Goal: Task Accomplishment & Management: Use online tool/utility

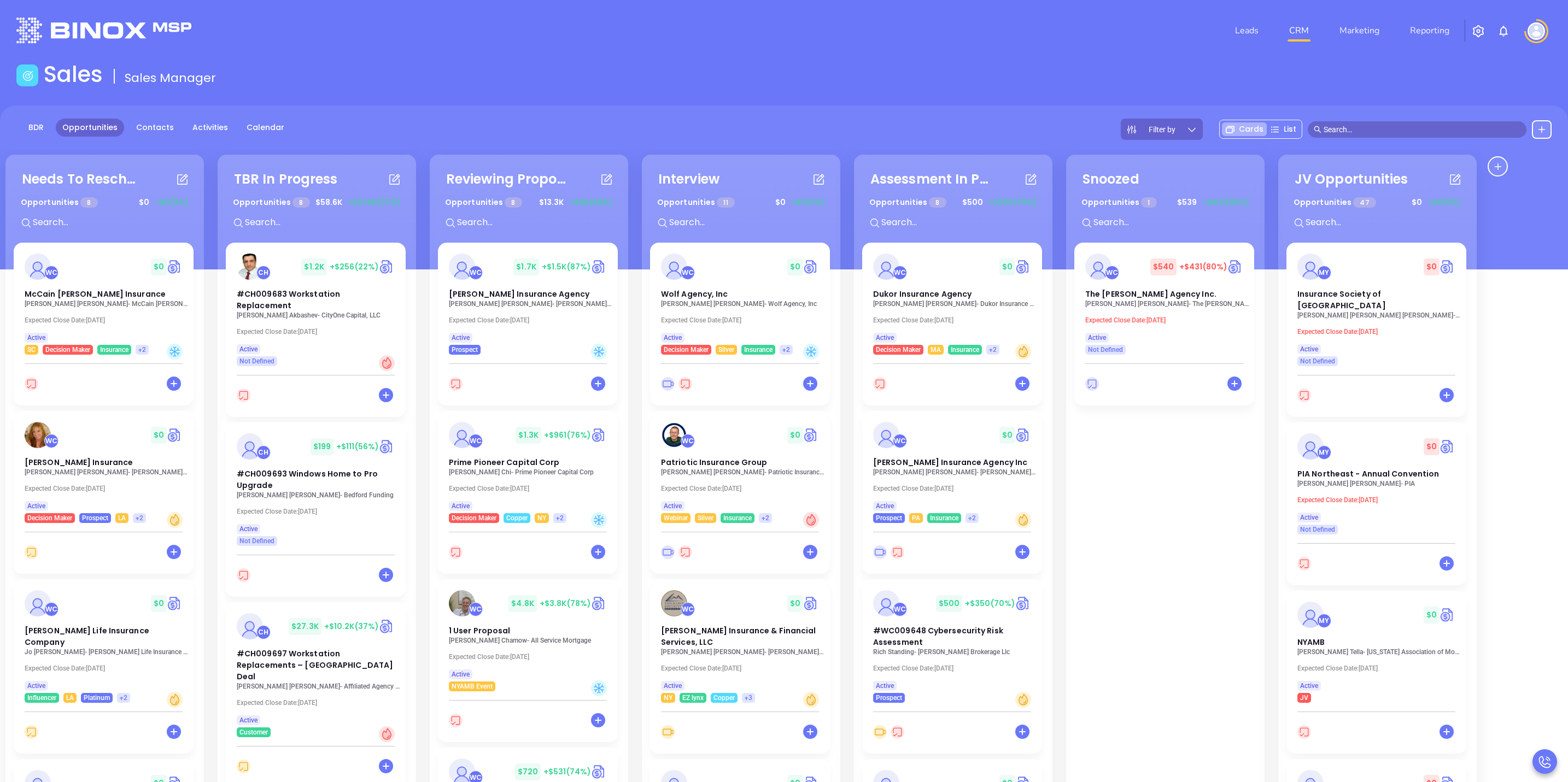
click at [1391, 125] on input "text" at bounding box center [1422, 130] width 197 height 12
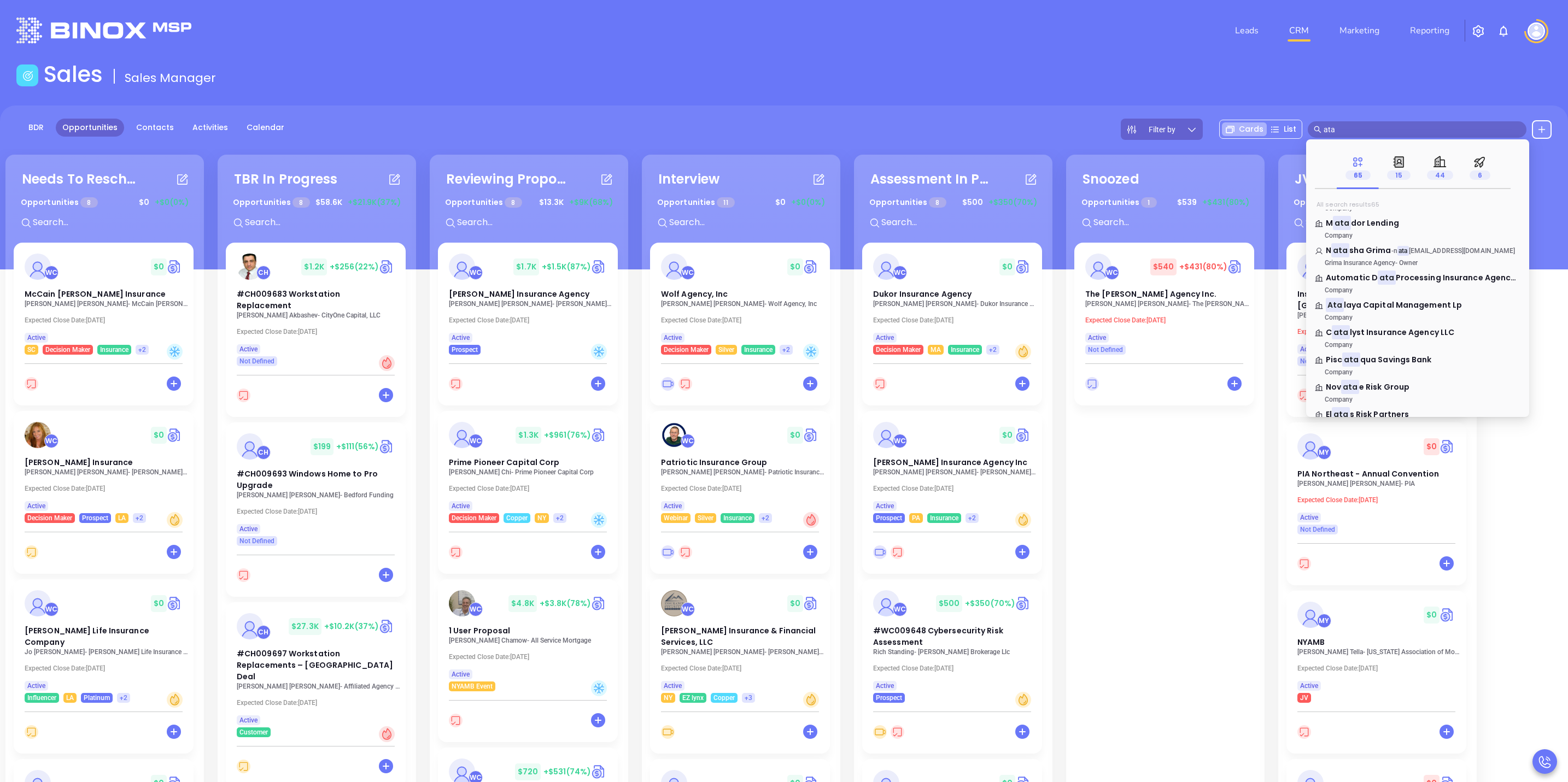
scroll to position [410, 0]
type input "ata"
click at [1366, 278] on span "Freight" at bounding box center [1359, 278] width 29 height 11
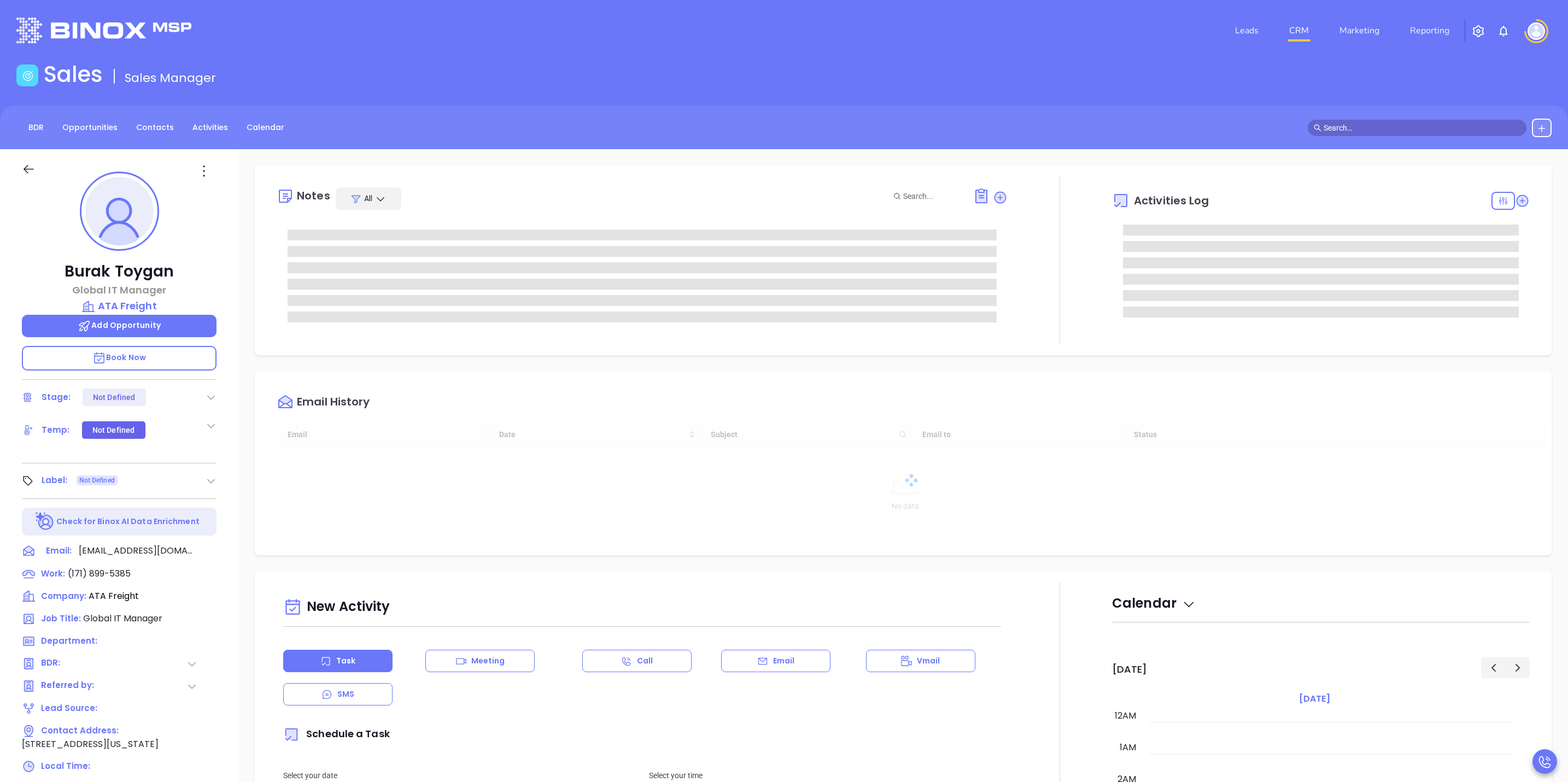
type input "10/14/2025"
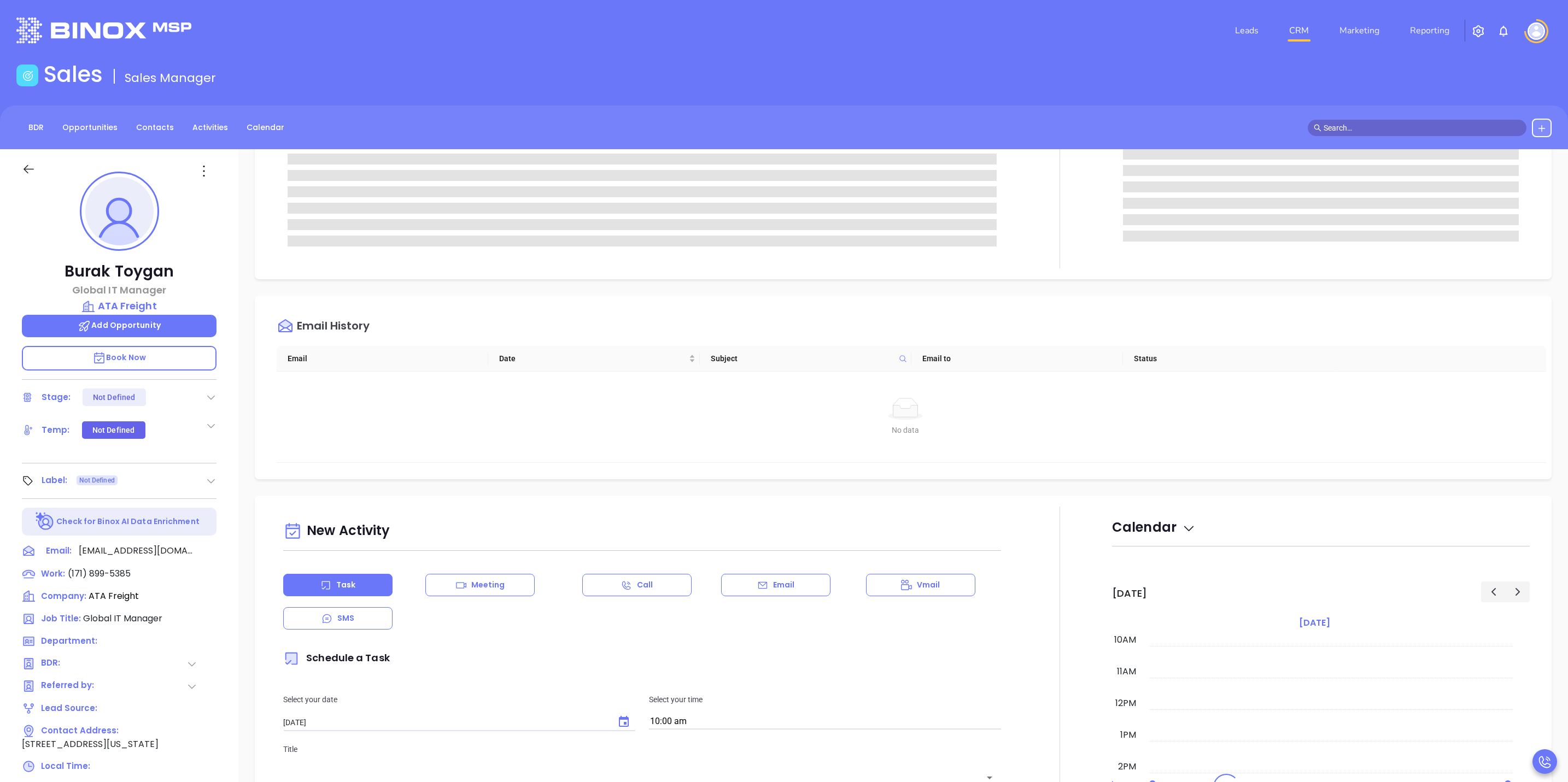
scroll to position [246, 0]
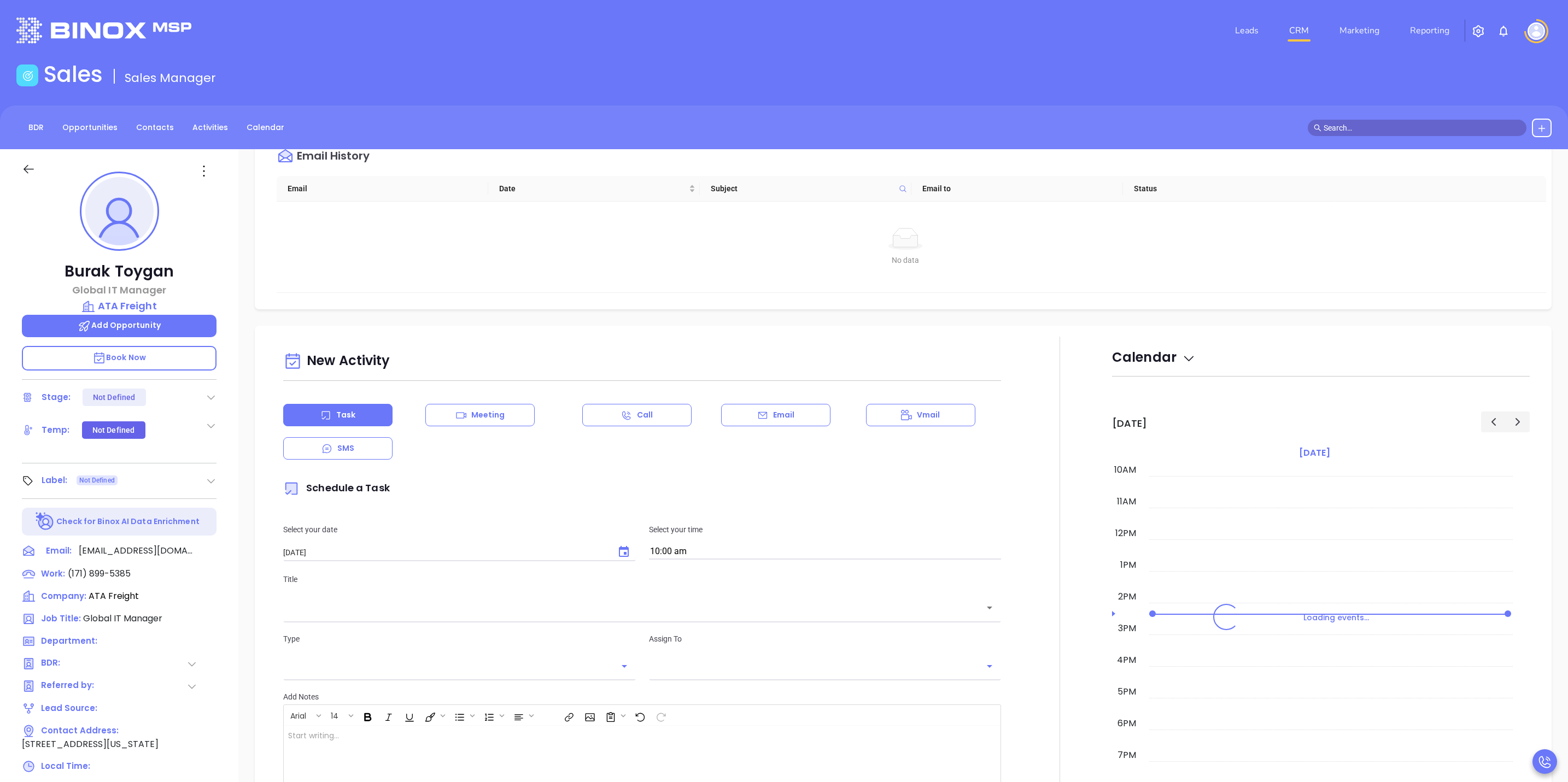
type input "[PERSON_NAME]"
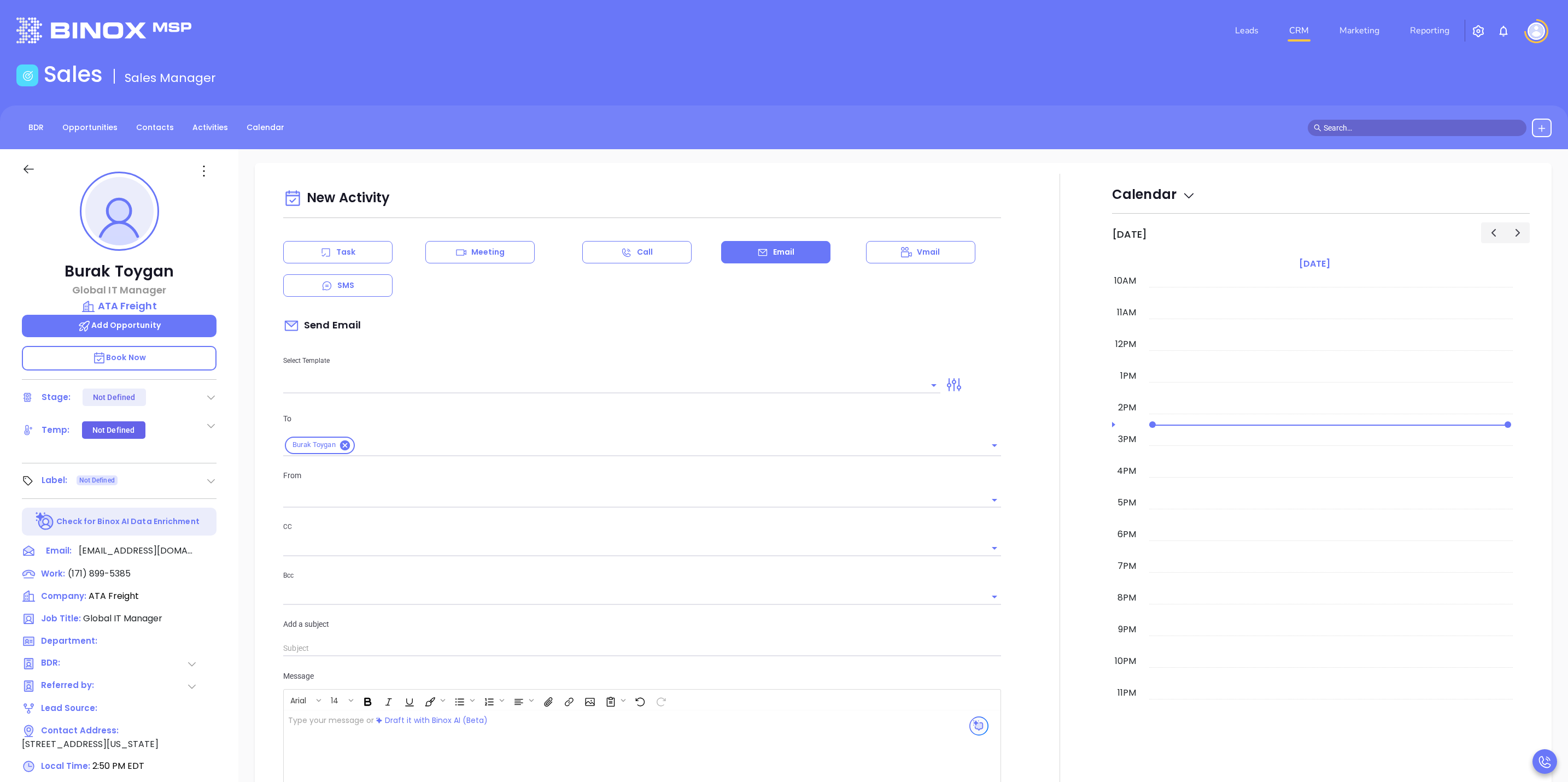
scroll to position [410, 0]
type input "[PERSON_NAME]"
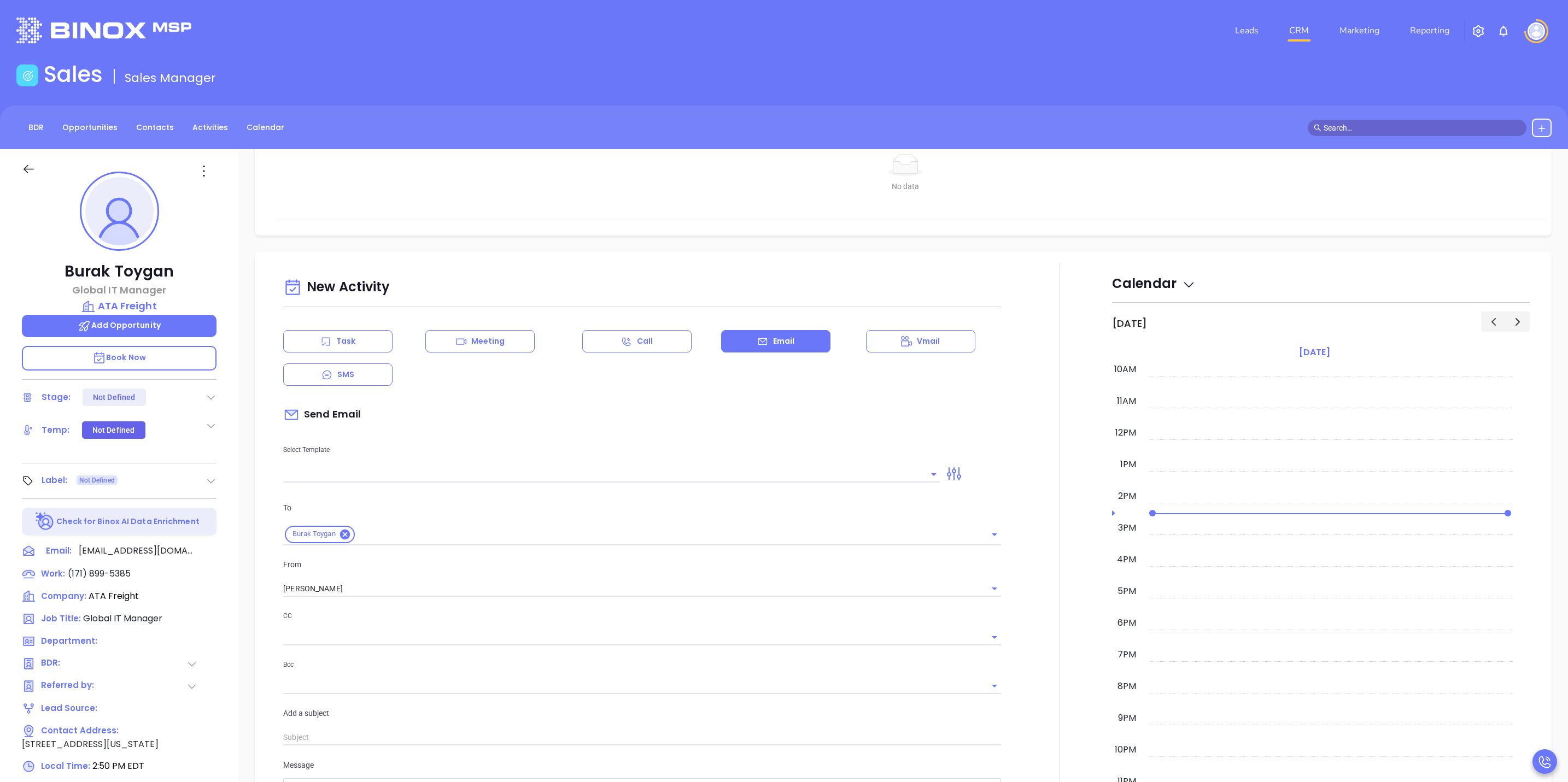
scroll to position [500, 0]
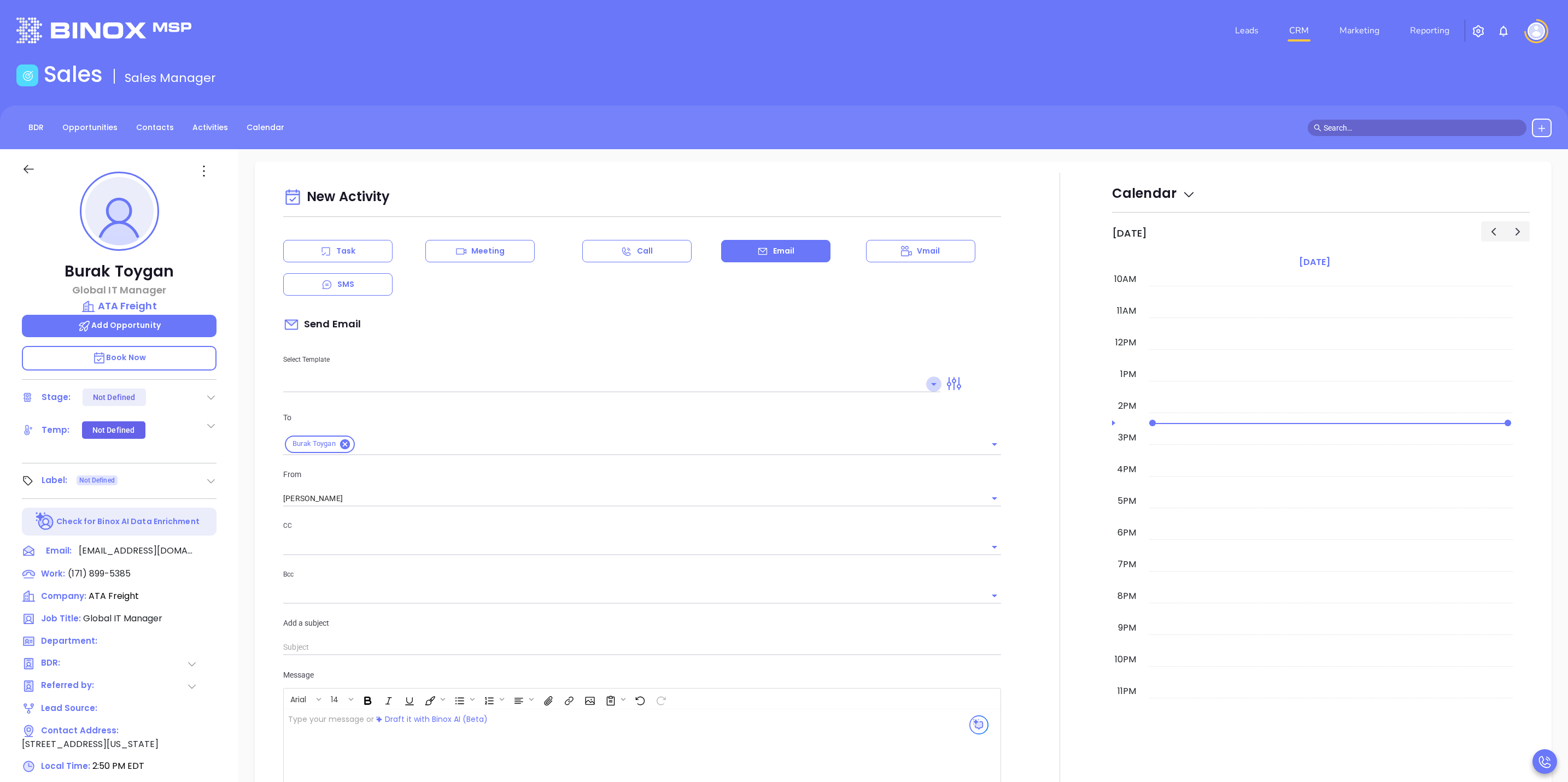
click at [927, 382] on icon "Open" at bounding box center [933, 384] width 13 height 13
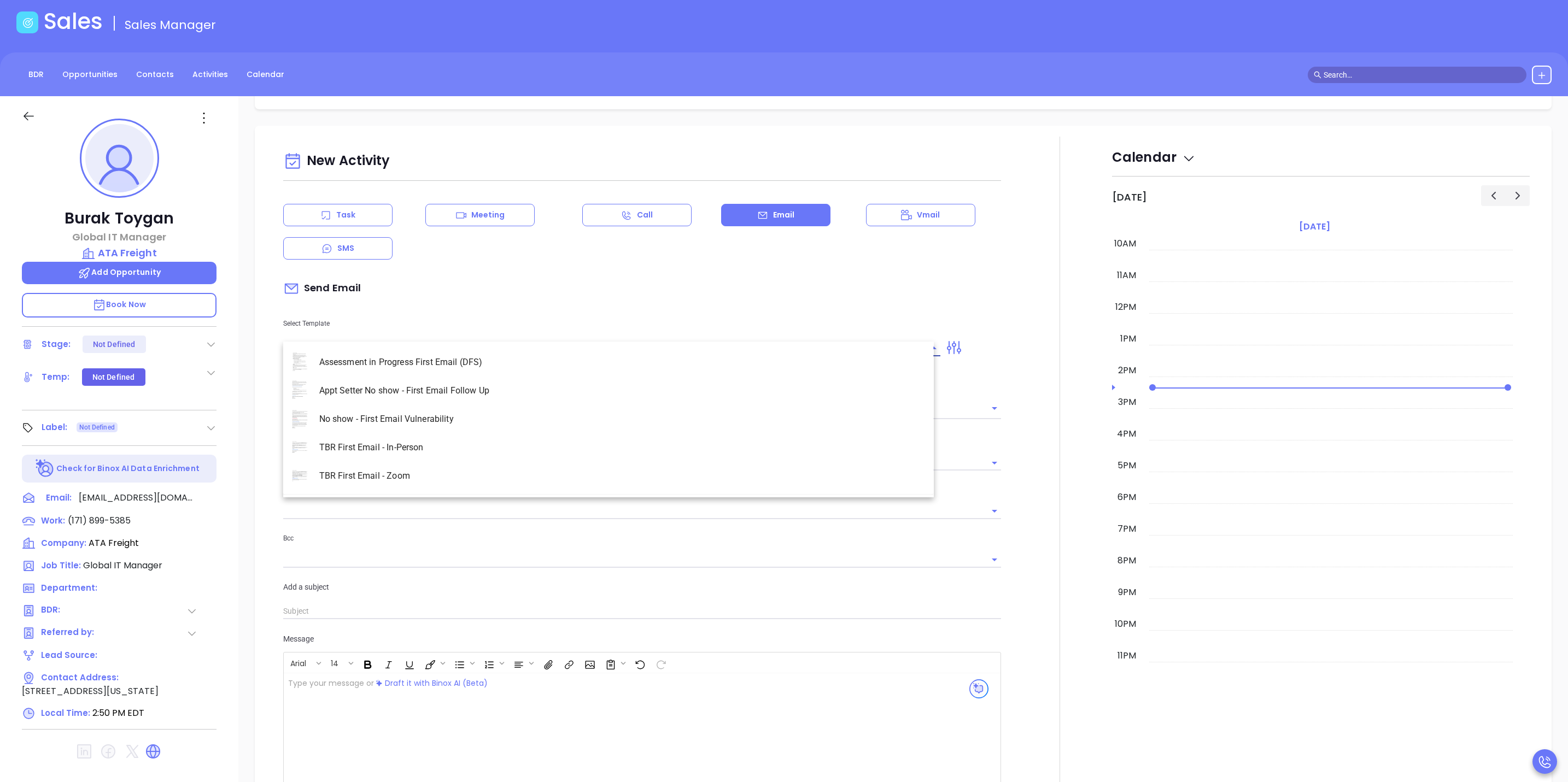
scroll to position [82, 0]
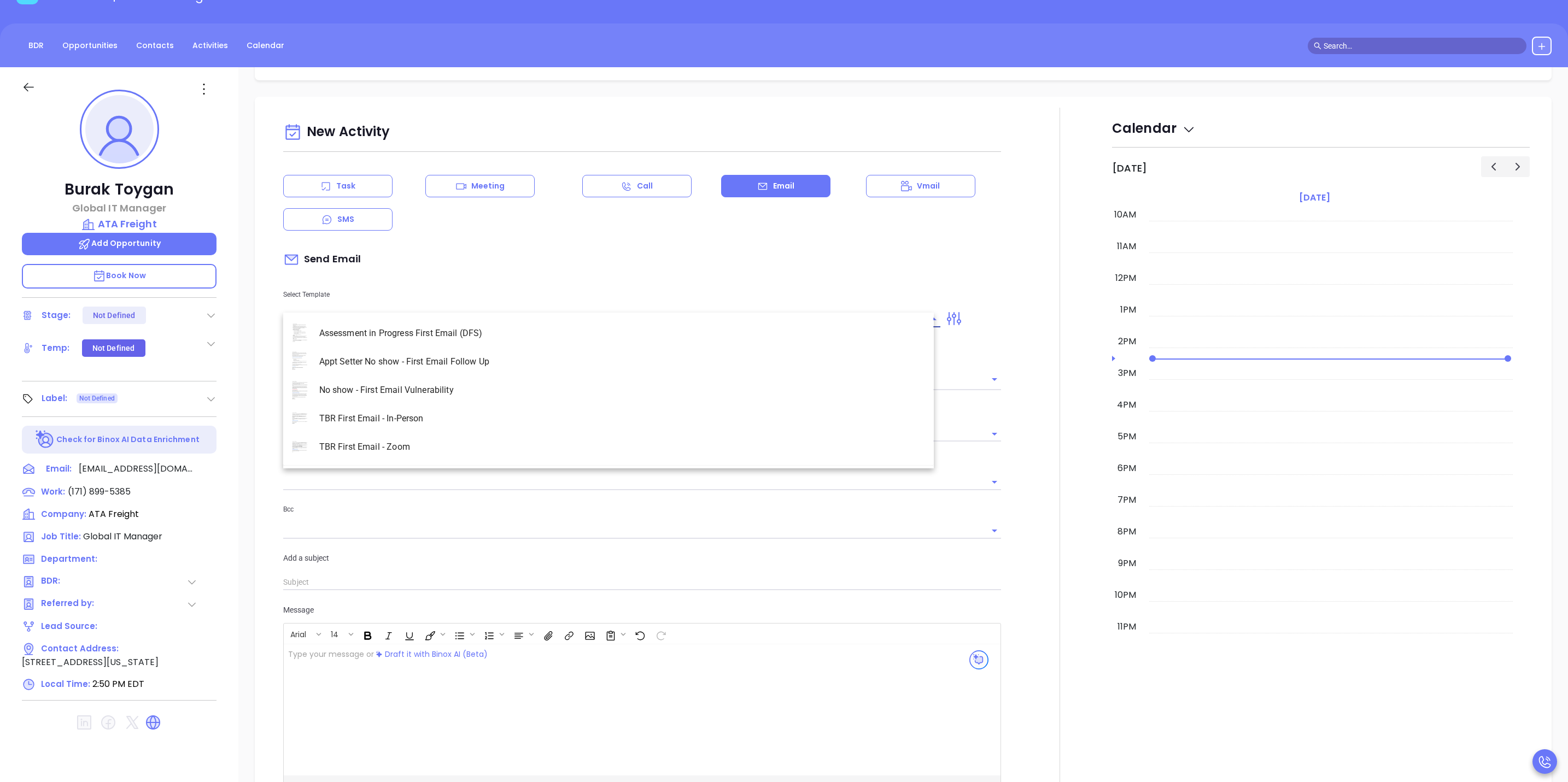
click at [400, 439] on li "TBR First Email - Zoom" at bounding box center [609, 447] width 651 height 28
type input "TBR First Email - Zoom"
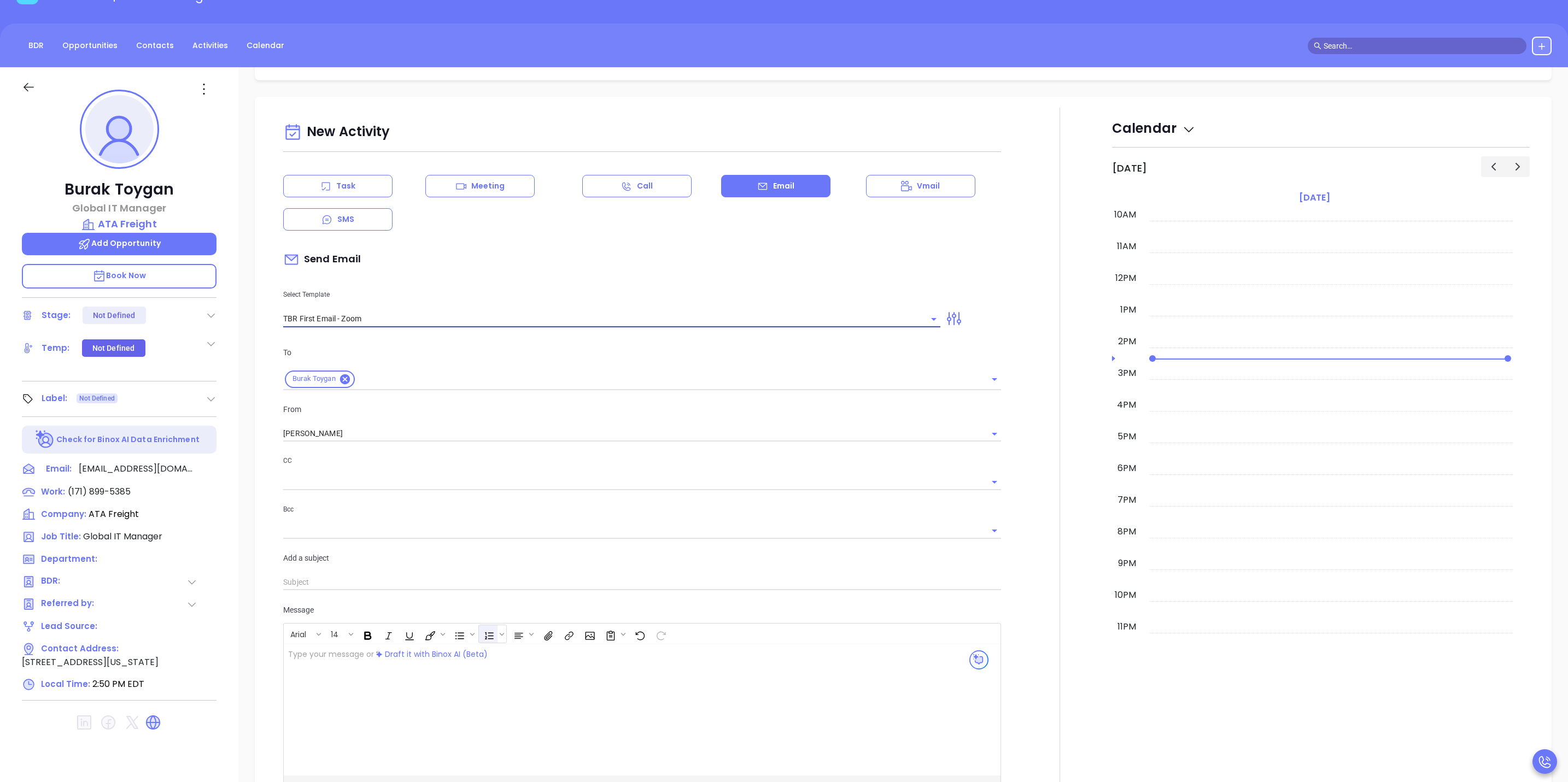
type input "Burak, got 10 mins?"
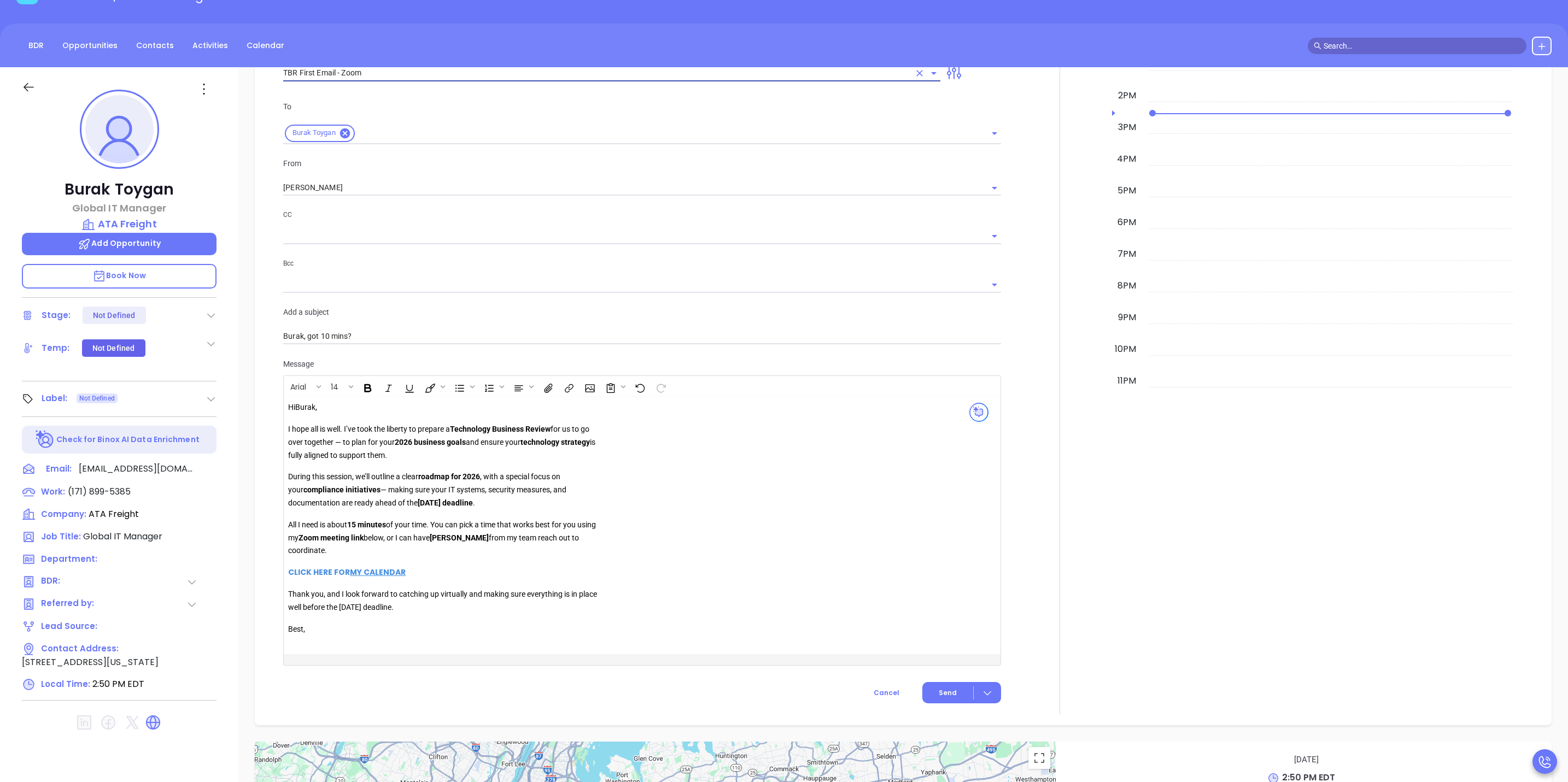
scroll to position [950, 0]
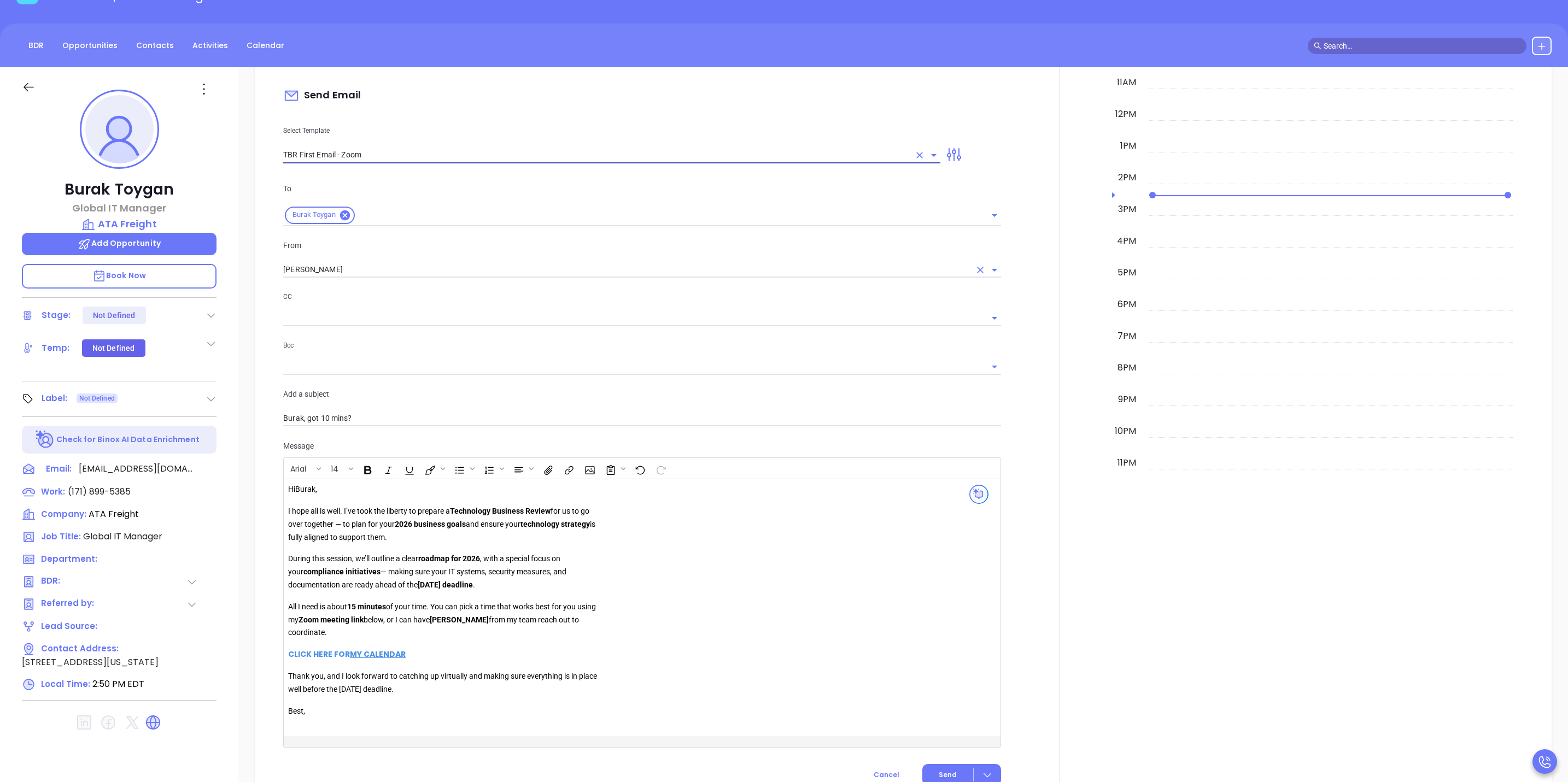
type input "TBR First Email - Zoom"
click at [332, 261] on input "[PERSON_NAME]" at bounding box center [626, 269] width 687 height 16
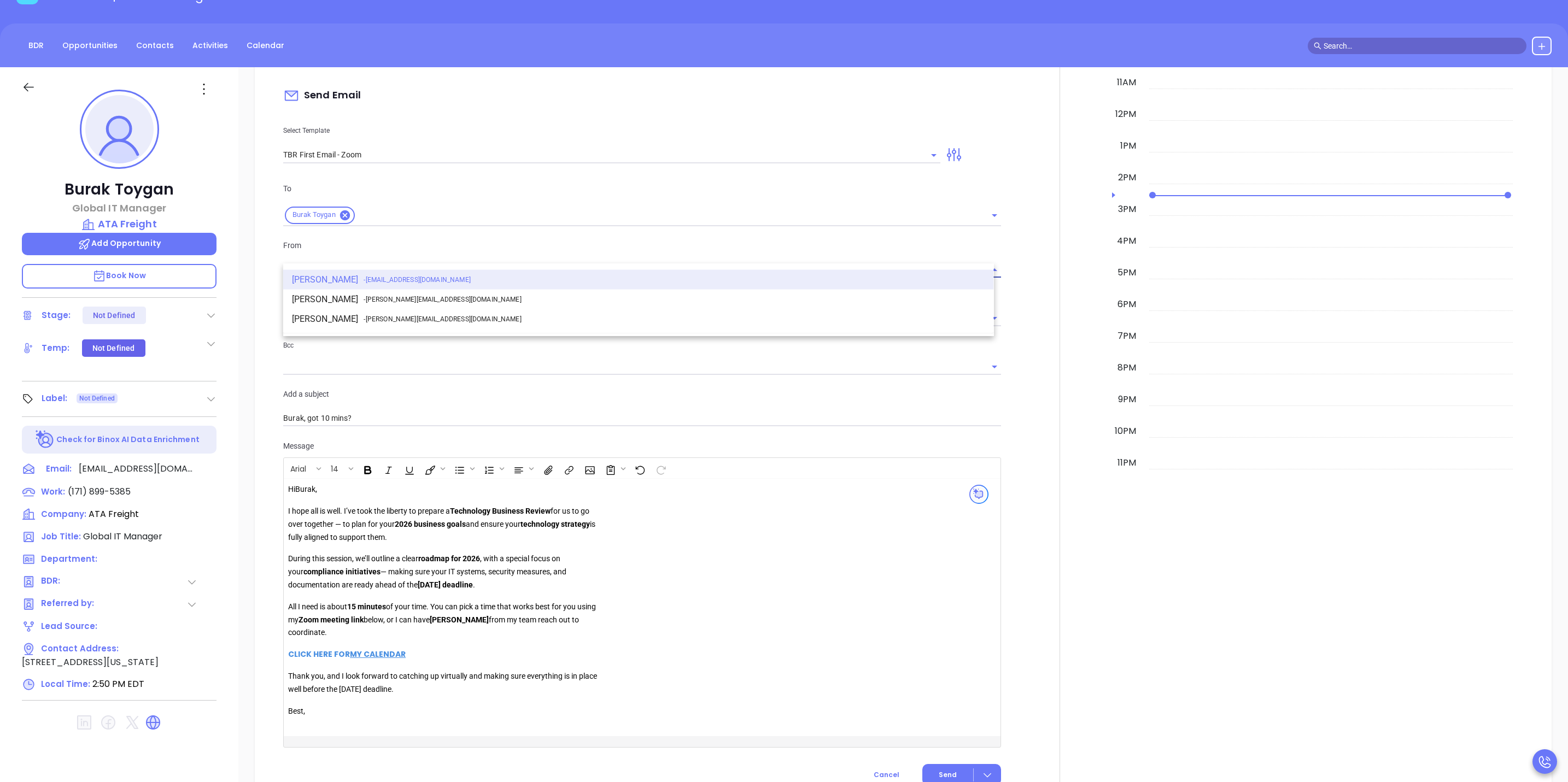
click at [352, 295] on li "Walter Contreras - [EMAIL_ADDRESS][DOMAIN_NAME]" at bounding box center [639, 300] width 711 height 20
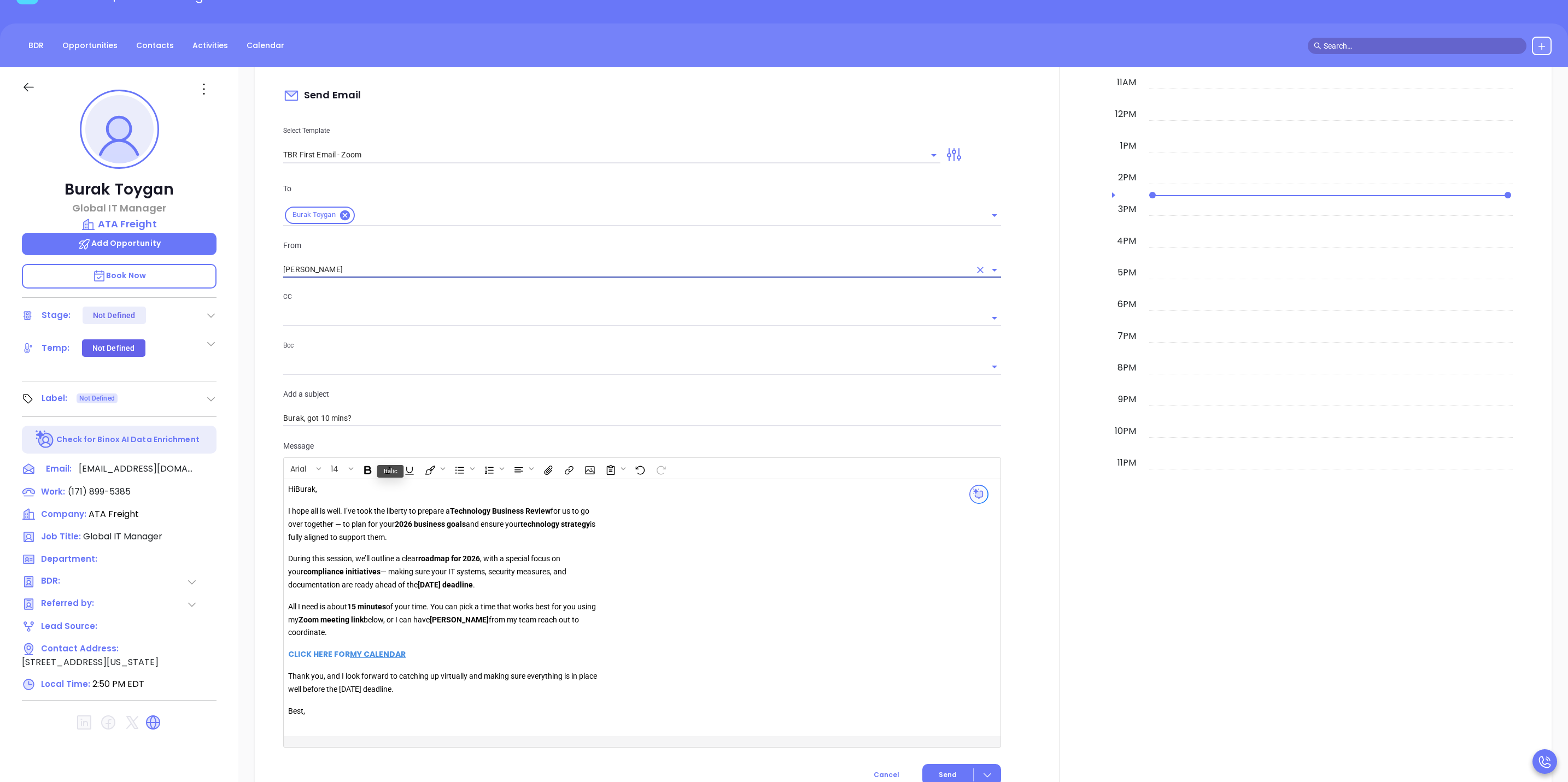
type input "[PERSON_NAME]"
drag, startPoint x: 416, startPoint y: 552, endPoint x: 526, endPoint y: 563, distance: 110.5
click at [530, 562] on p "During this session, we’ll outline a clear roadmap for 2026 , with a special fo…" at bounding box center [445, 571] width 315 height 38
click at [392, 561] on p "During this session, we’ll outline a clear roadmap for 2026 , with a special fo…" at bounding box center [445, 571] width 315 height 38
click at [384, 612] on p "All I need is about 15 minutes of your time. You can pick a time that works bes…" at bounding box center [445, 620] width 315 height 38
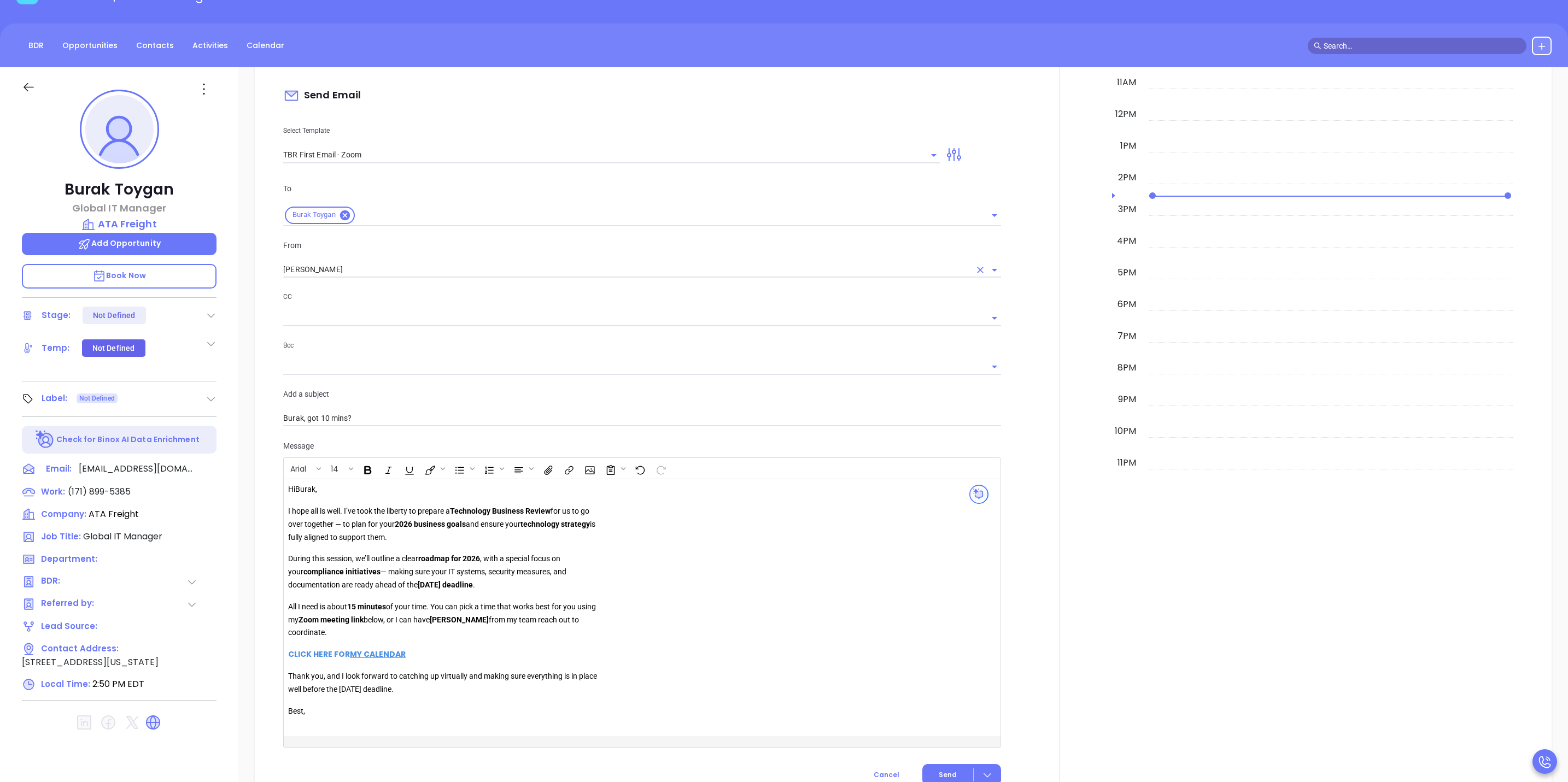
click at [394, 261] on input "[PERSON_NAME]" at bounding box center [626, 269] width 687 height 16
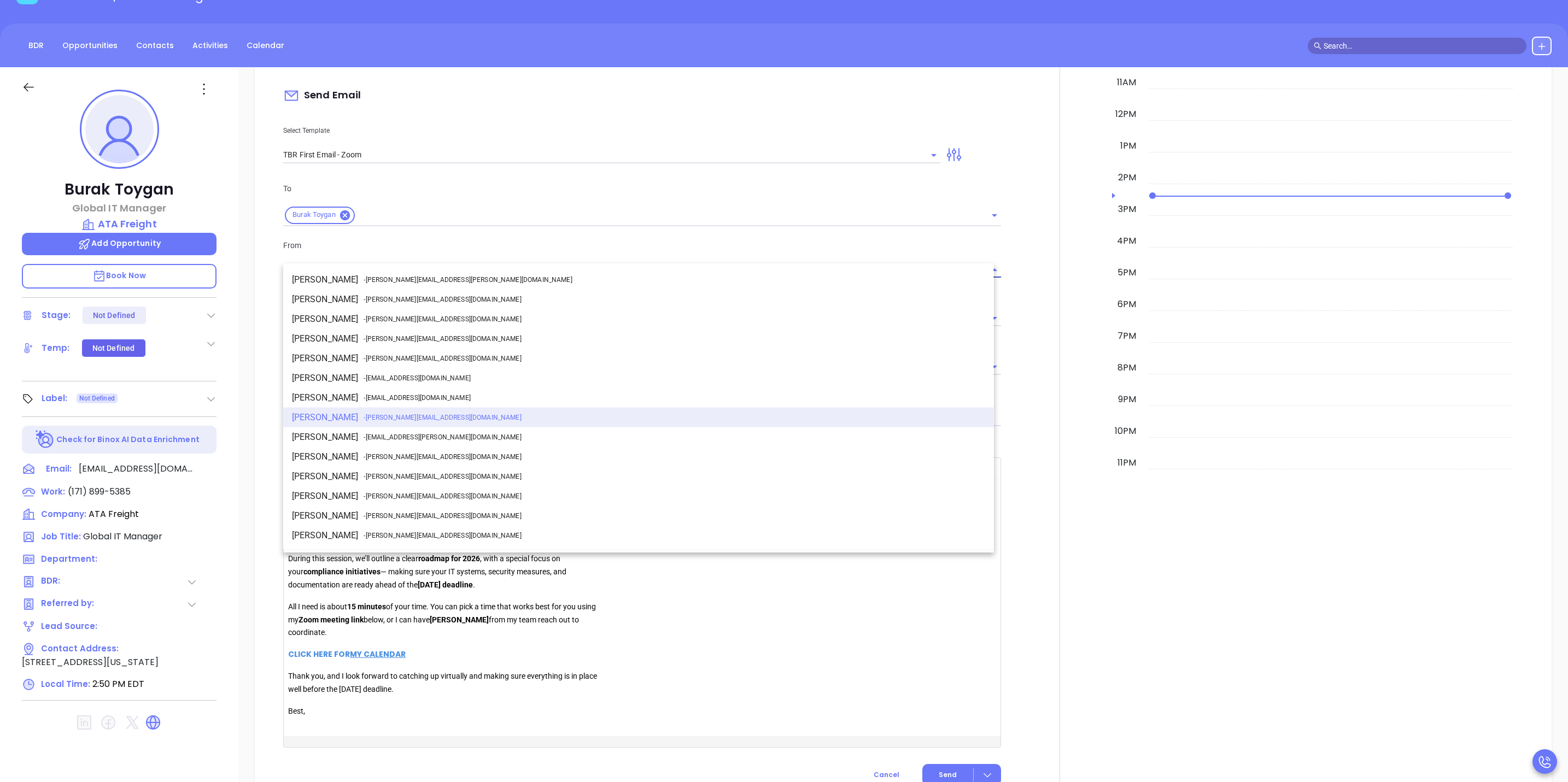
click at [365, 420] on span "- walter@motiva.net" at bounding box center [442, 417] width 158 height 10
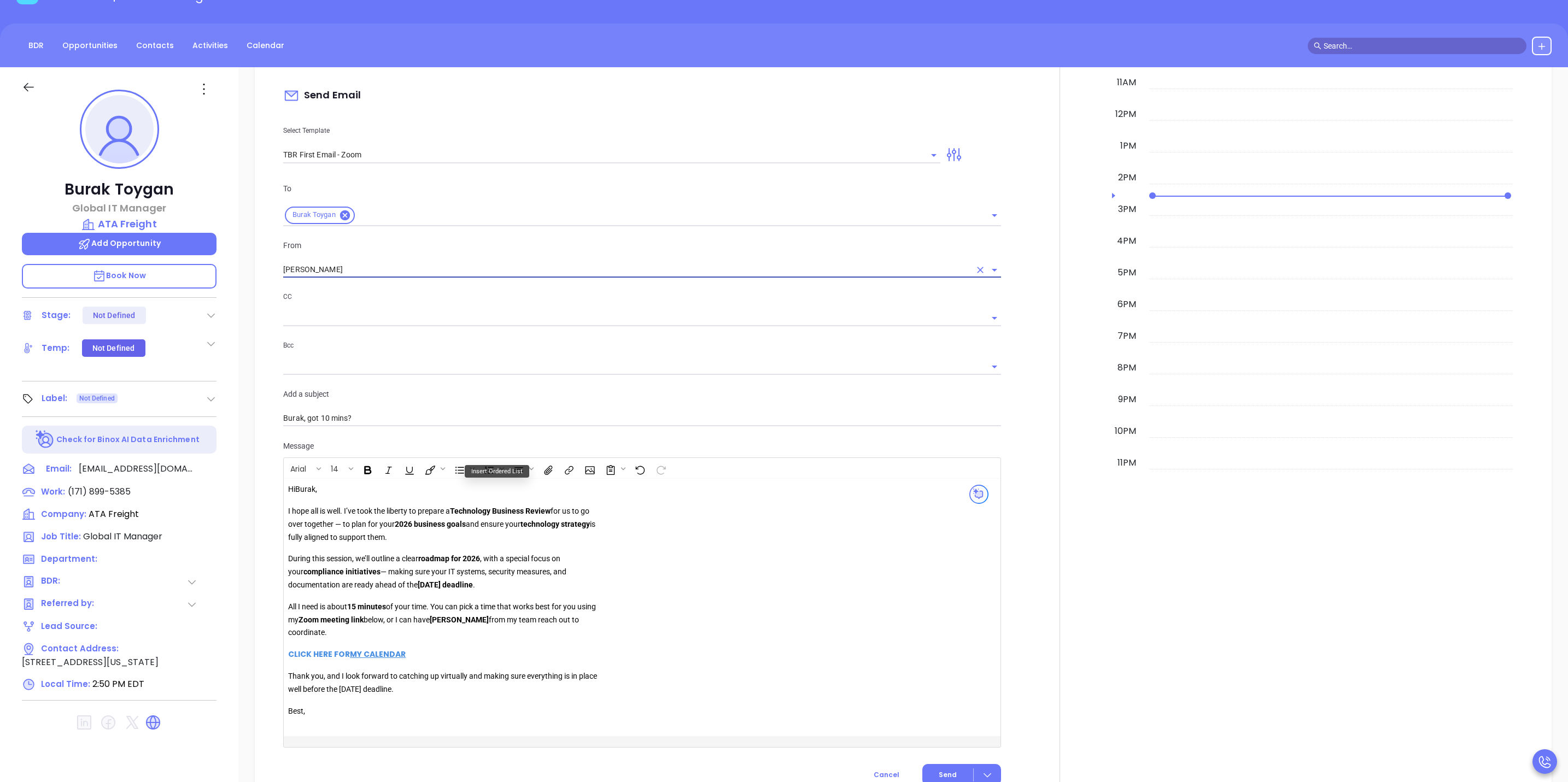
click at [638, 611] on div "Hi Burak , I hope all is well. I’ve took the liberty to prepare a Technology Bu…" at bounding box center [616, 607] width 658 height 248
click at [927, 148] on icon "Open" at bounding box center [933, 155] width 13 height 13
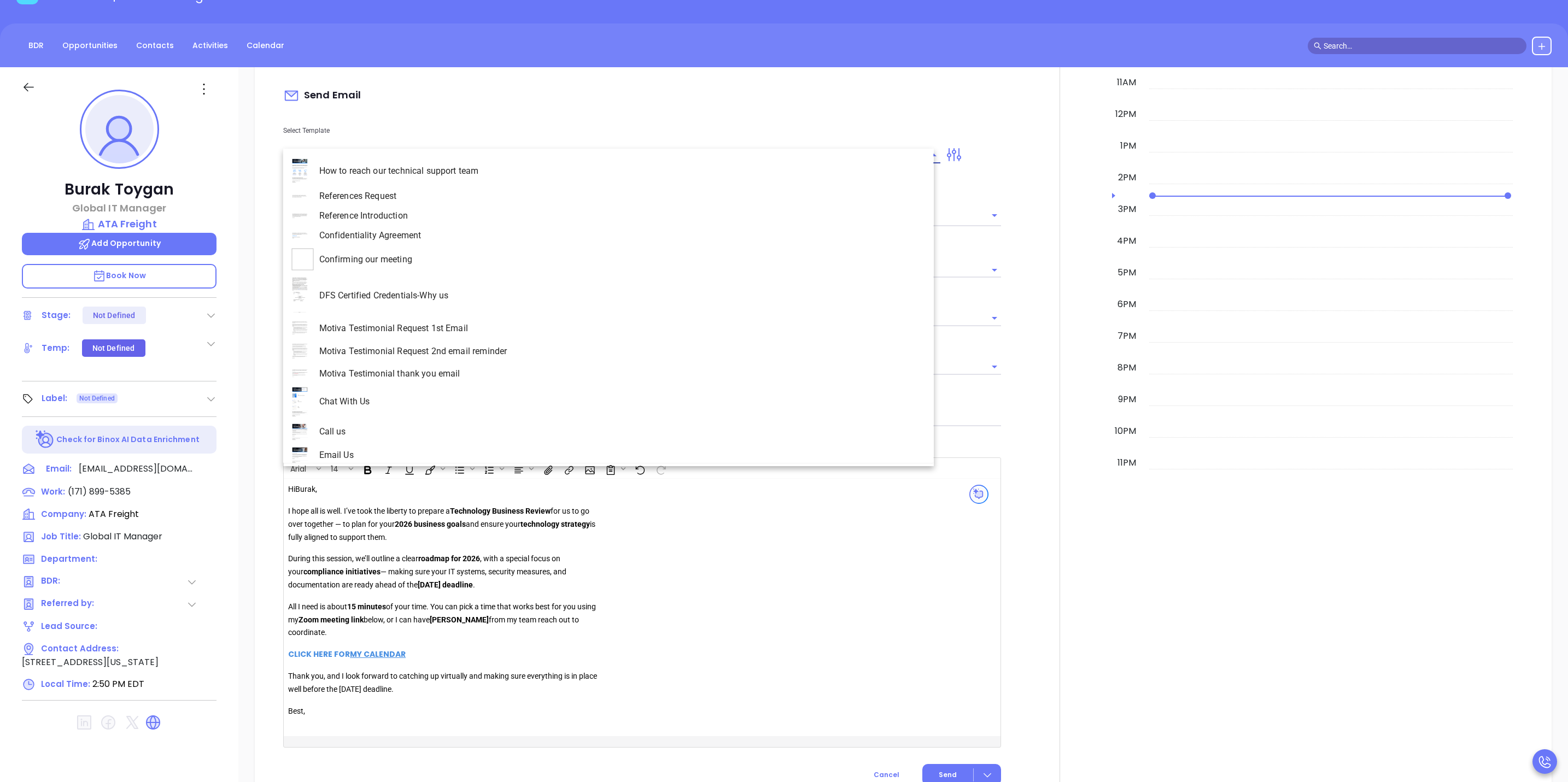
scroll to position [2907, 0]
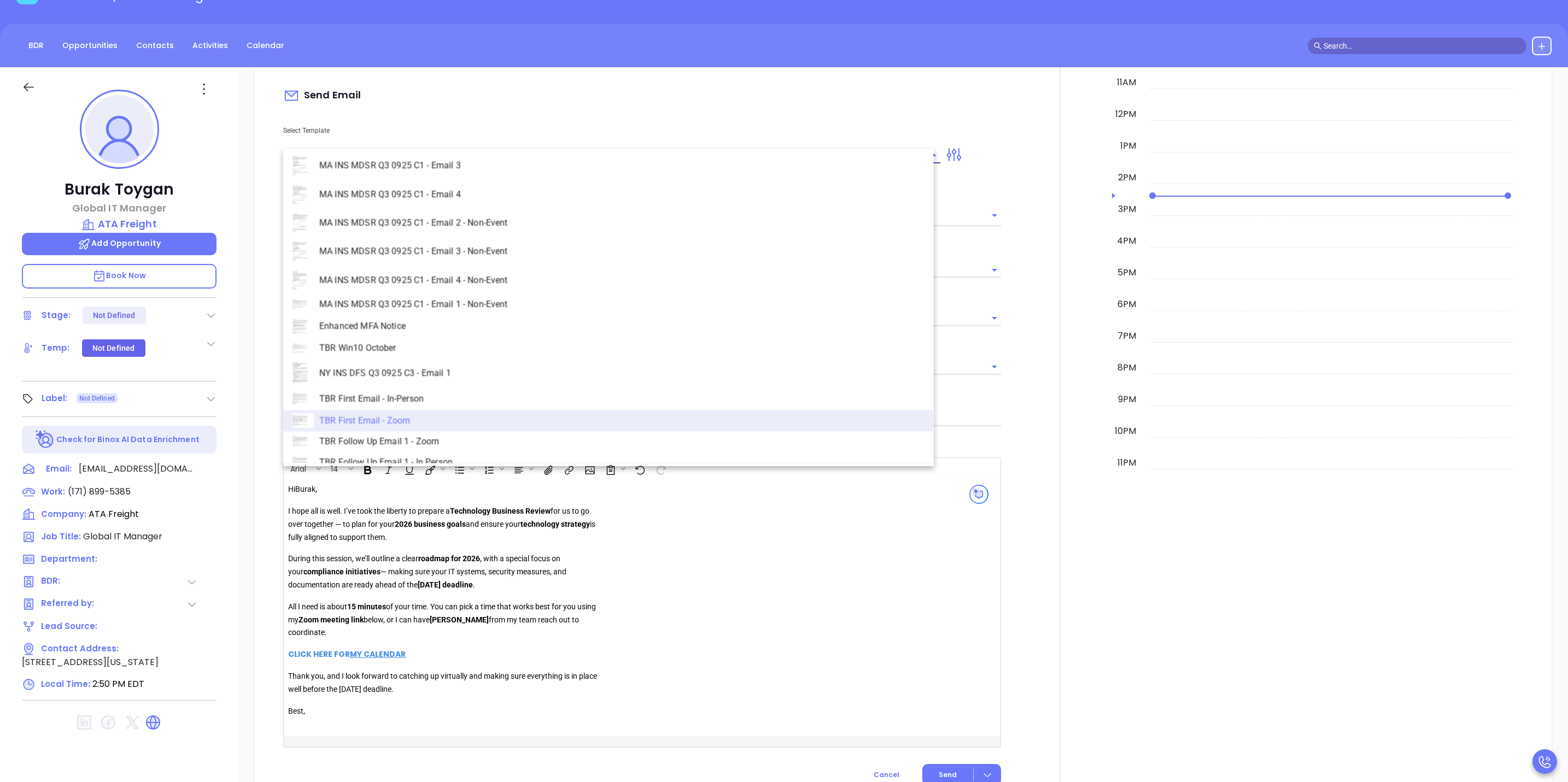
click at [268, 576] on div "New Activity Task Meeting Call Email Vmail SMS Send Email Select Template TBR F…" at bounding box center [902, 370] width 1275 height 853
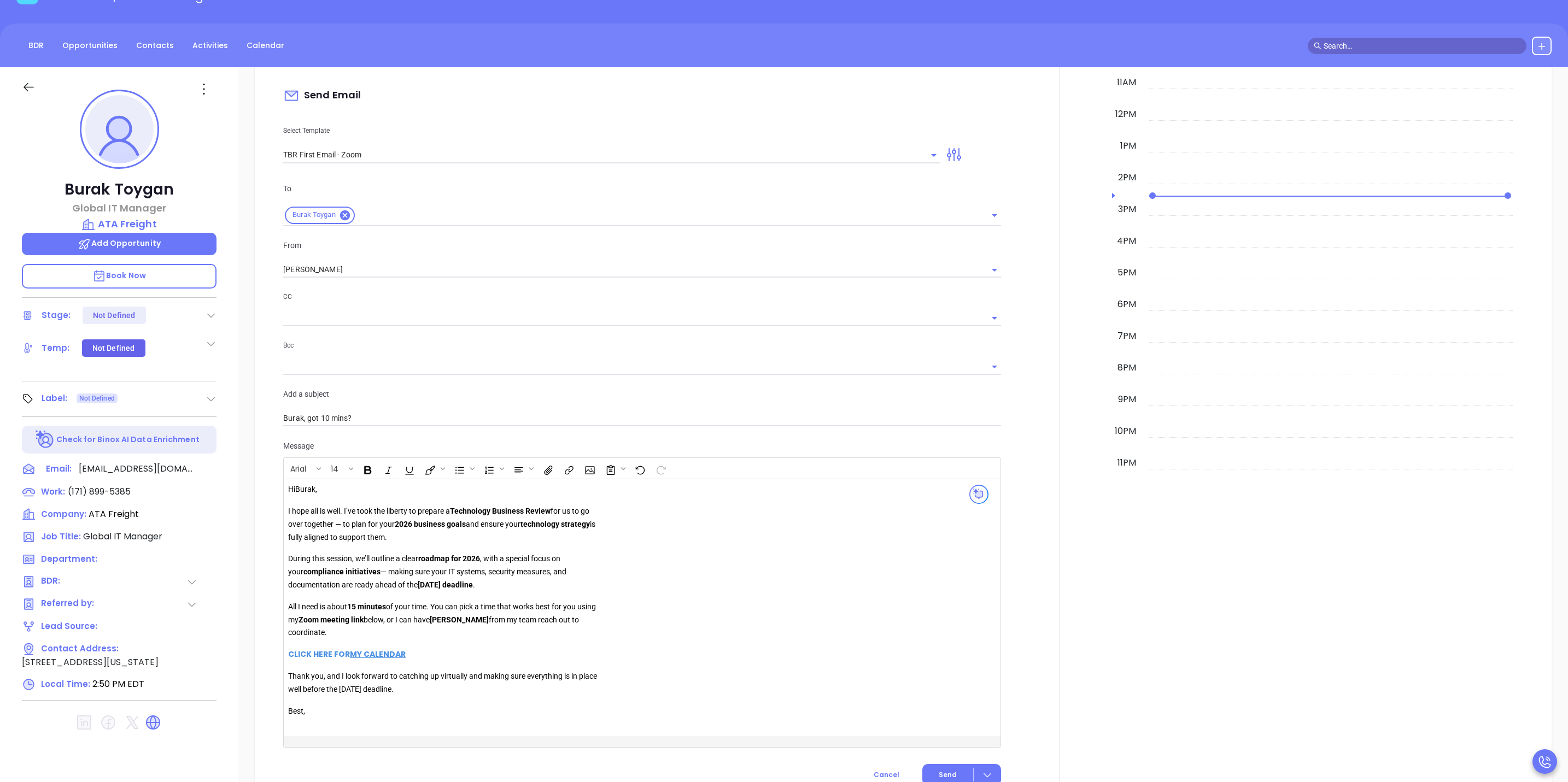
click at [378, 648] on font "MY CALENDAR" at bounding box center [378, 654] width 55 height 11
click at [302, 656] on icon "Open link" at bounding box center [302, 658] width 8 height 5
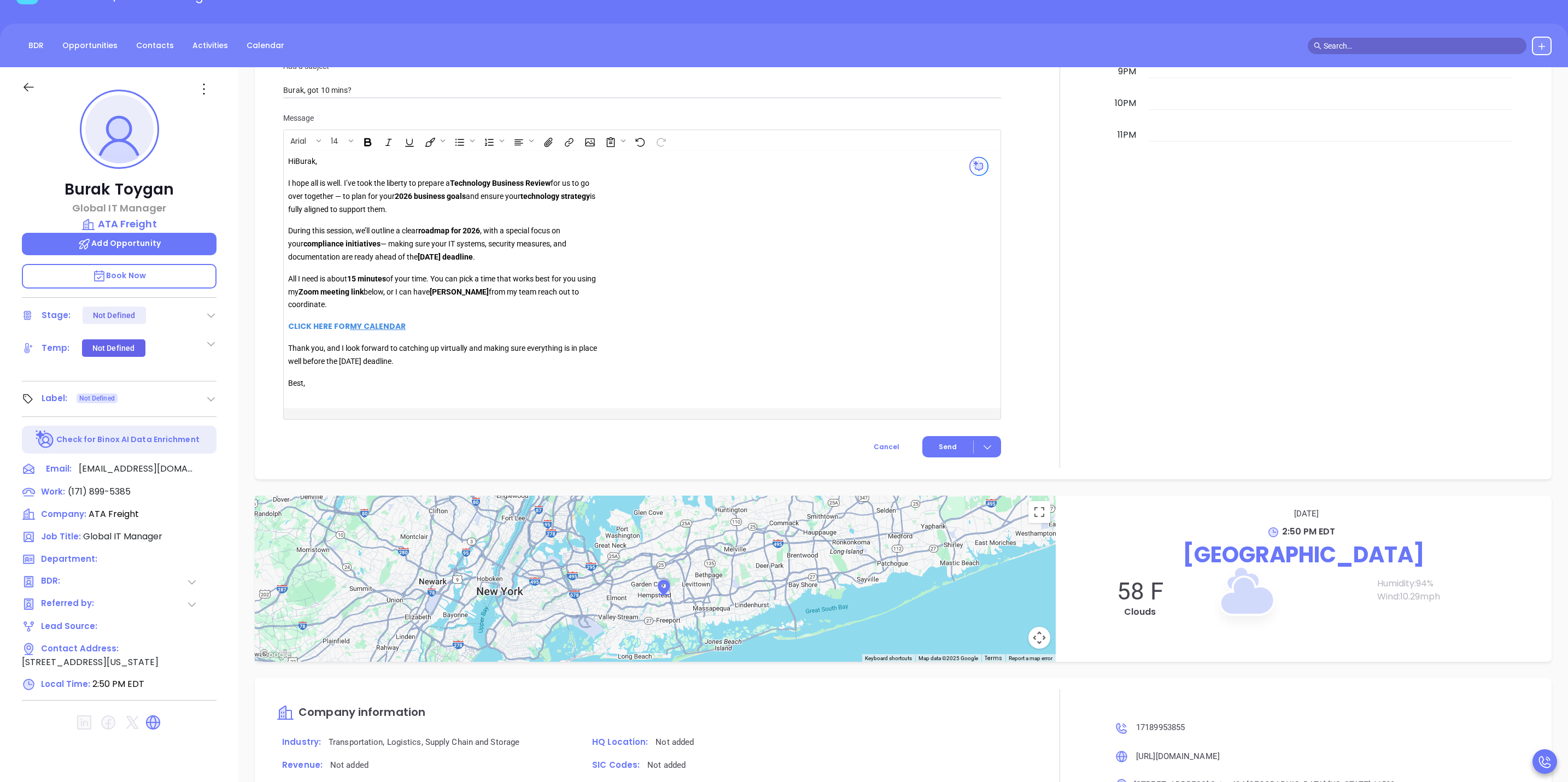
scroll to position [950, 0]
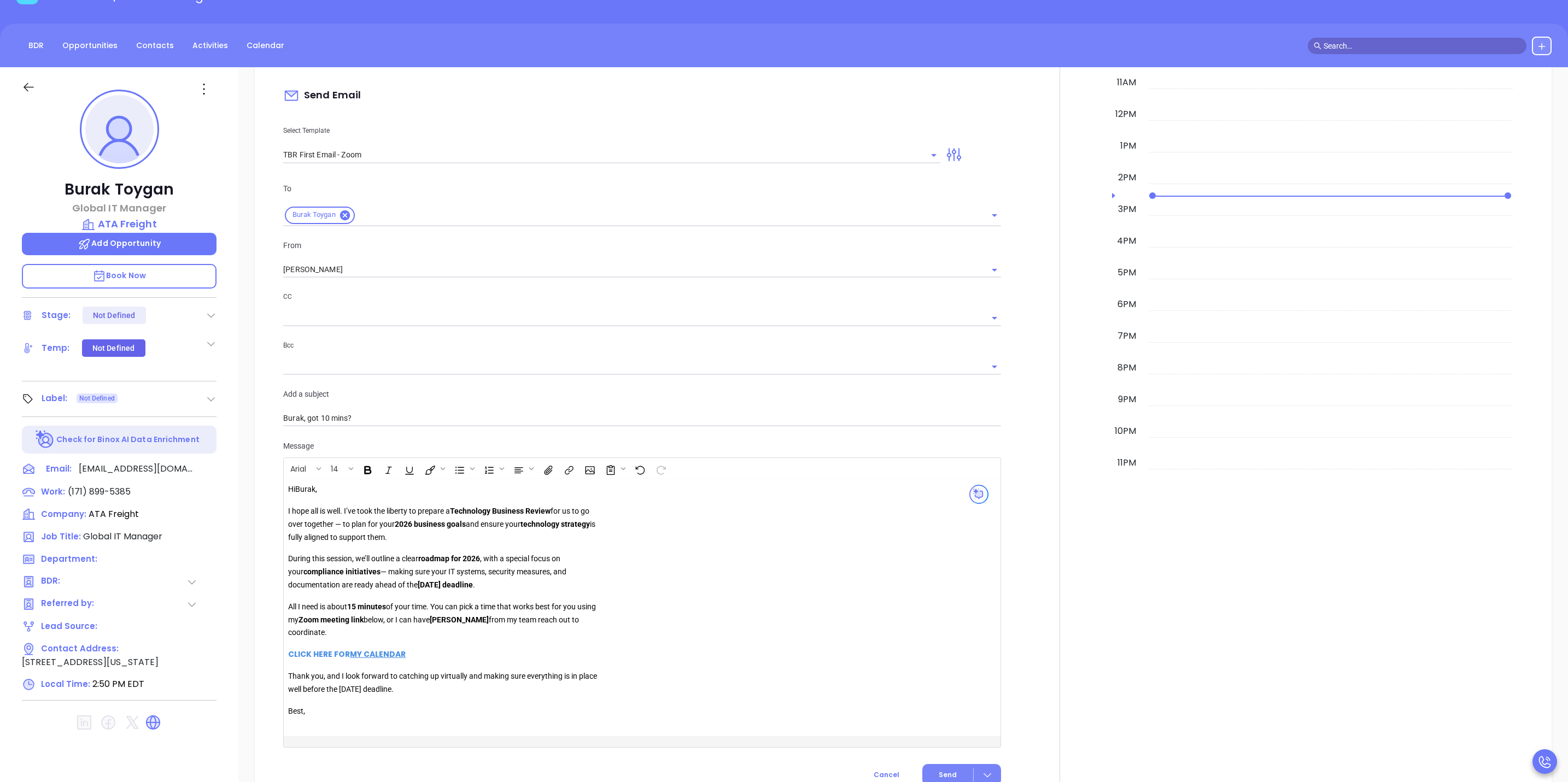
click at [934, 764] on button "Send" at bounding box center [962, 774] width 78 height 22
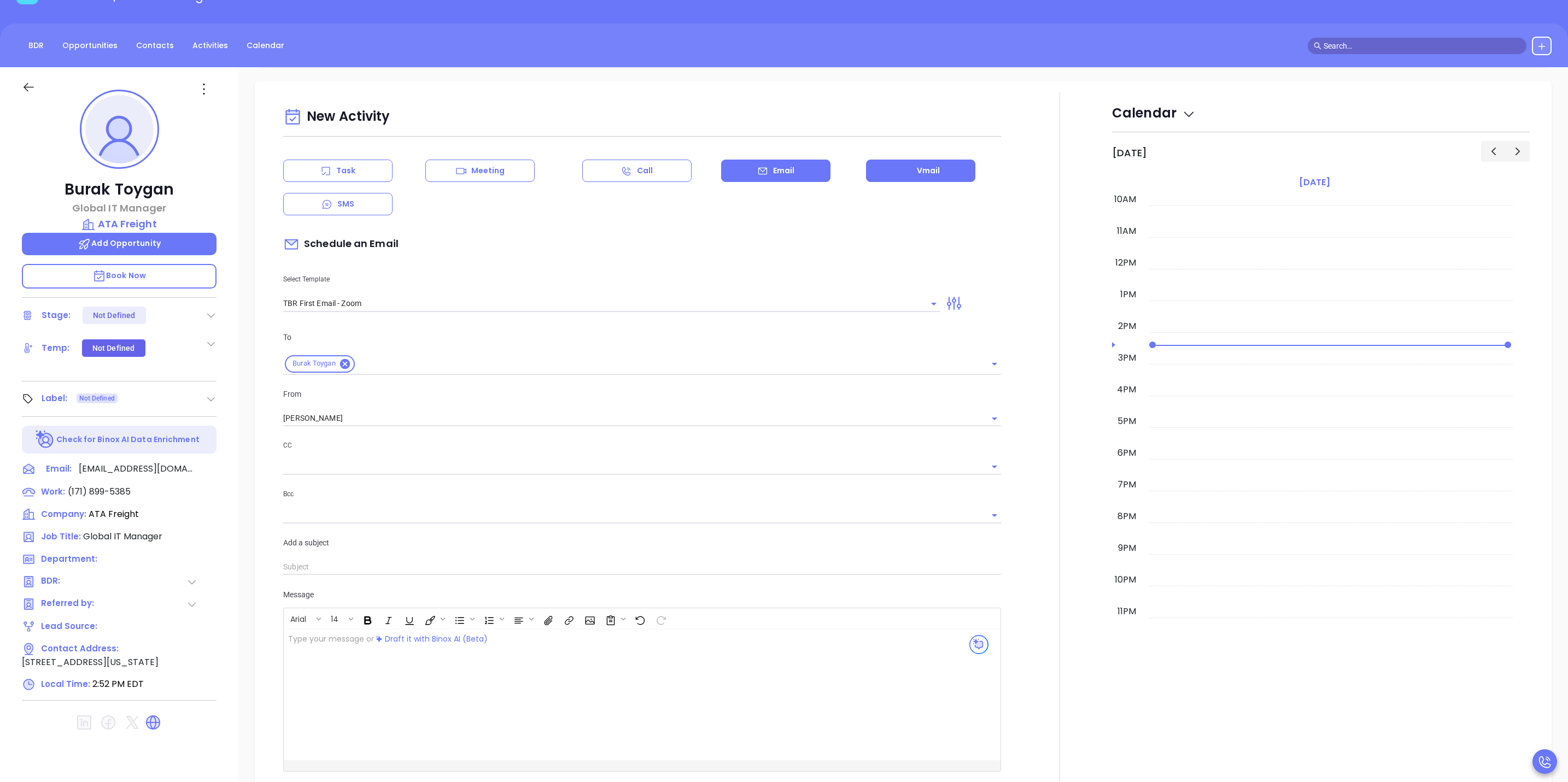
scroll to position [705, 0]
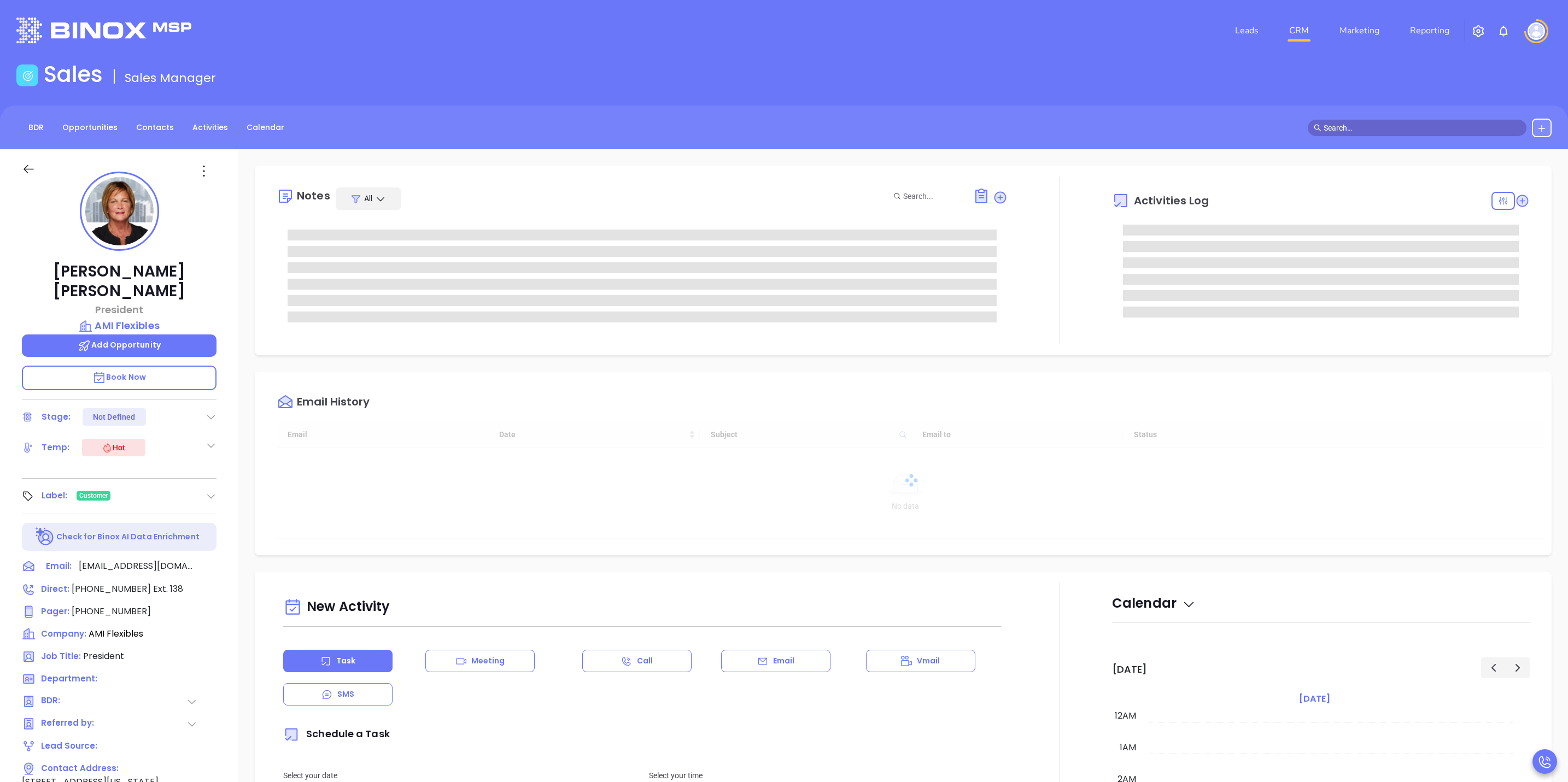
type input "[DATE]"
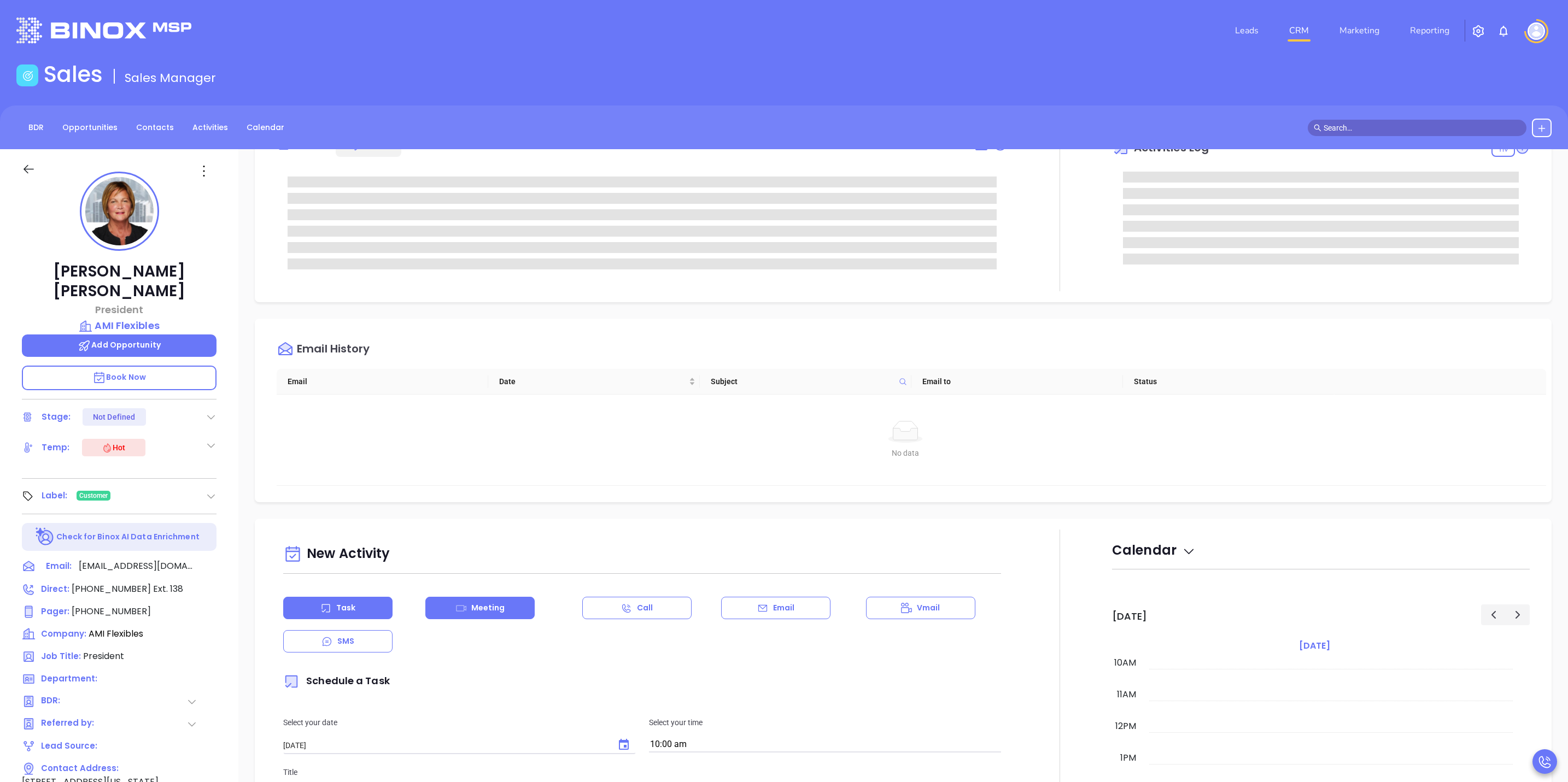
type input "[PERSON_NAME]"
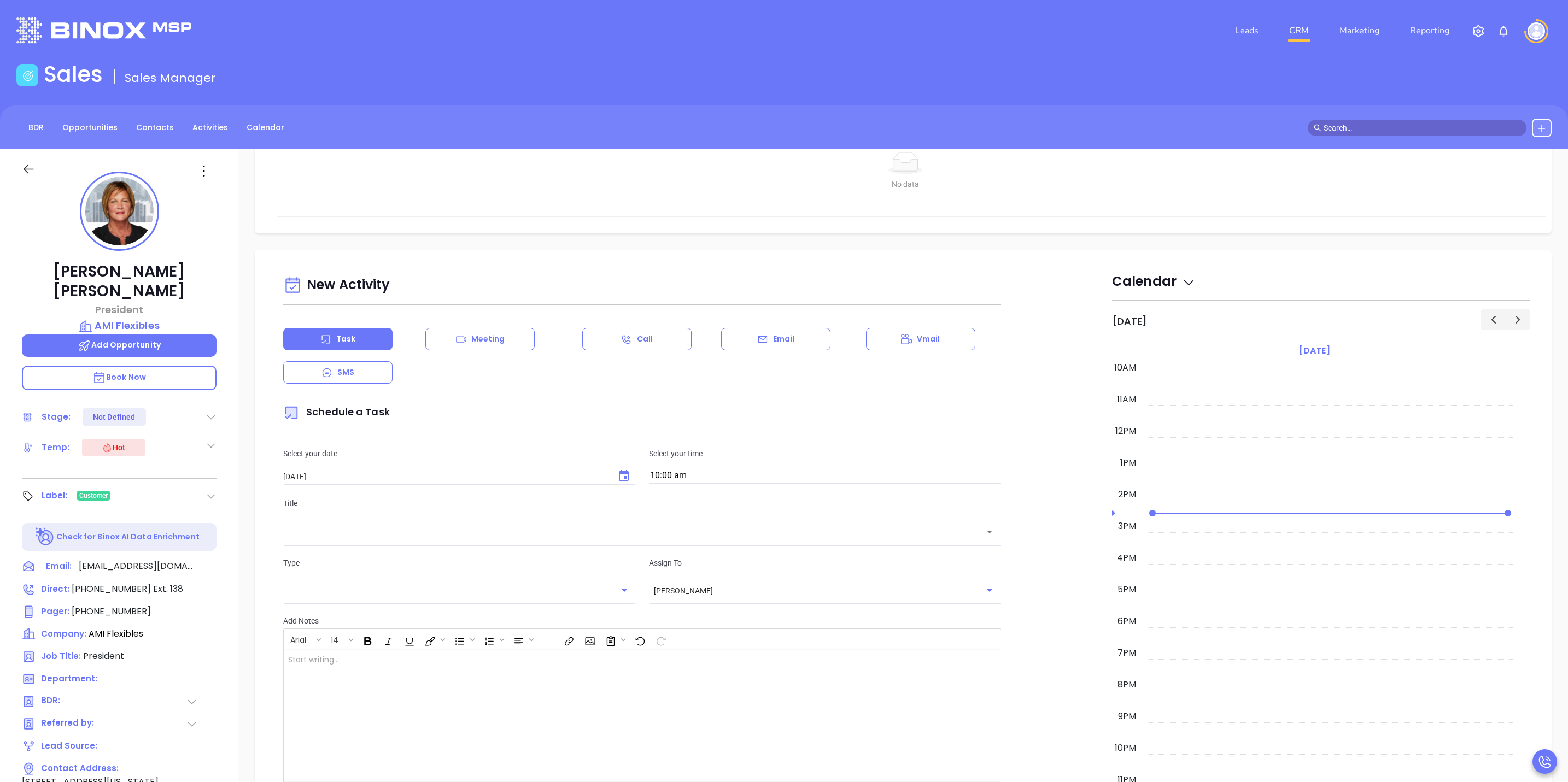
scroll to position [946, 0]
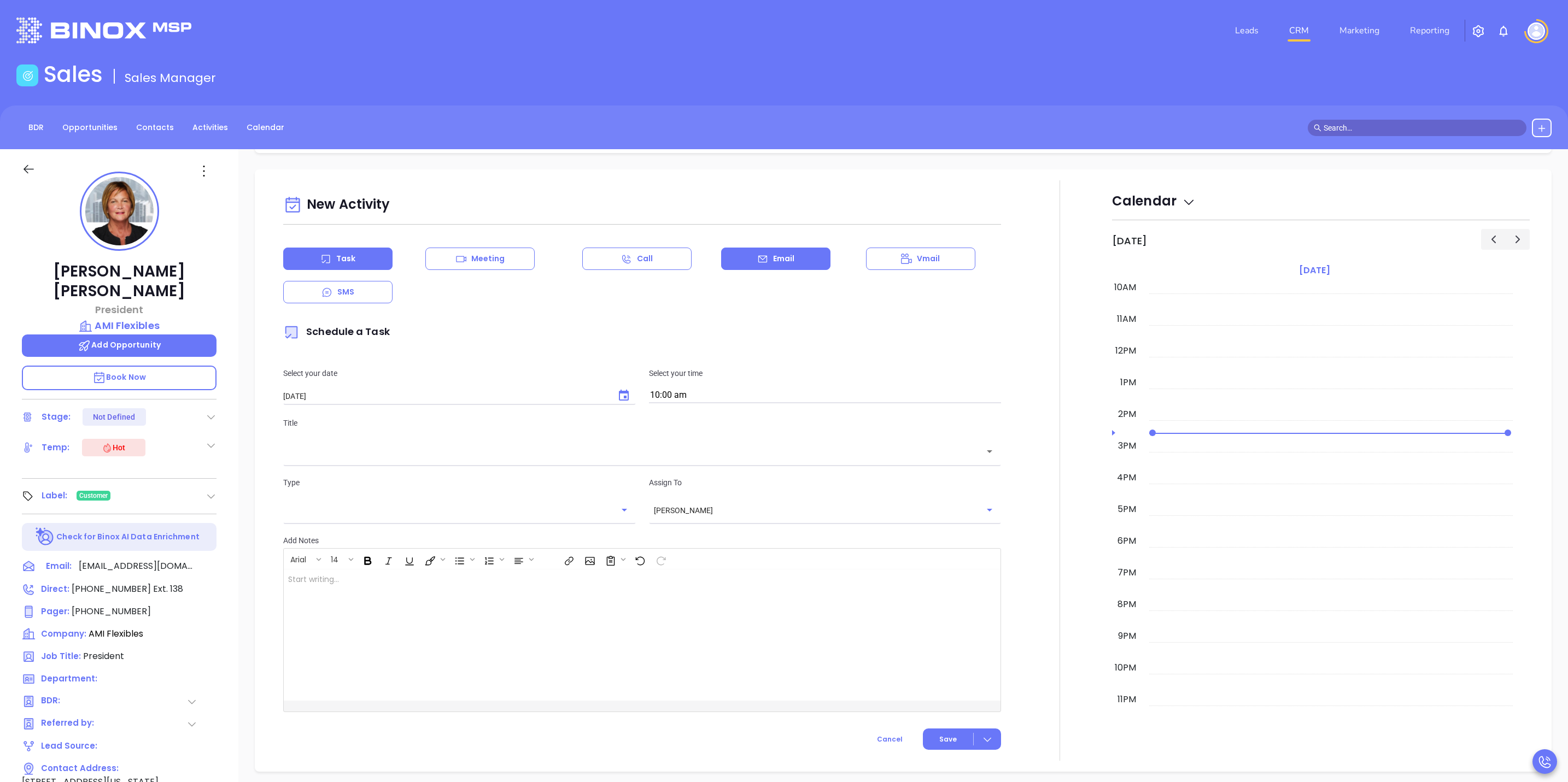
click at [751, 269] on div "Email" at bounding box center [776, 258] width 109 height 22
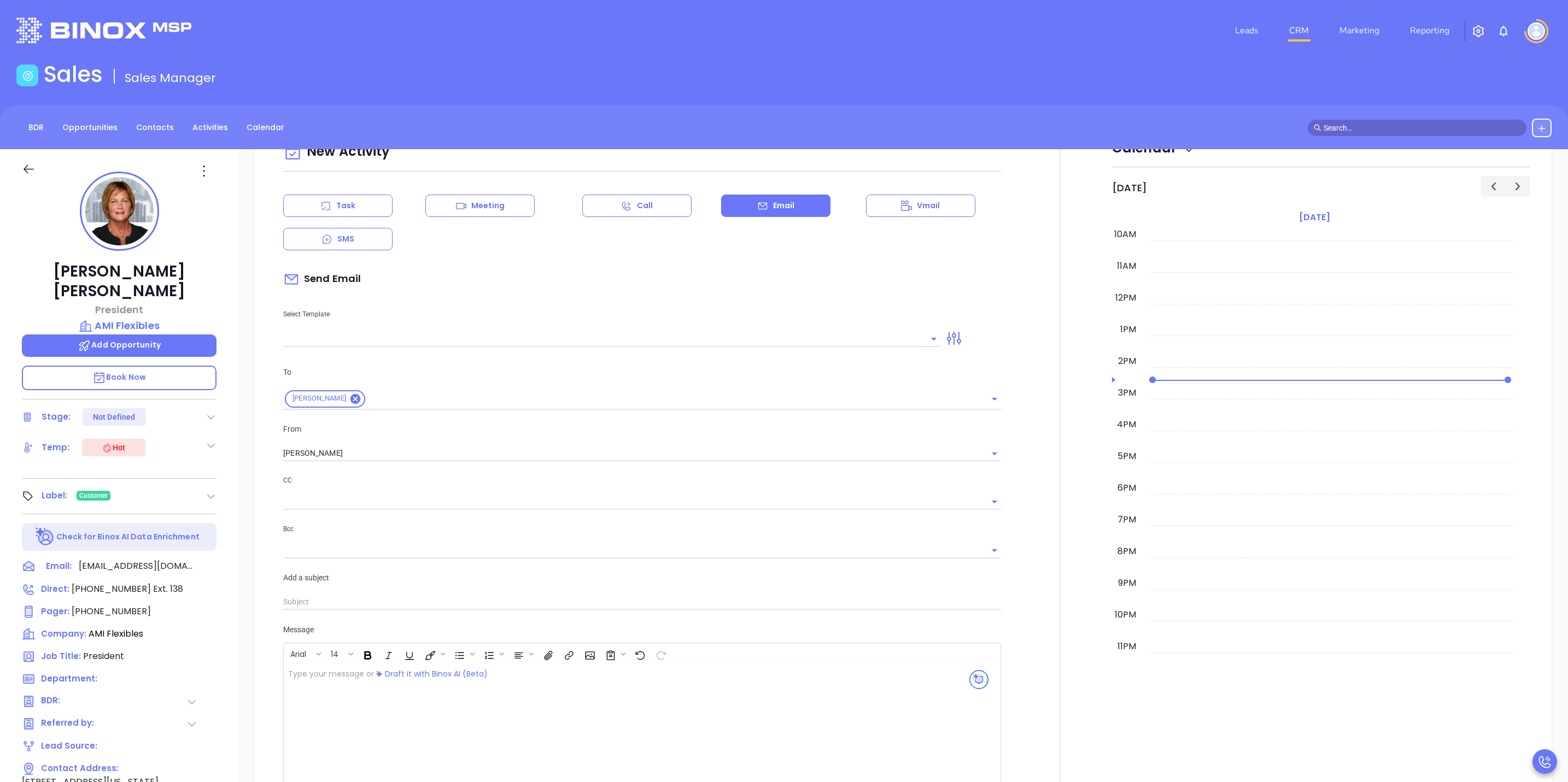
scroll to position [1028, 0]
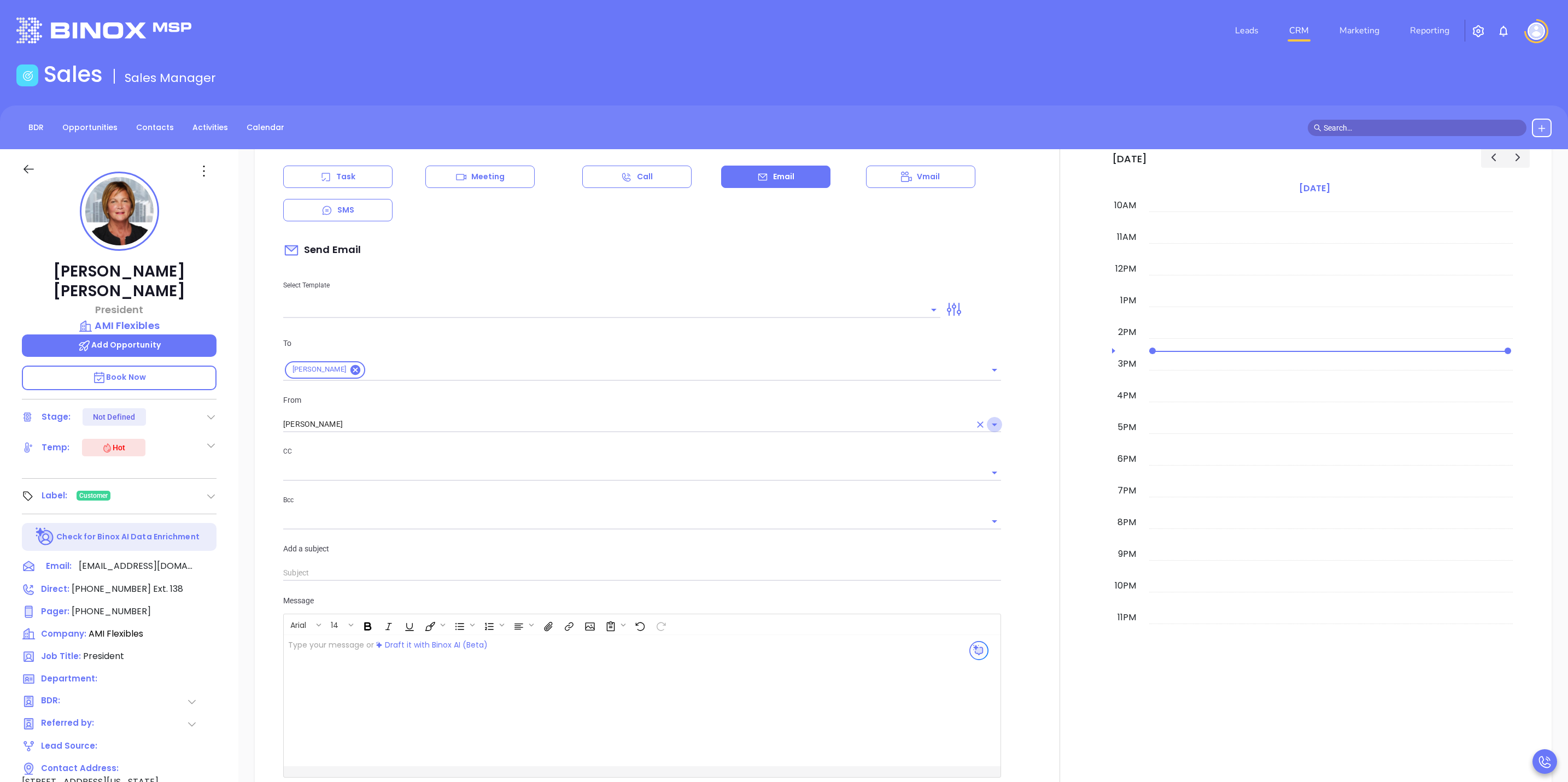
click at [988, 424] on icon "Open" at bounding box center [994, 424] width 13 height 13
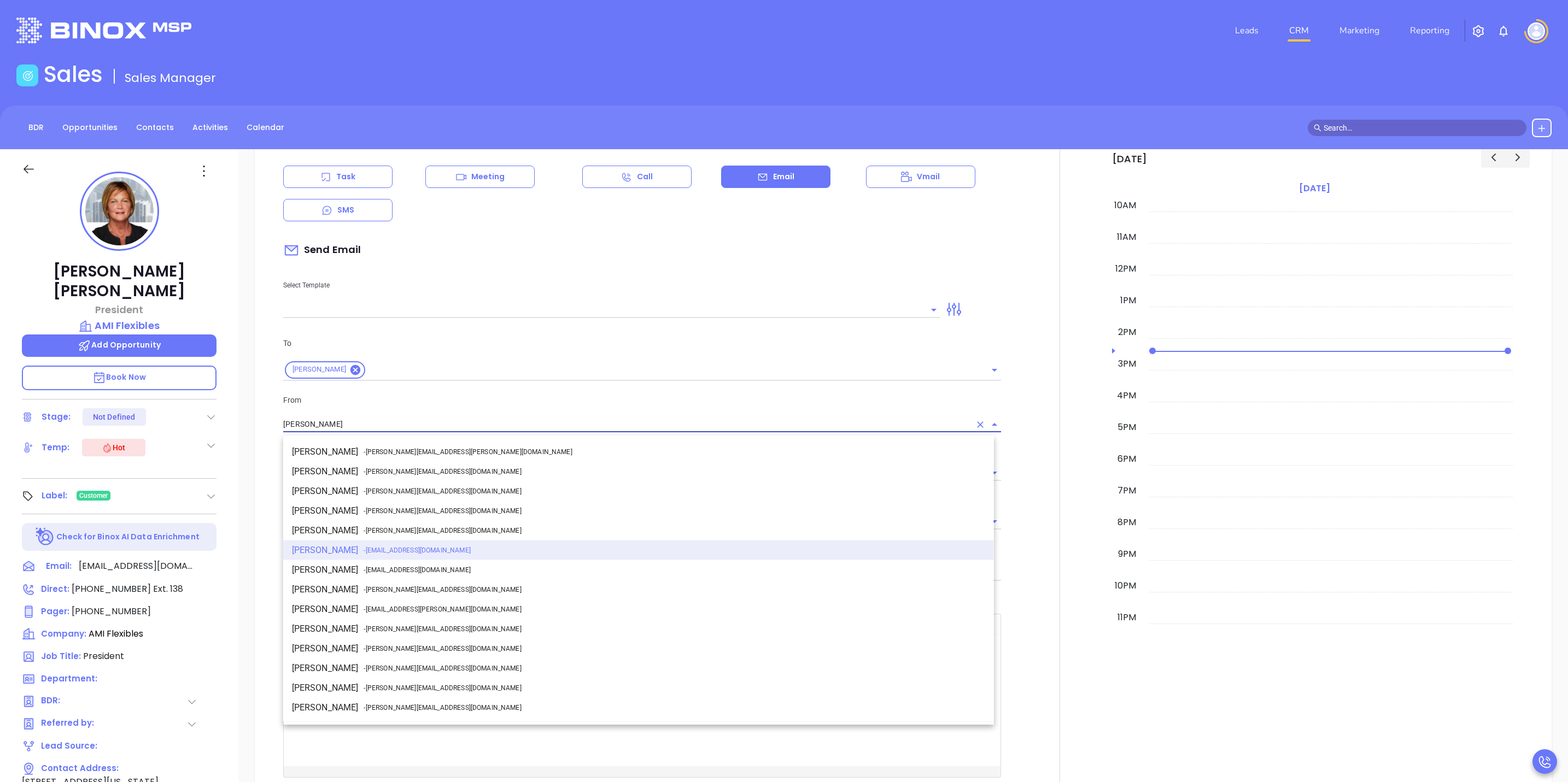
click at [337, 588] on li "Walter Contreras - [EMAIL_ADDRESS][DOMAIN_NAME]" at bounding box center [639, 590] width 711 height 20
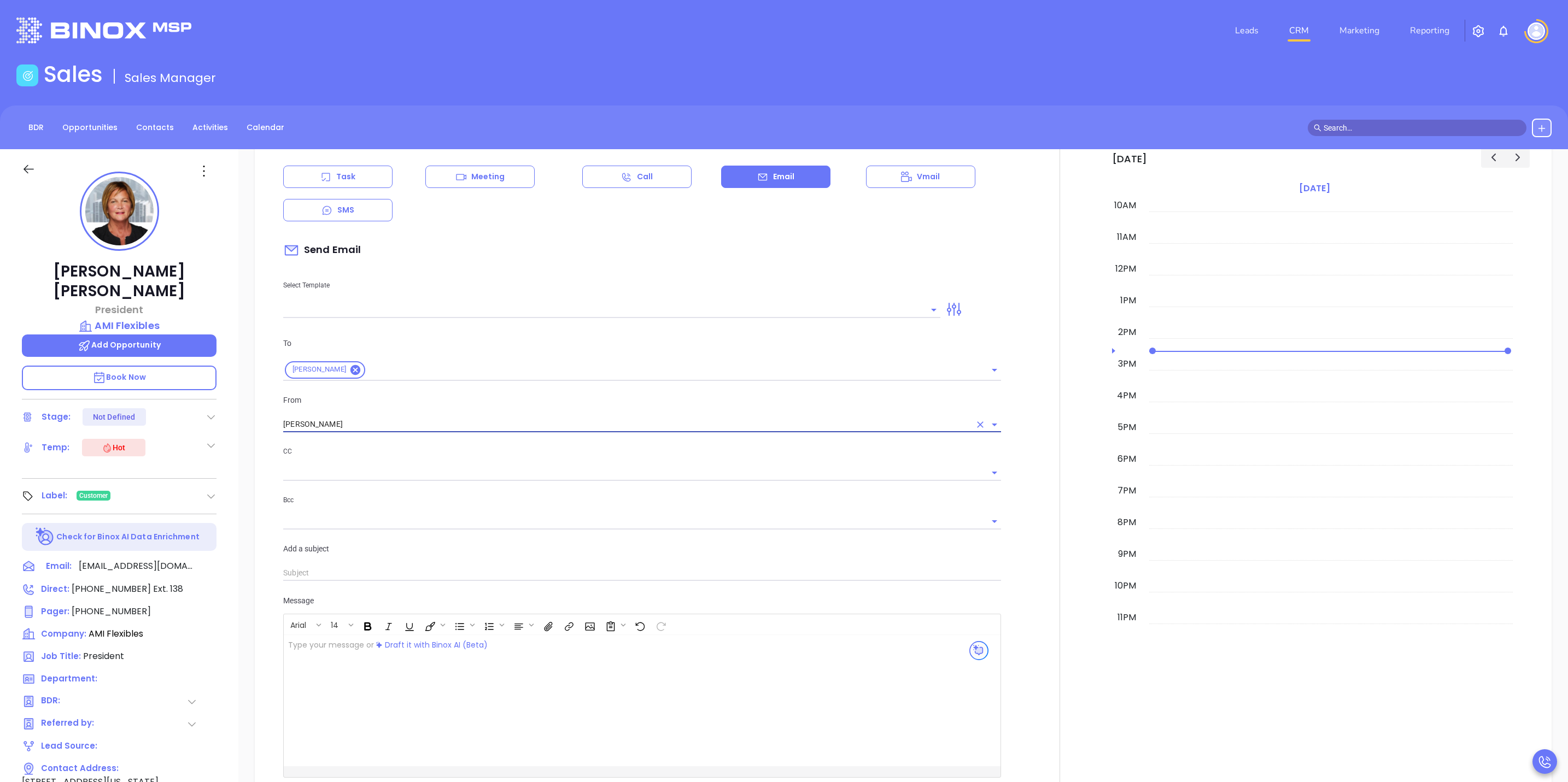
type input "[PERSON_NAME]"
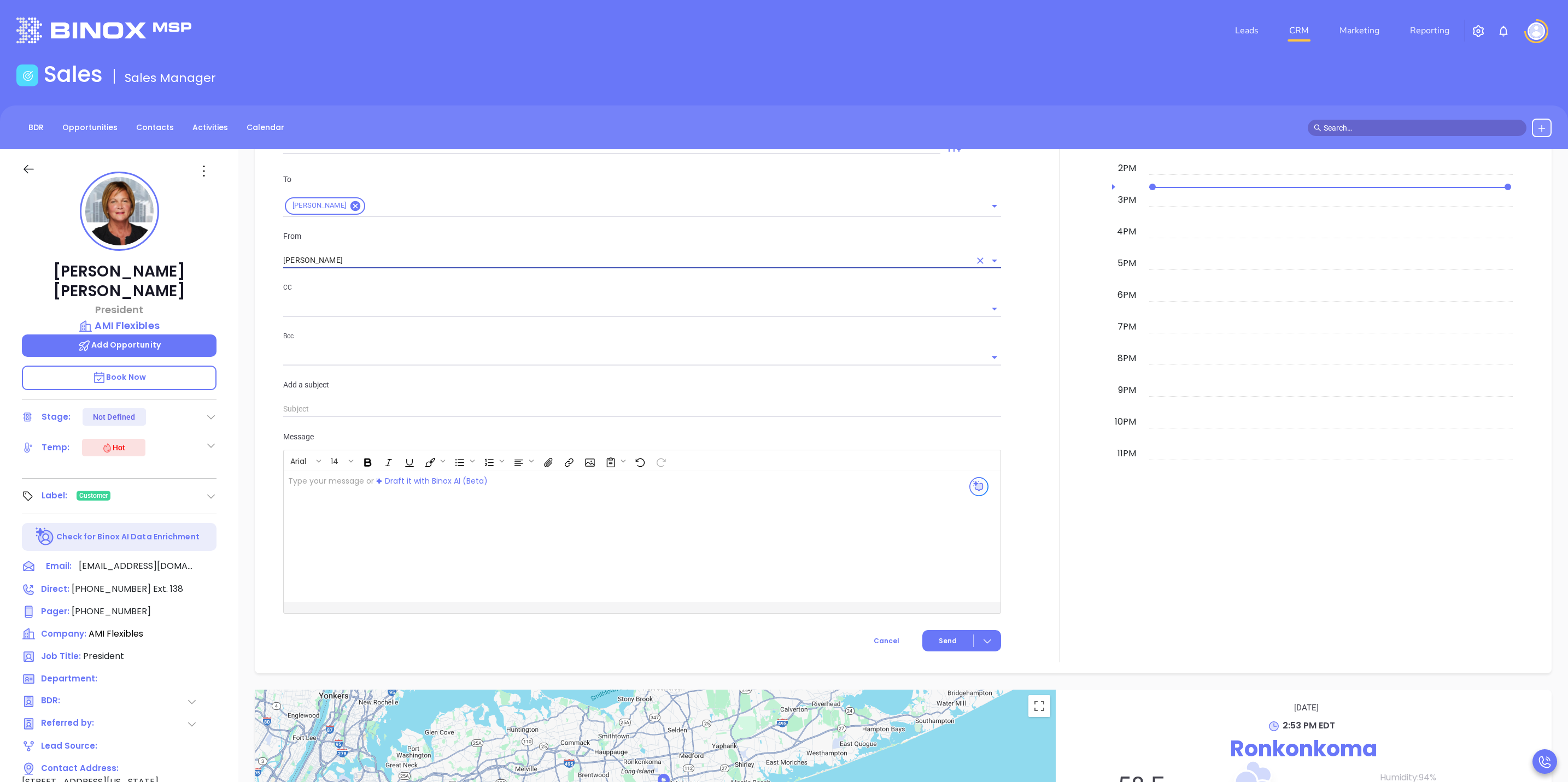
scroll to position [1110, 0]
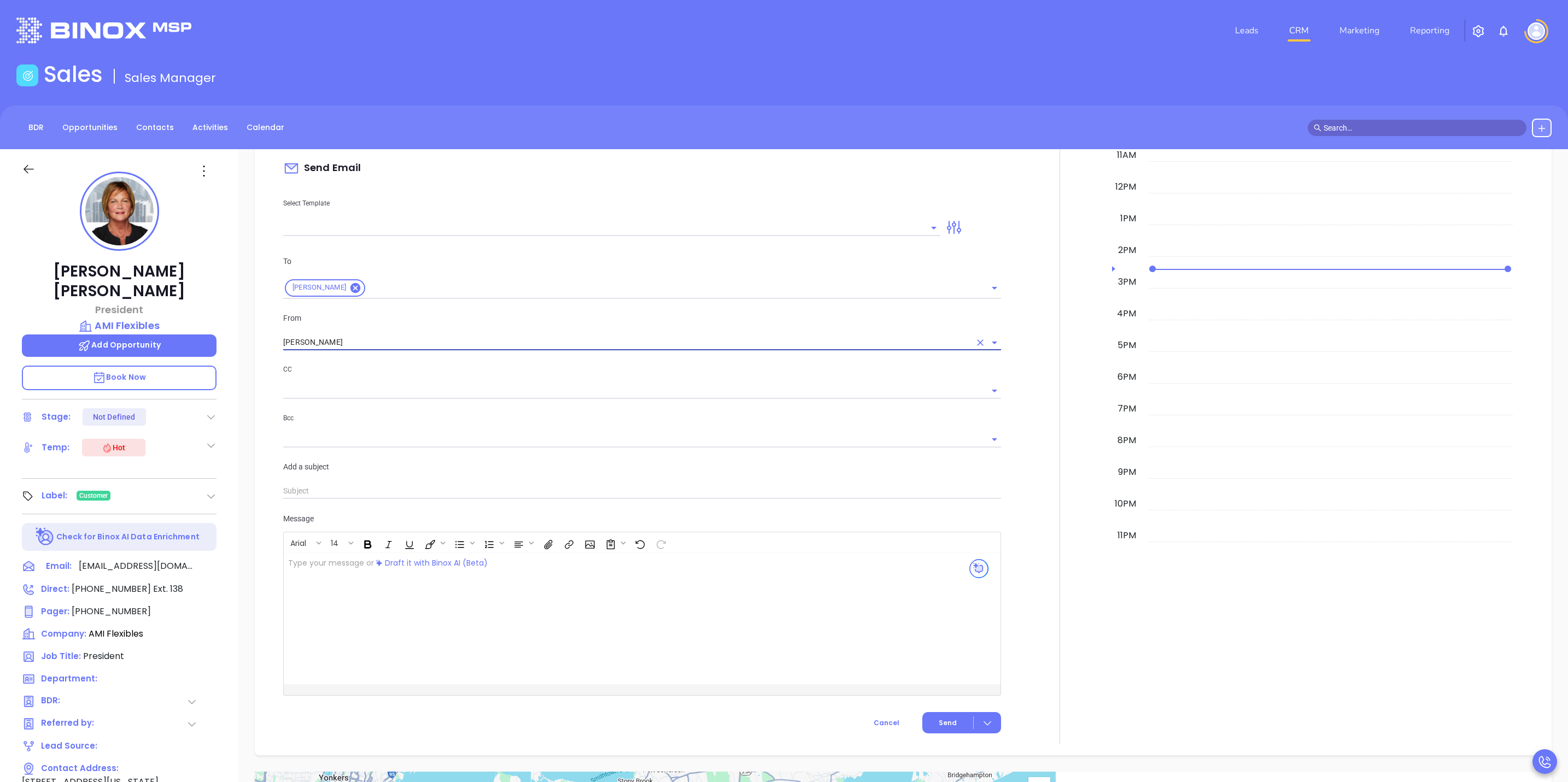
click at [927, 227] on icon "Open" at bounding box center [933, 228] width 13 height 13
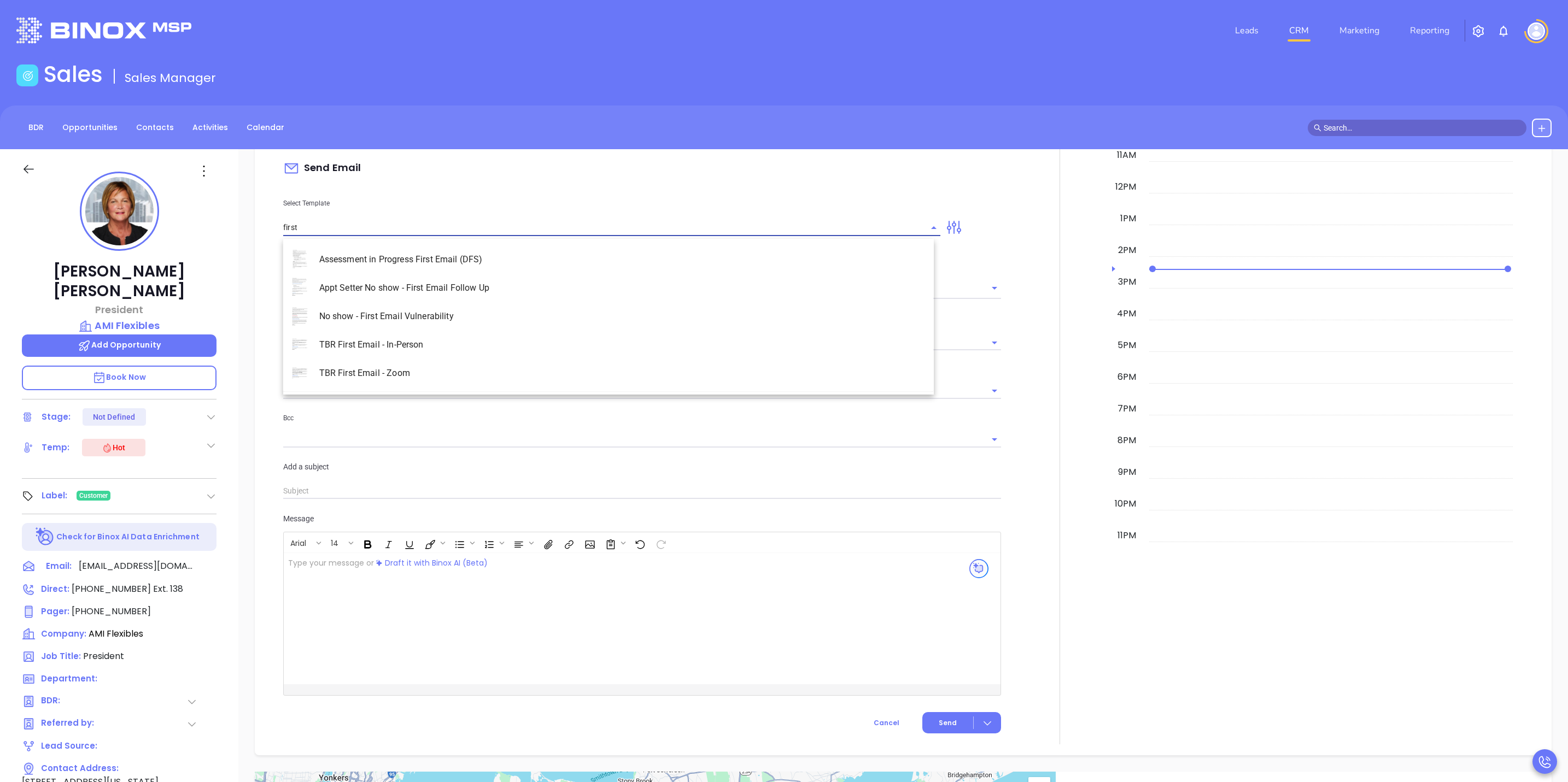
click at [369, 378] on li "TBR First Email - Zoom" at bounding box center [609, 373] width 651 height 28
type input "TBR First Email - Zoom"
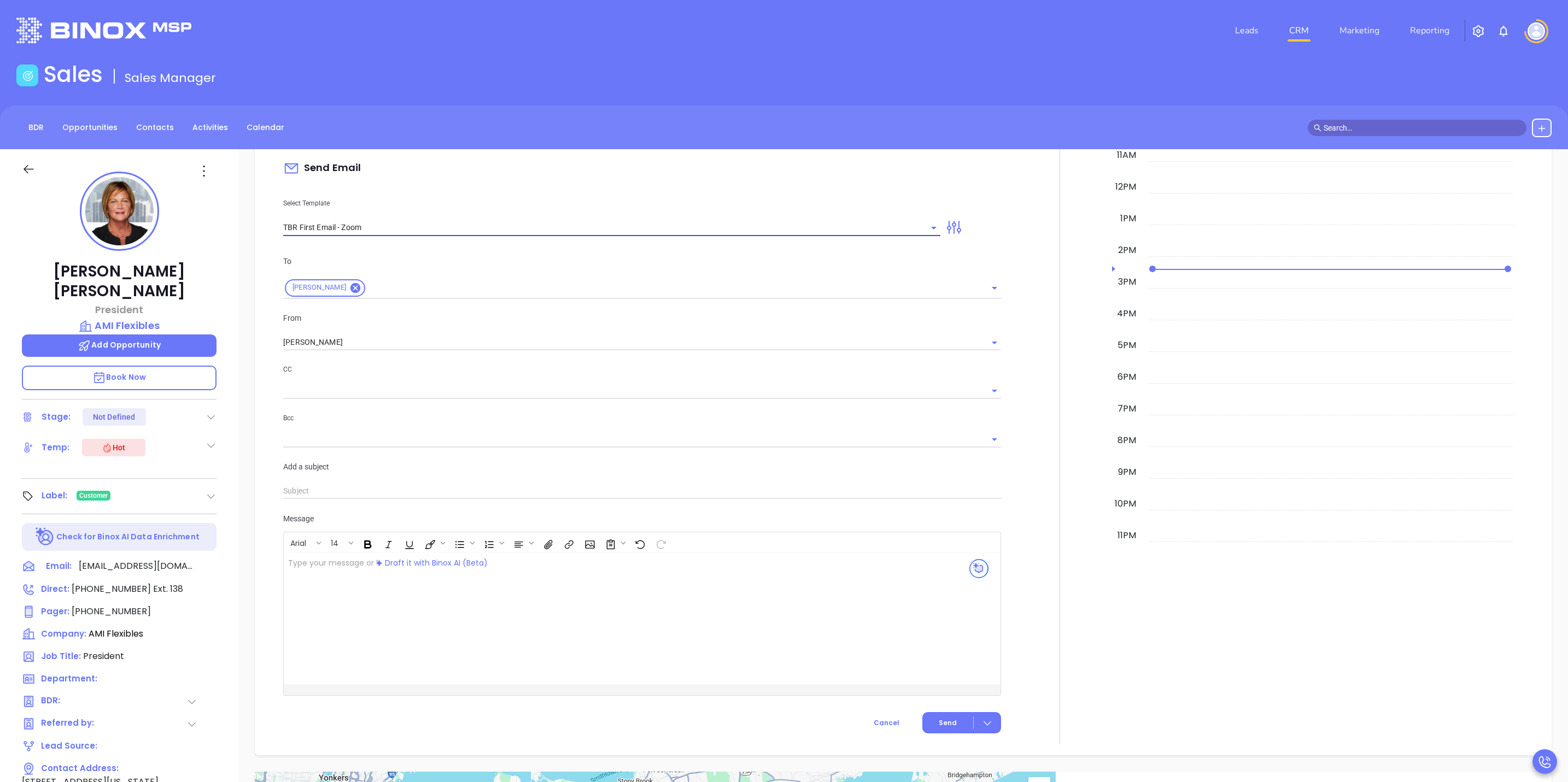
type input "Adam, got 10 mins?"
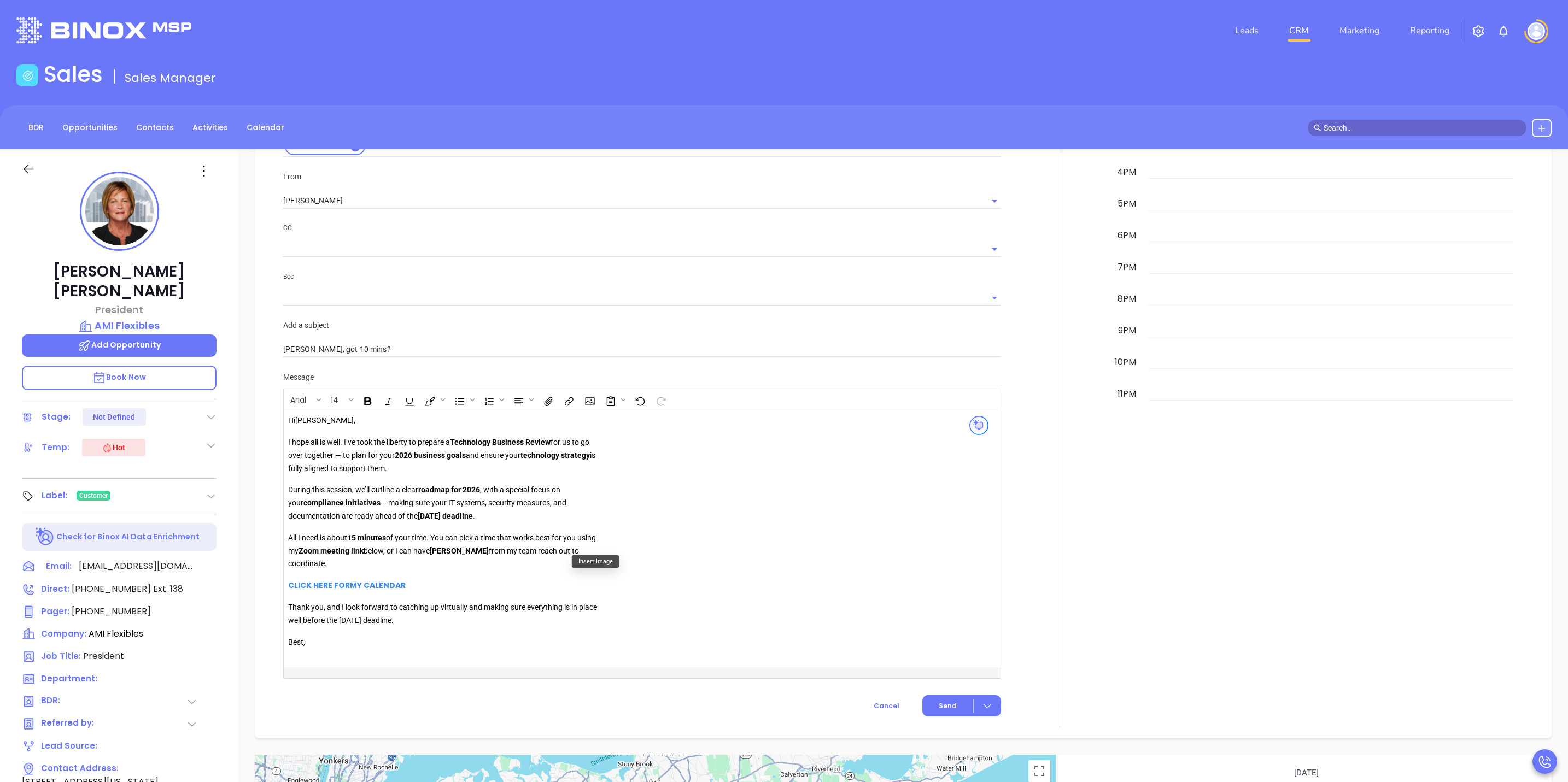
scroll to position [1273, 0]
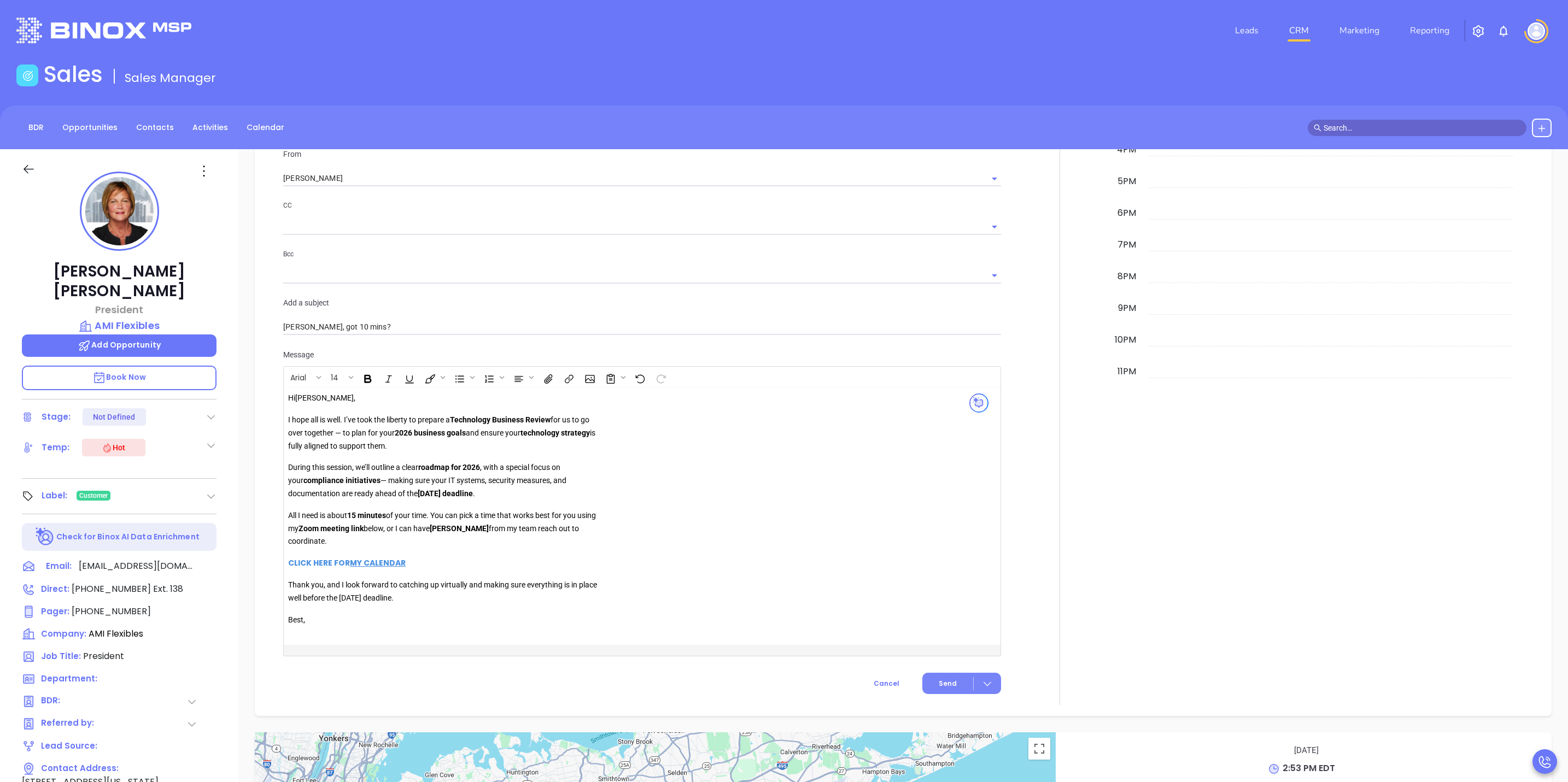
type input "TBR First Email - Zoom"
click at [948, 684] on span "Send" at bounding box center [947, 684] width 18 height 10
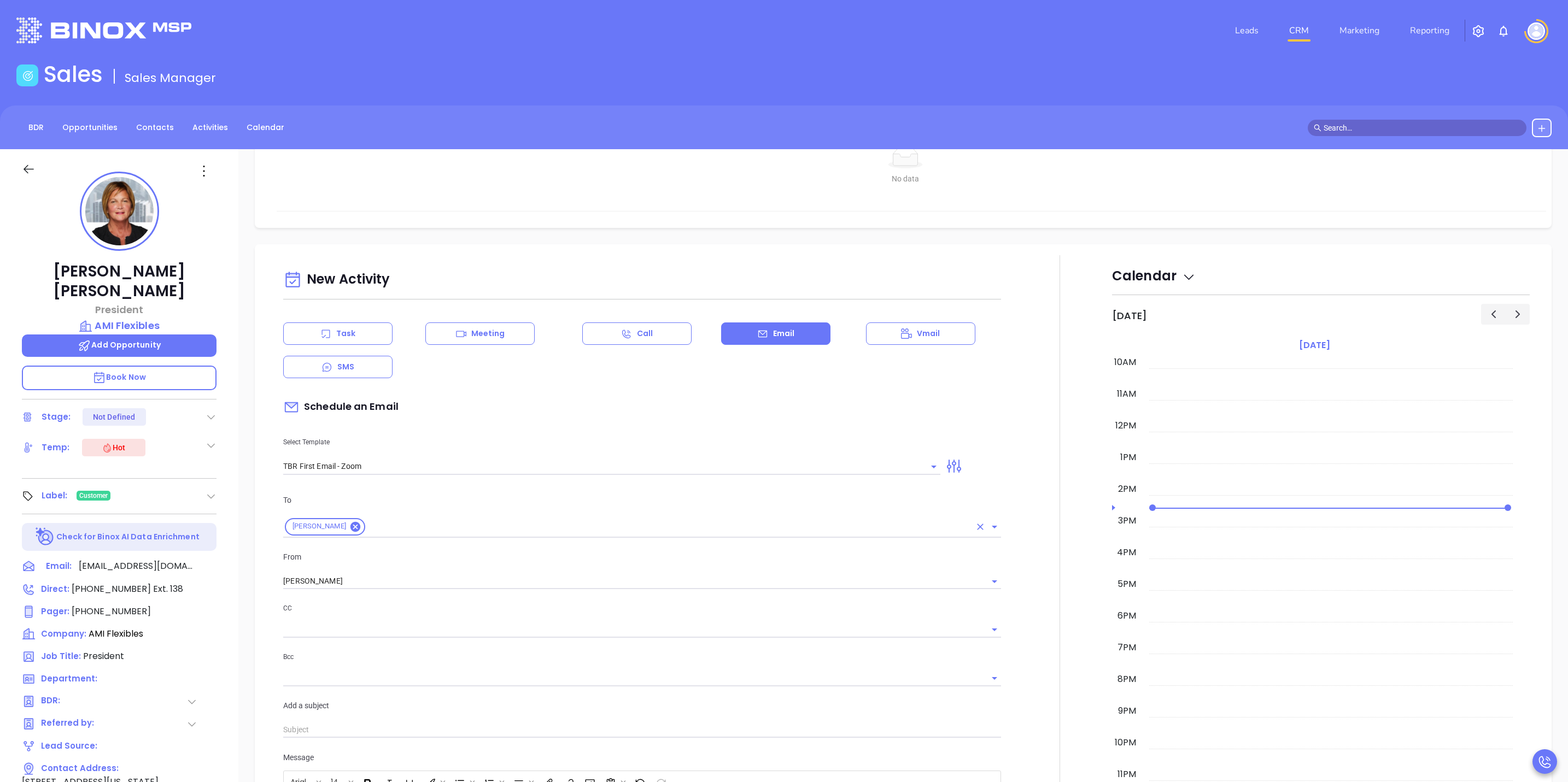
scroll to position [864, 0]
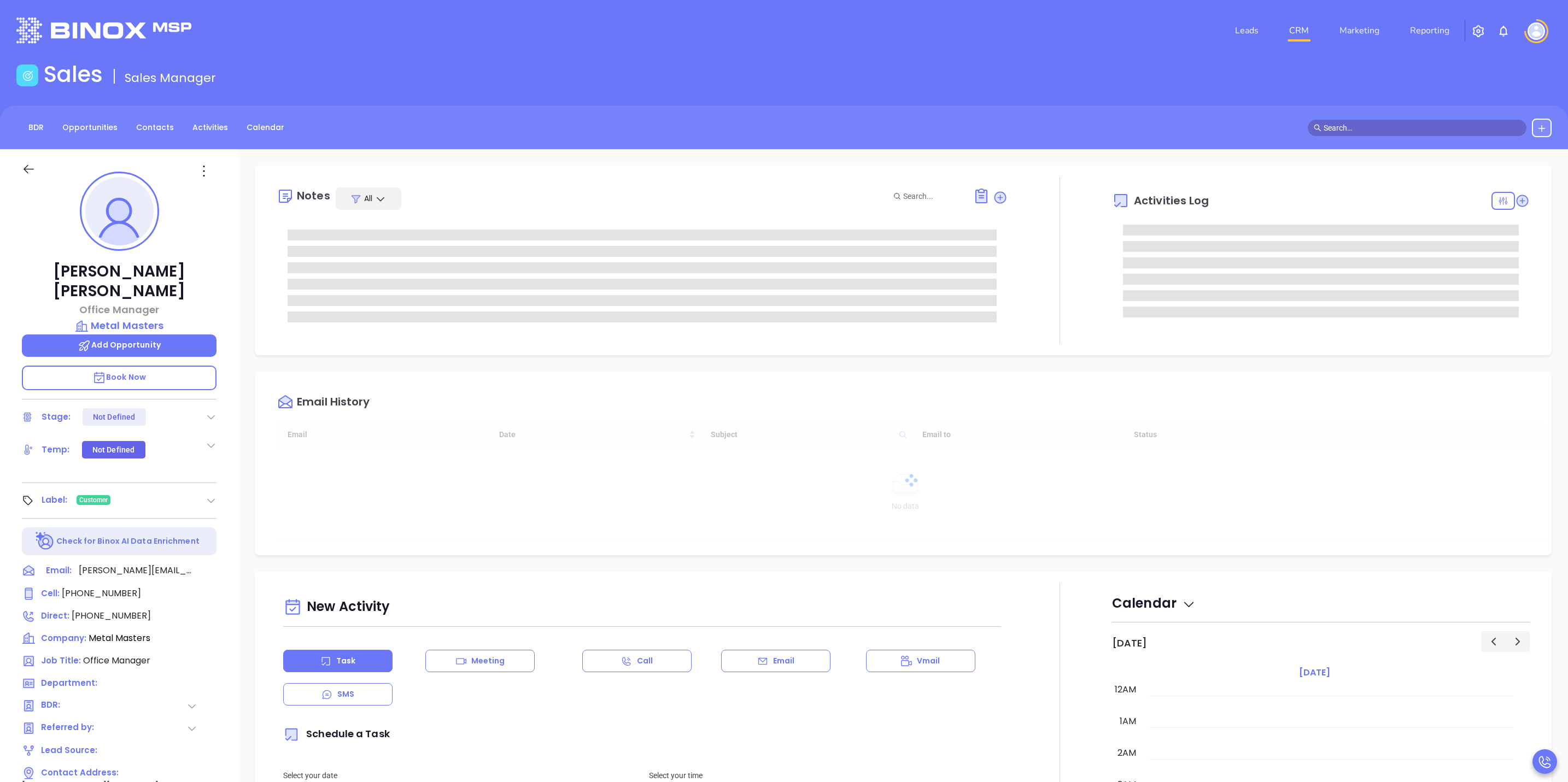
type input "[DATE]"
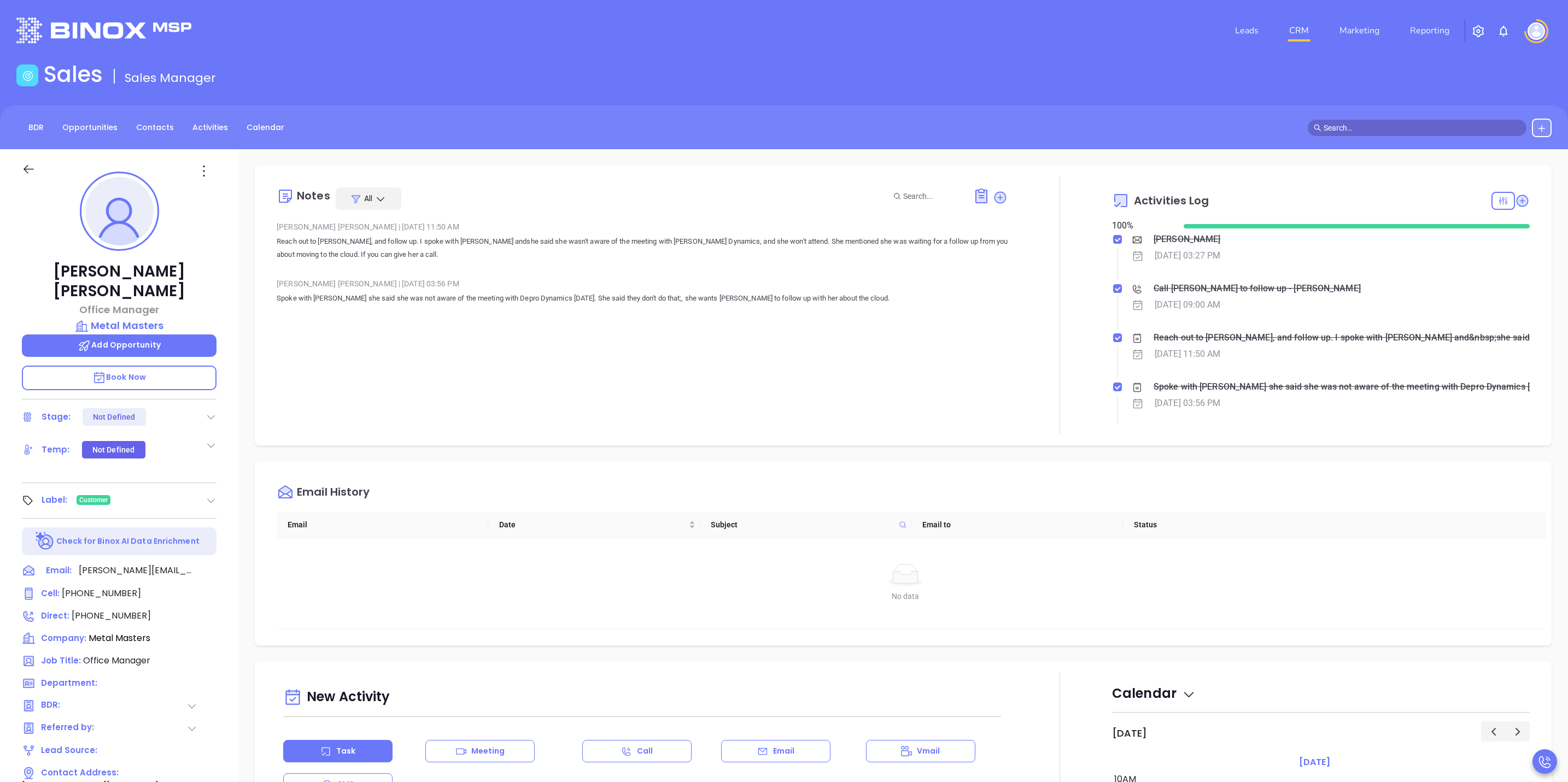
type input "[PERSON_NAME]"
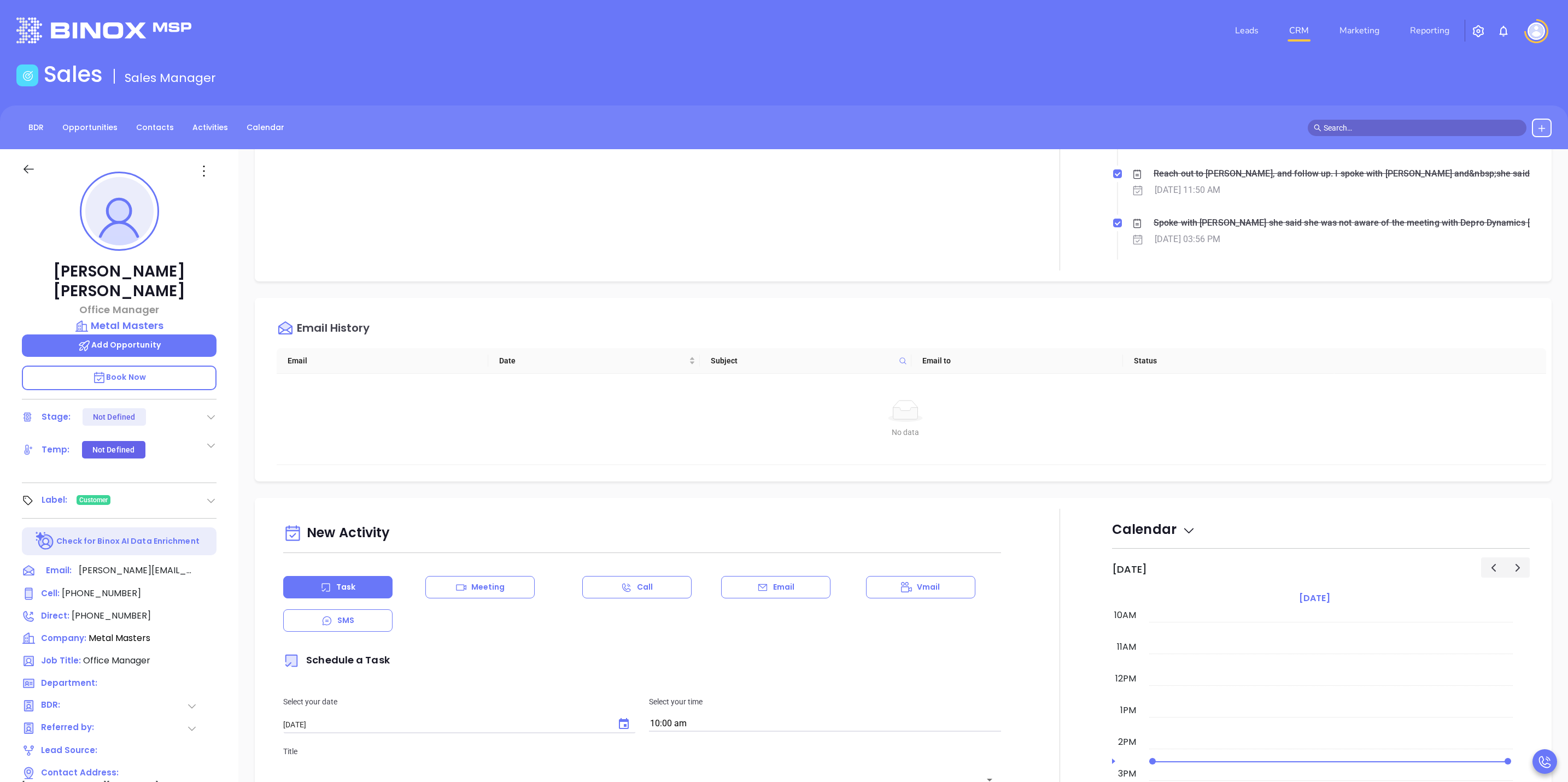
scroll to position [246, 0]
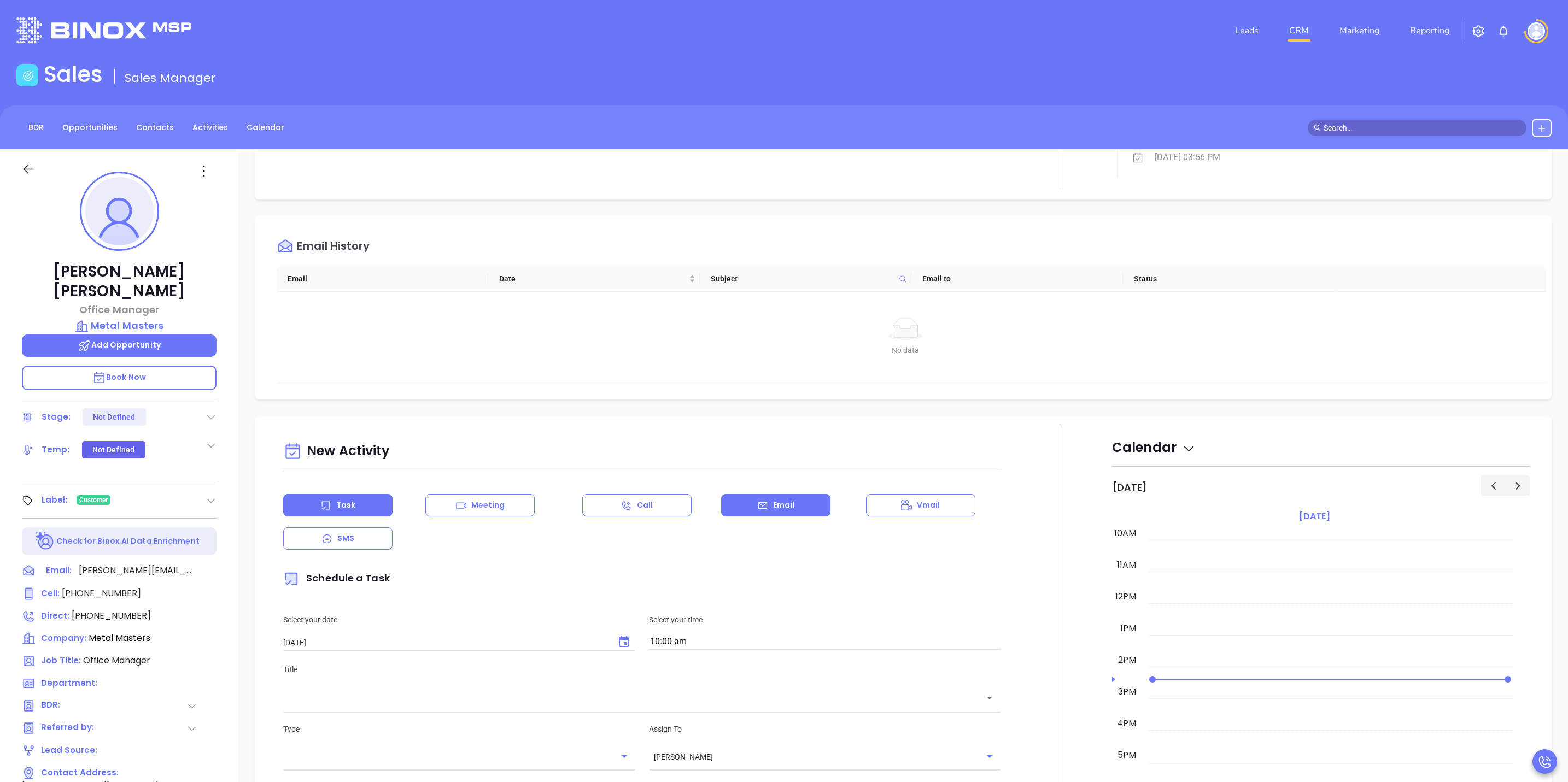
drag, startPoint x: 770, startPoint y: 505, endPoint x: 771, endPoint y: 512, distance: 7.1
click at [771, 512] on div "Email" at bounding box center [776, 504] width 109 height 22
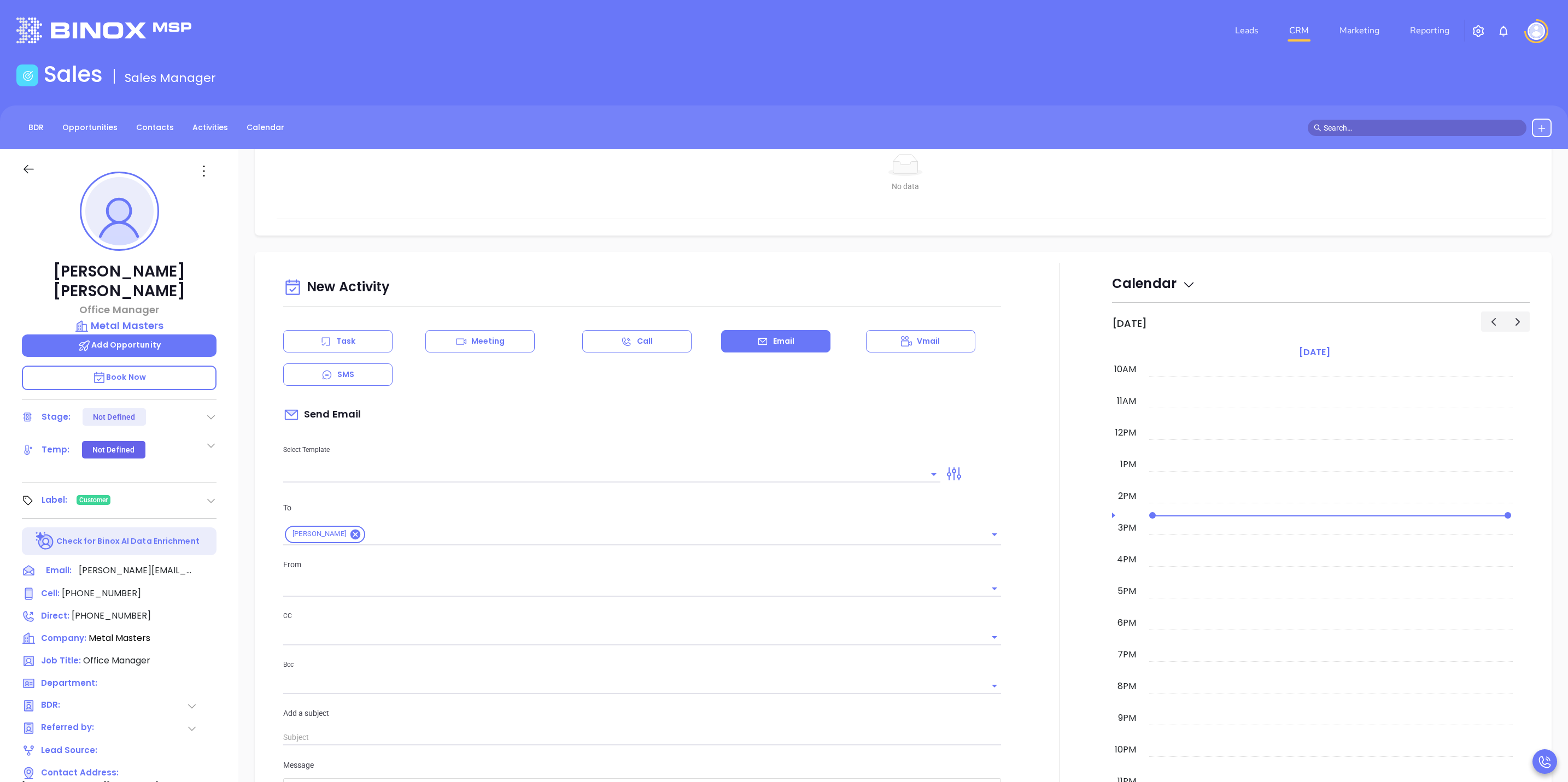
type input "[PERSON_NAME]"
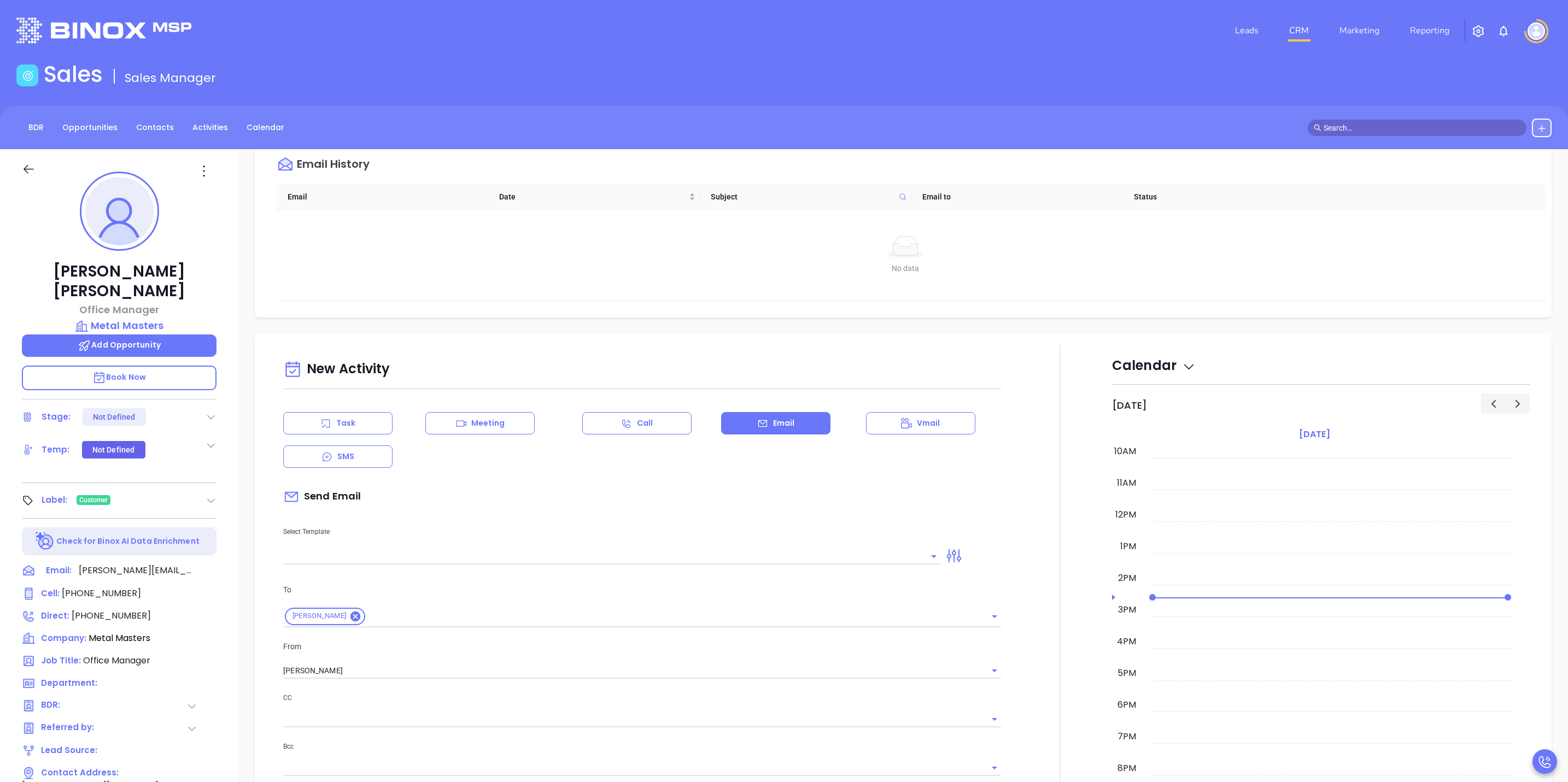
scroll to position [492, 0]
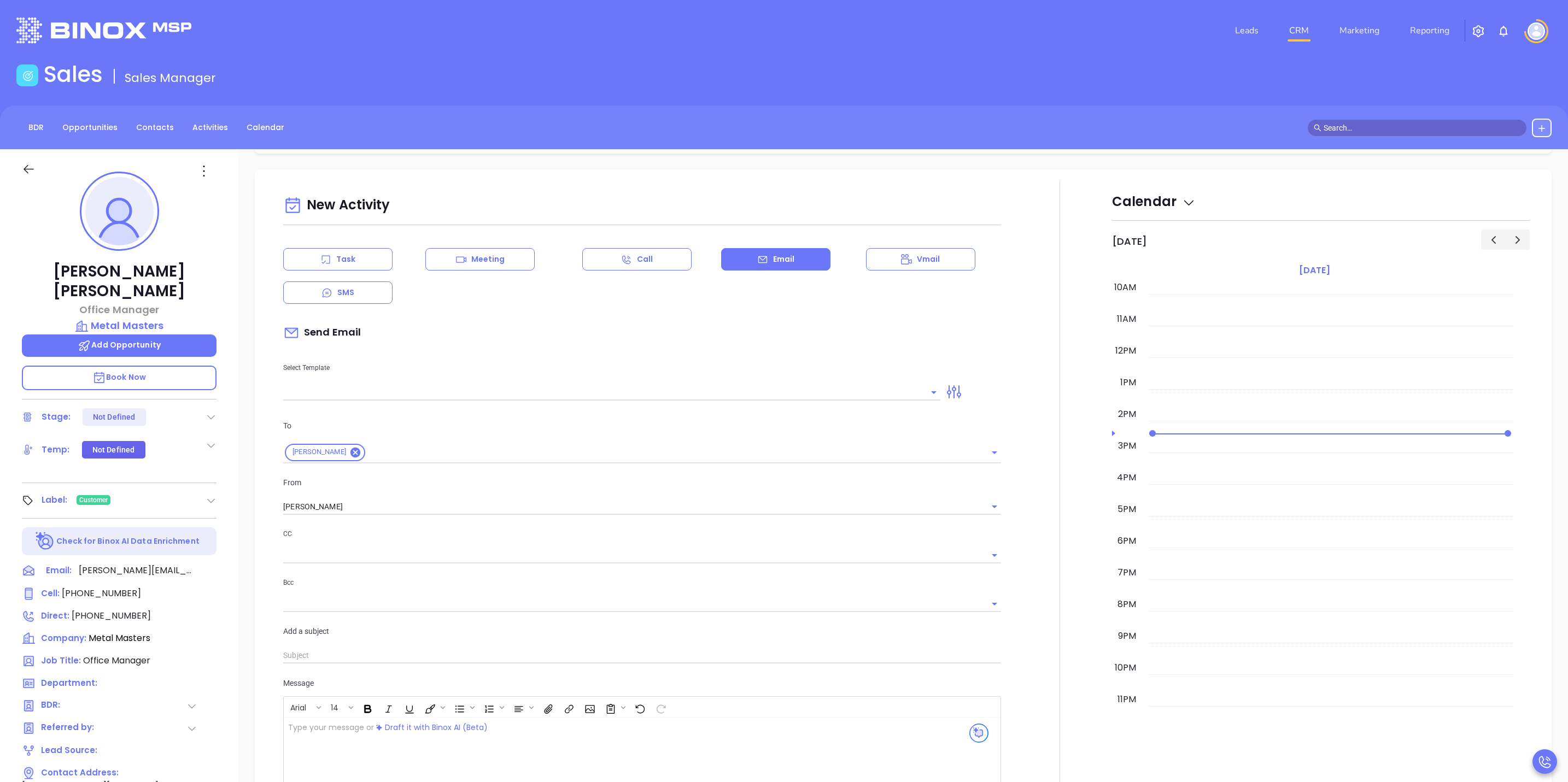
click at [926, 400] on div at bounding box center [933, 392] width 14 height 15
click at [927, 391] on icon "Open" at bounding box center [933, 392] width 13 height 13
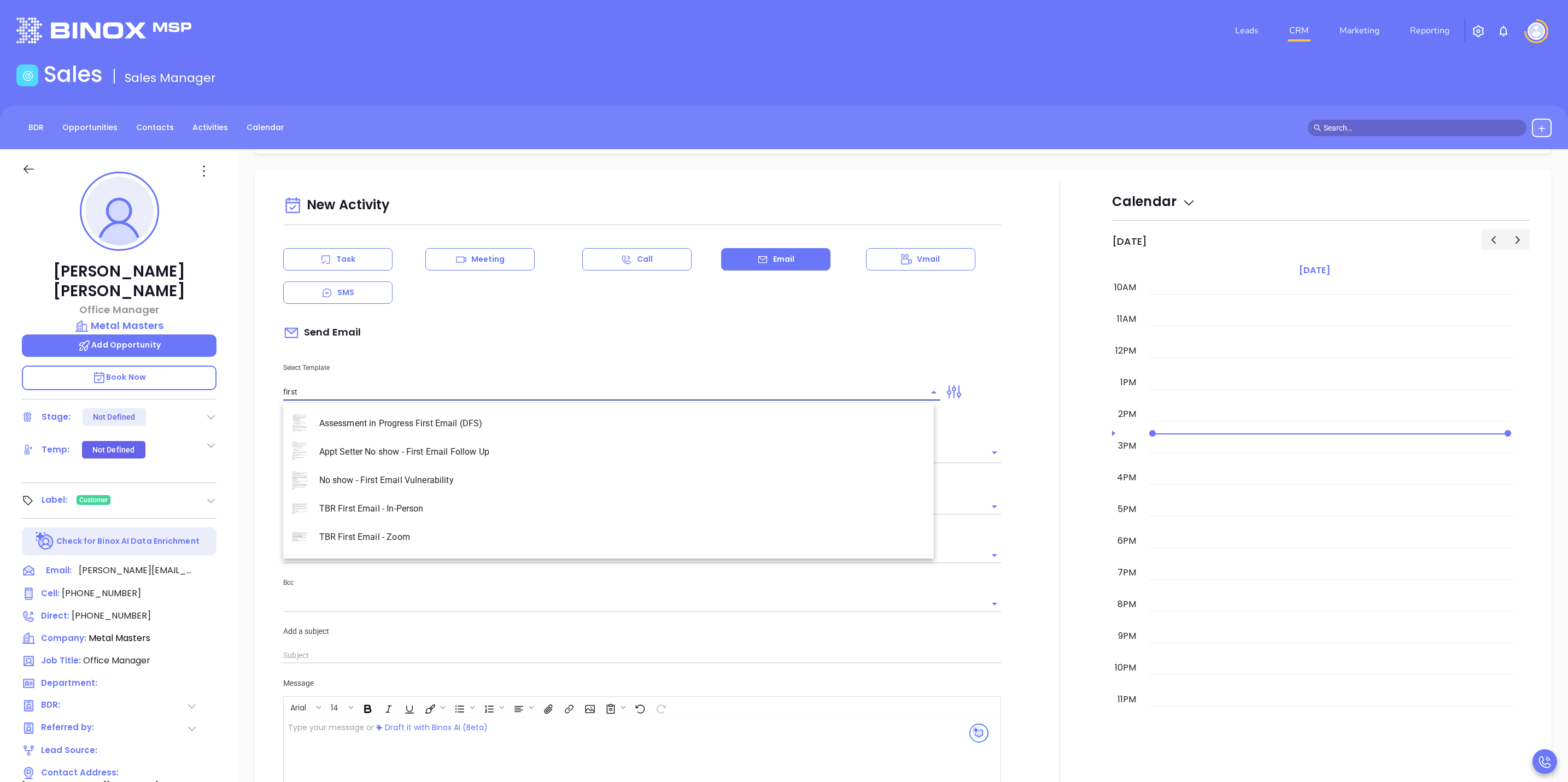
click at [419, 540] on li "TBR First Email - Zoom" at bounding box center [609, 537] width 651 height 28
type input "TBR First Email - Zoom"
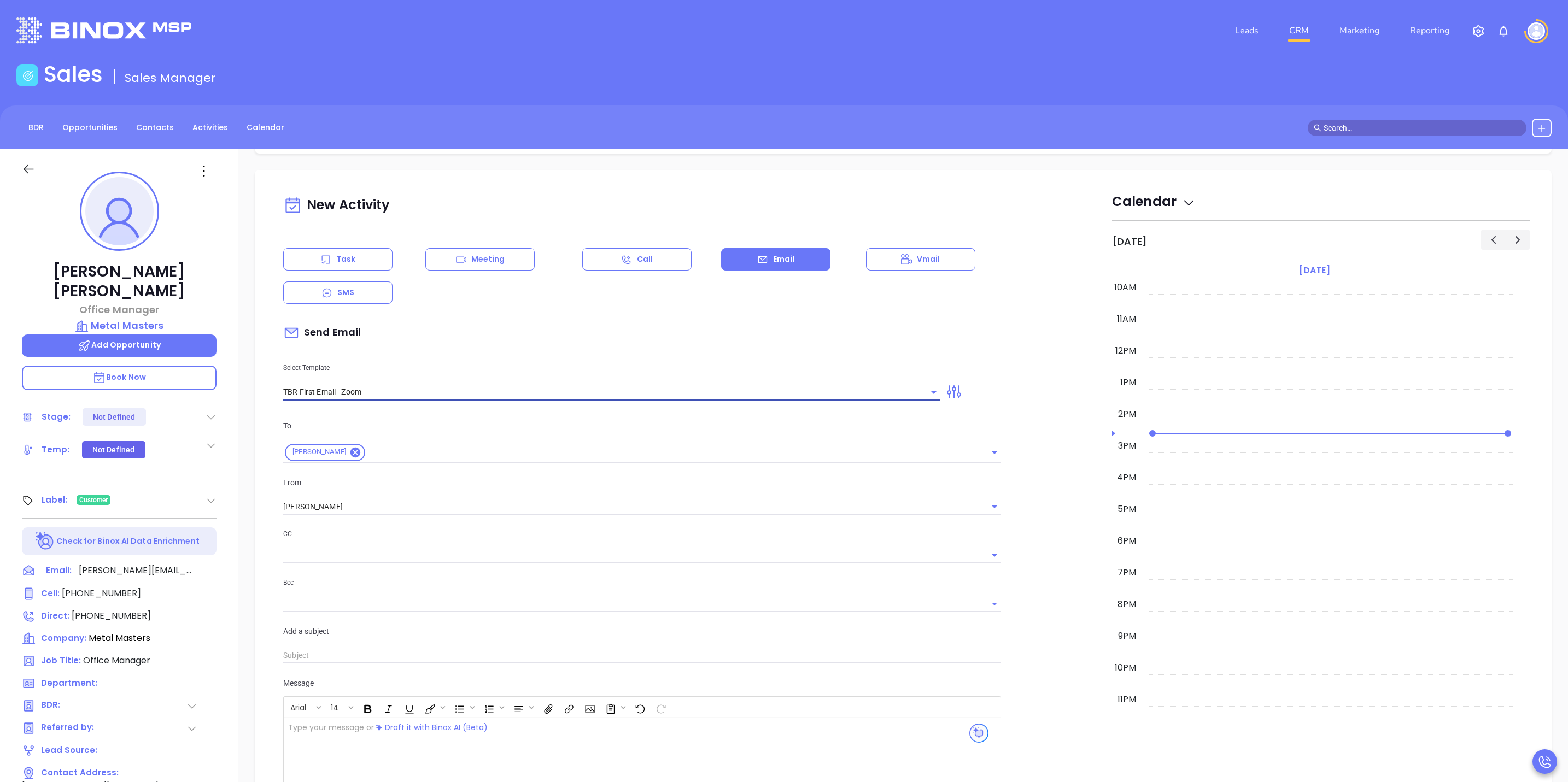
type input "[PERSON_NAME], got 10 mins?"
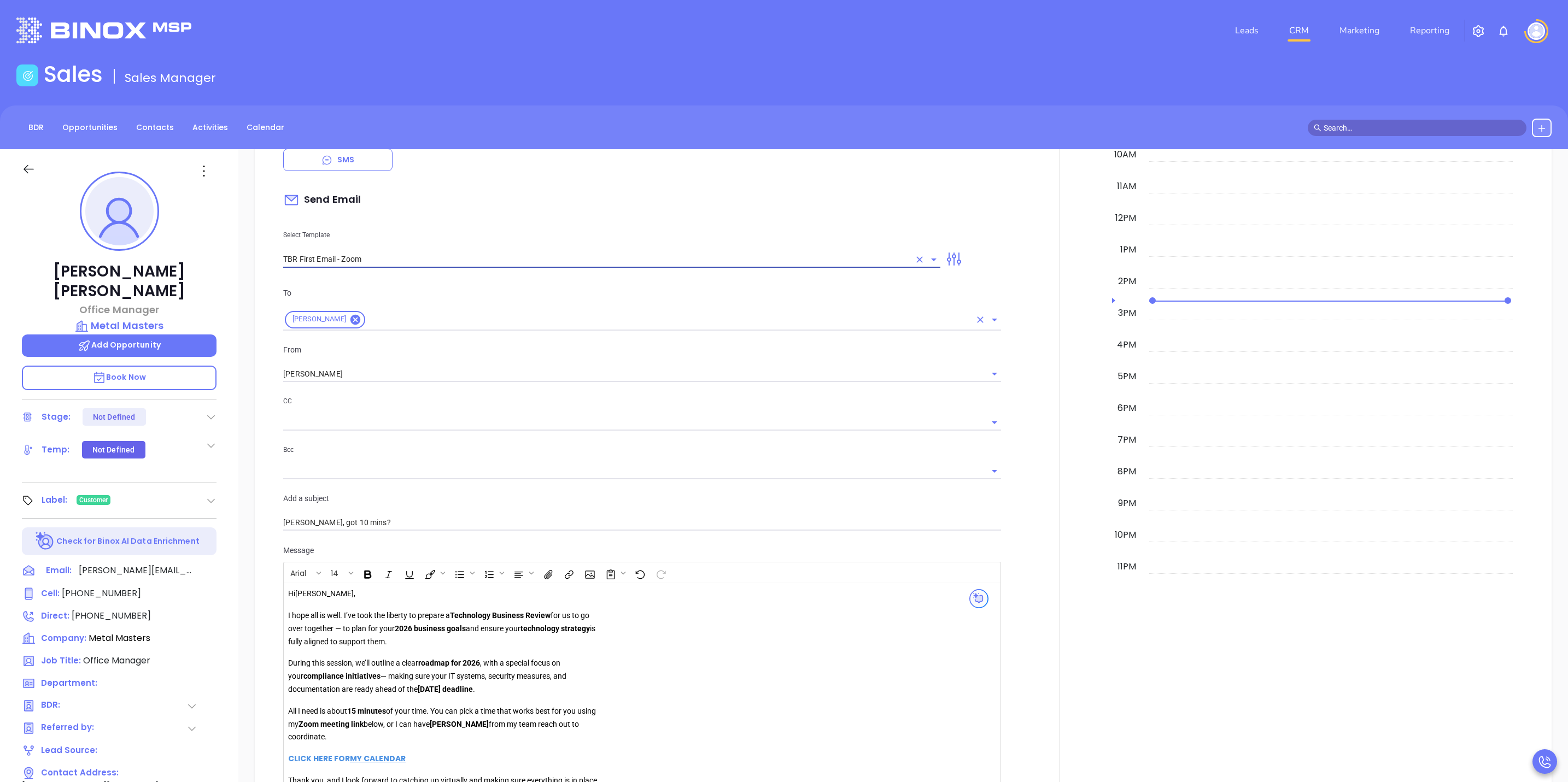
scroll to position [656, 0]
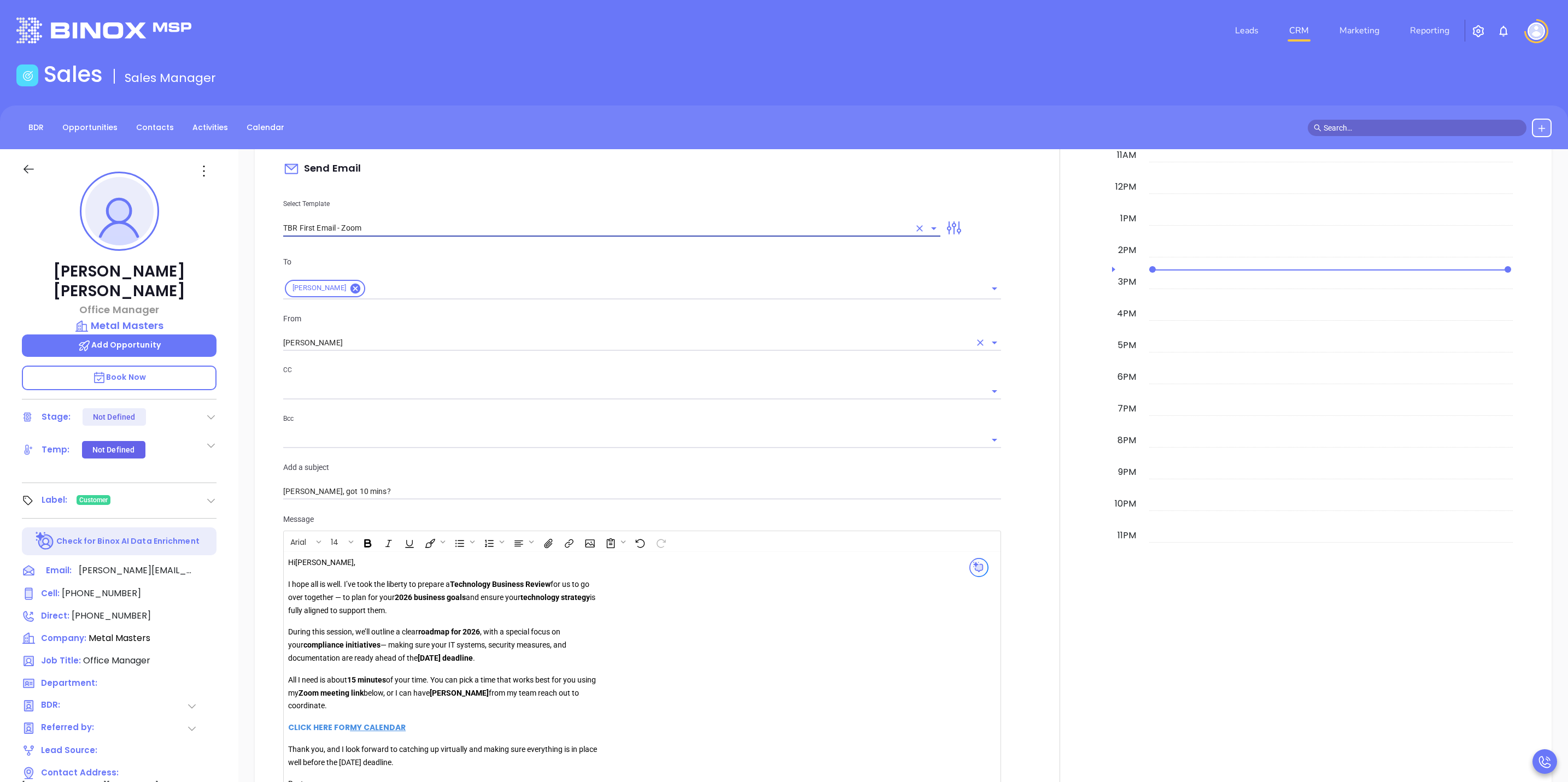
type input "TBR First Email - Zoom"
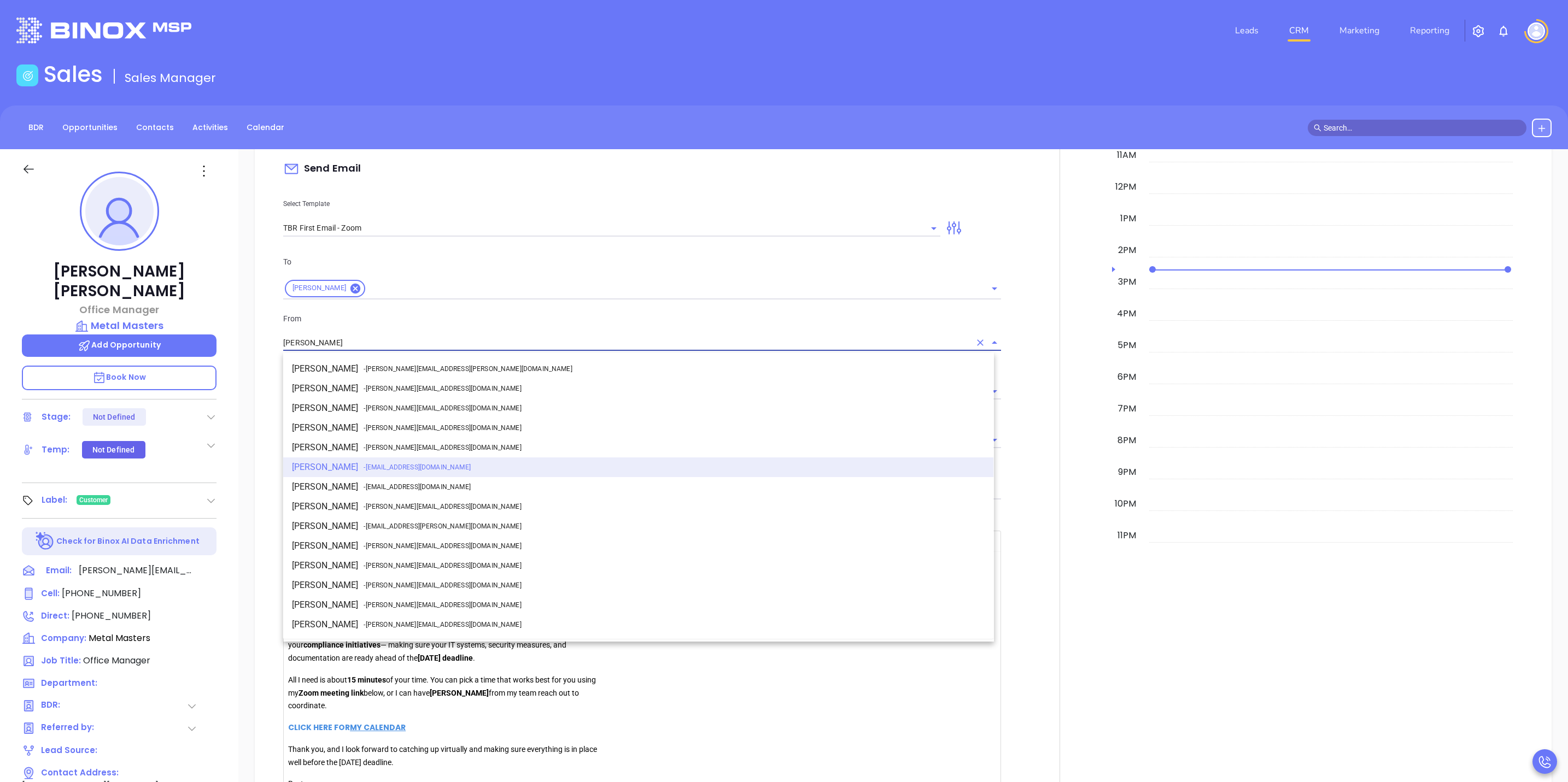
click at [499, 343] on input "[PERSON_NAME]" at bounding box center [626, 343] width 687 height 16
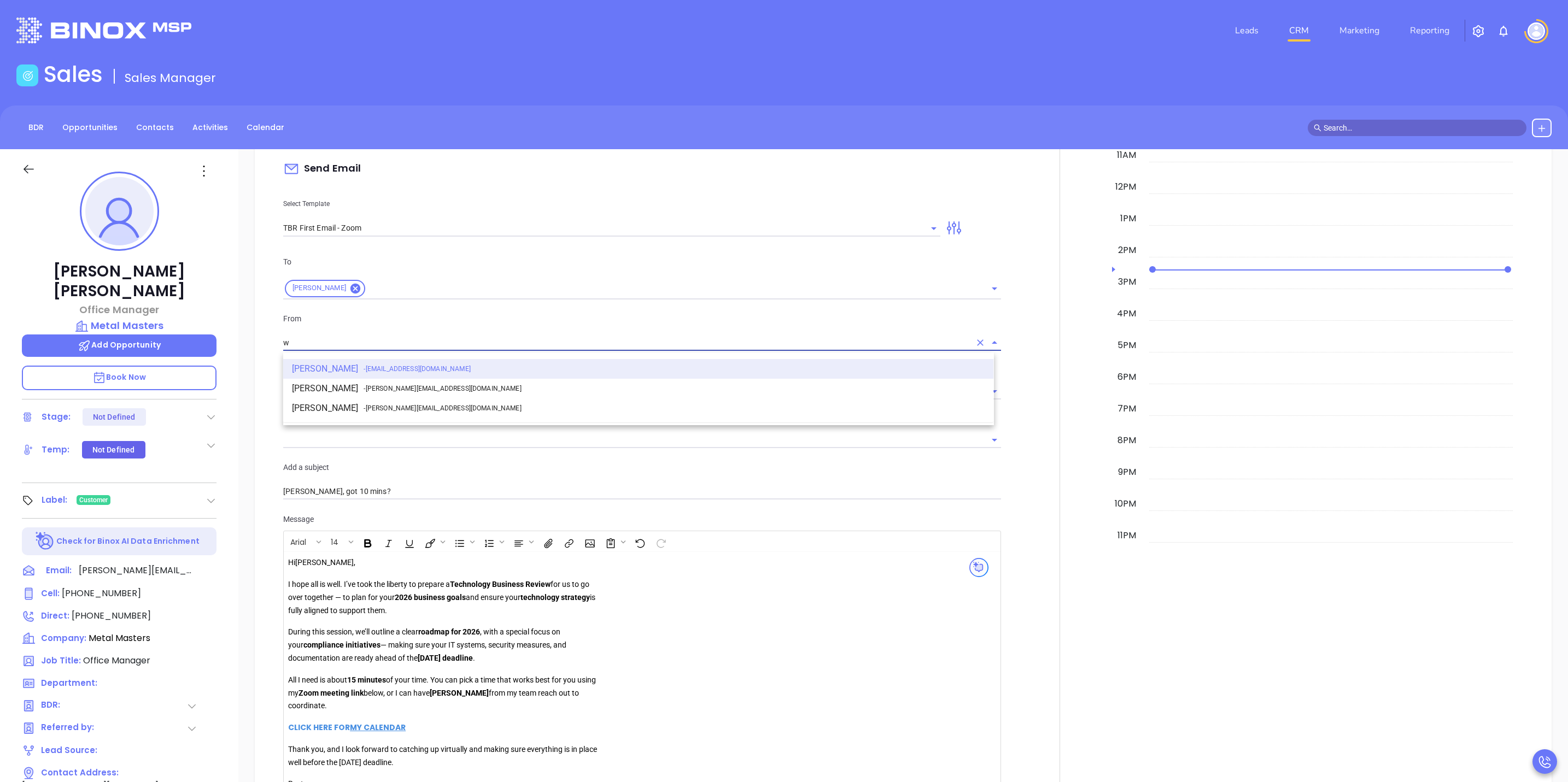
click at [349, 388] on li "Walter Contreras - [EMAIL_ADDRESS][DOMAIN_NAME]" at bounding box center [639, 388] width 711 height 20
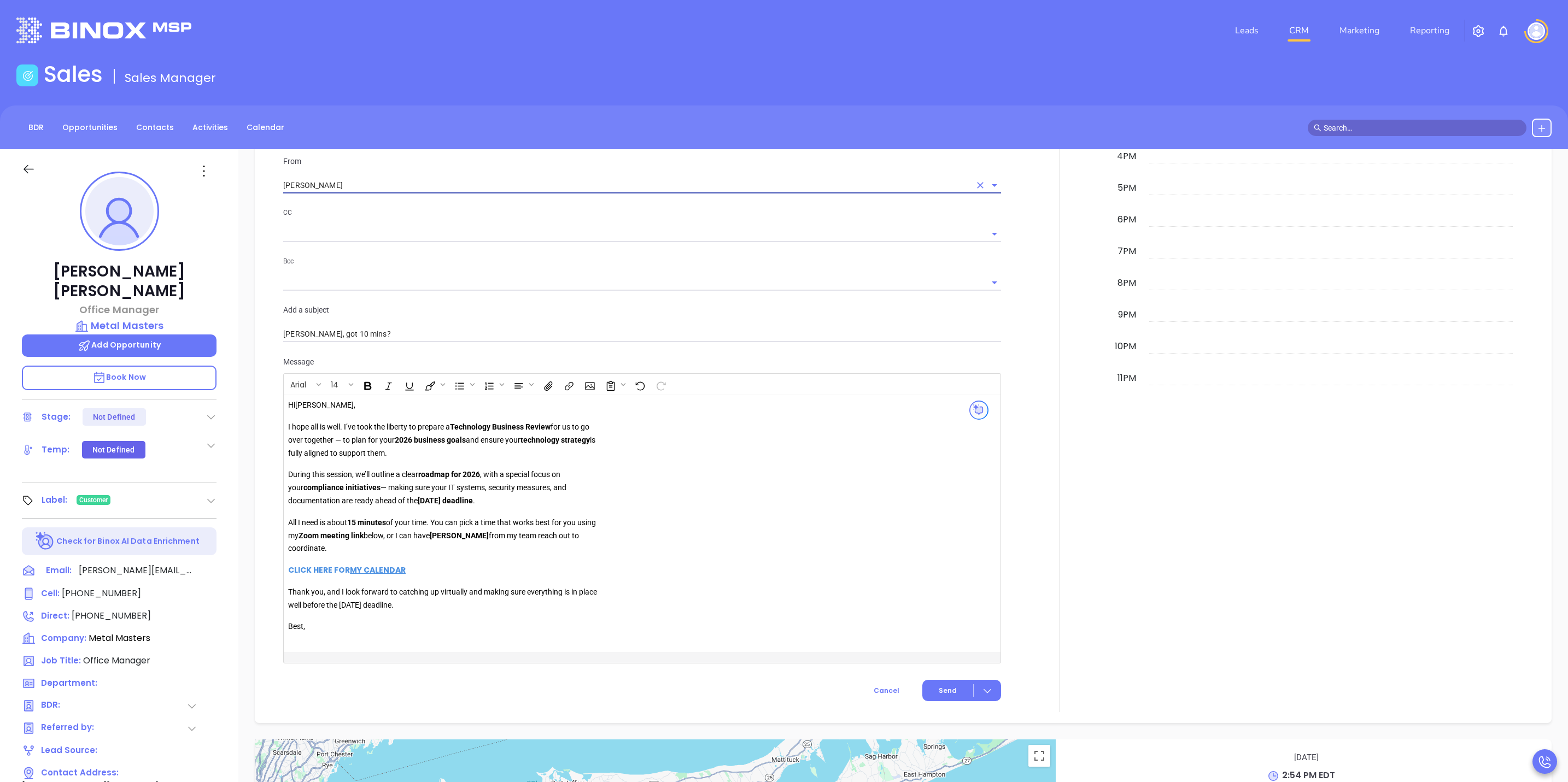
scroll to position [820, 0]
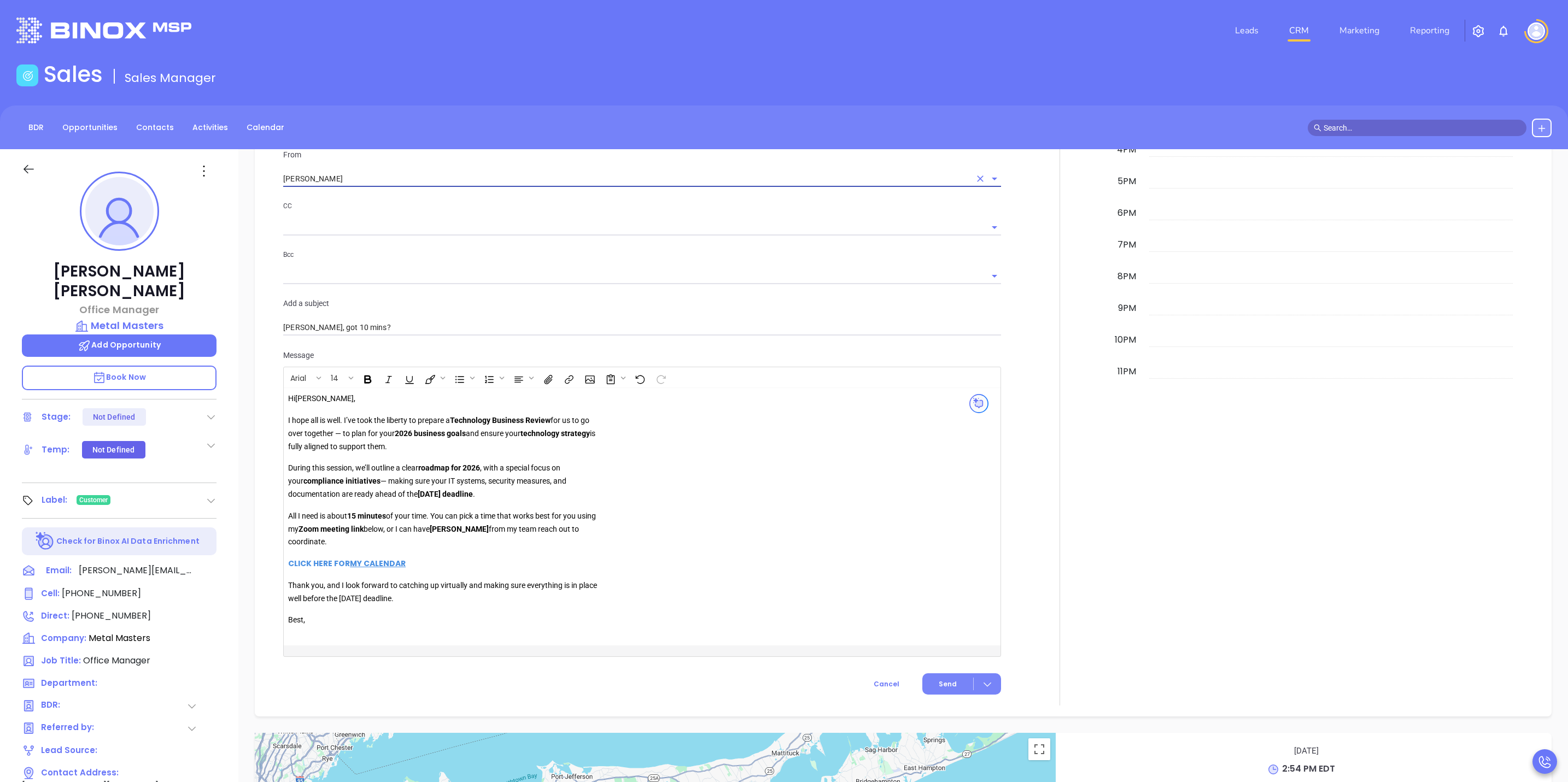
type input "[PERSON_NAME]"
click at [945, 685] on span "Send" at bounding box center [947, 684] width 18 height 10
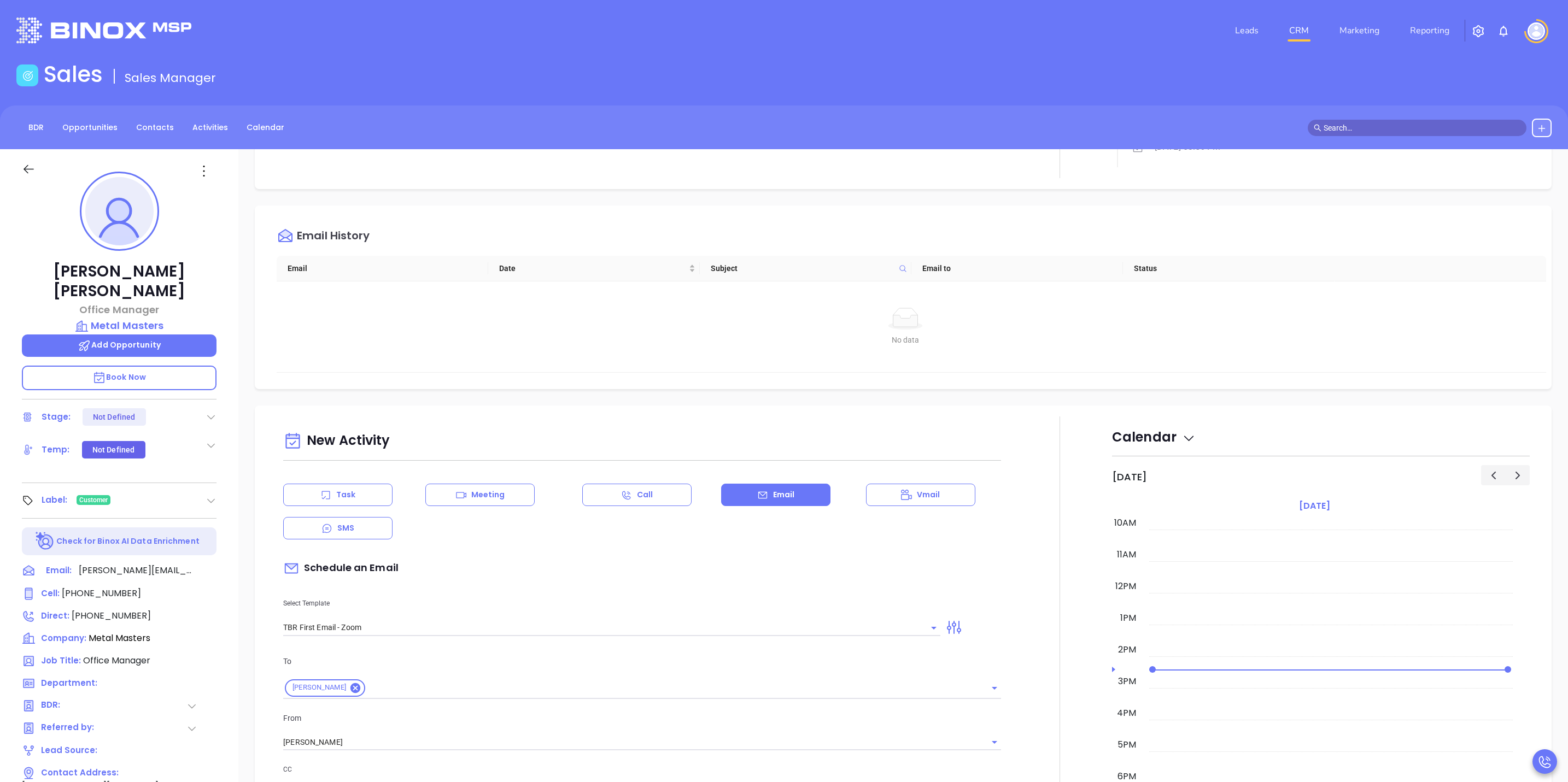
scroll to position [246, 0]
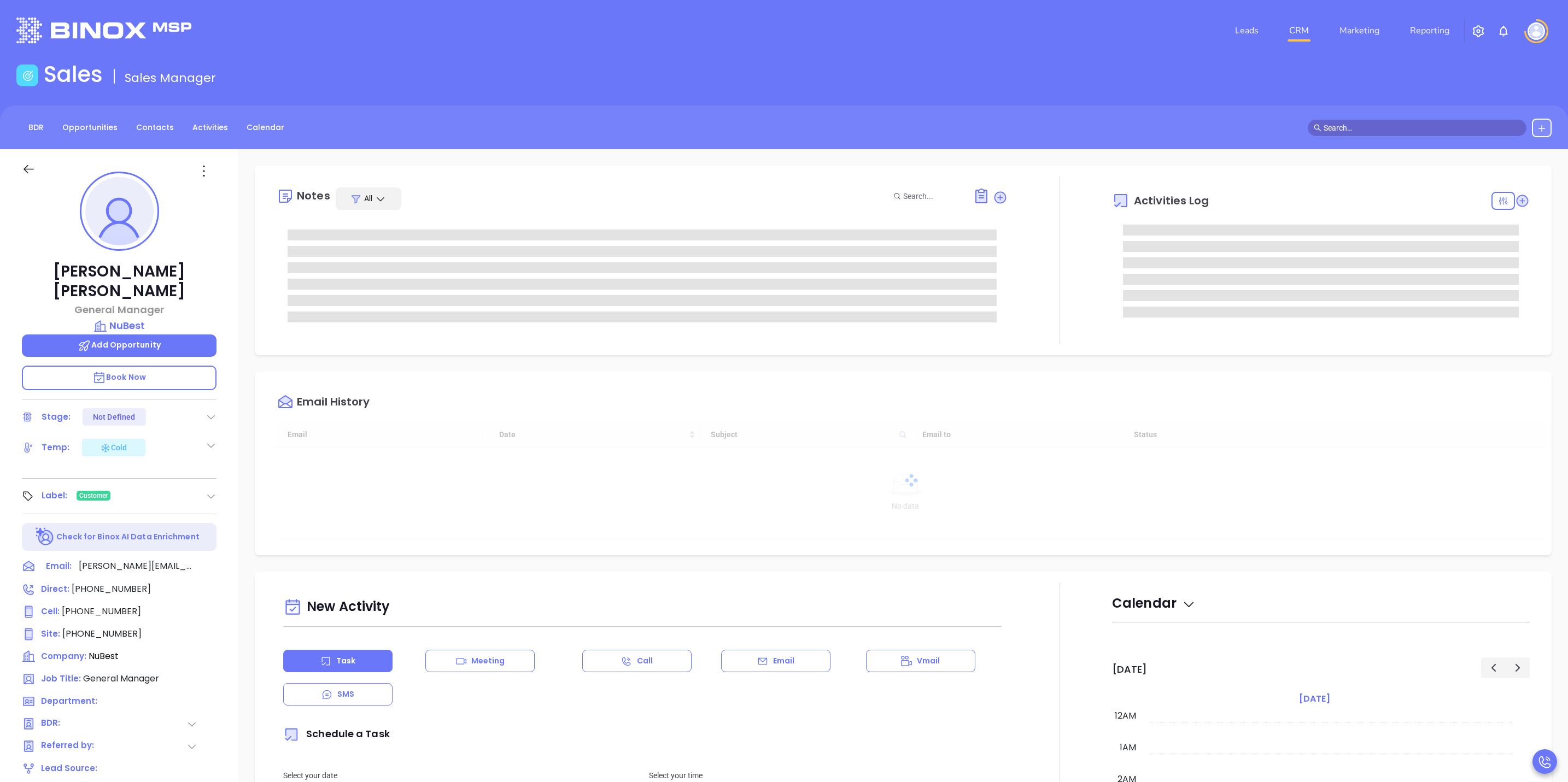
type input "[DATE]"
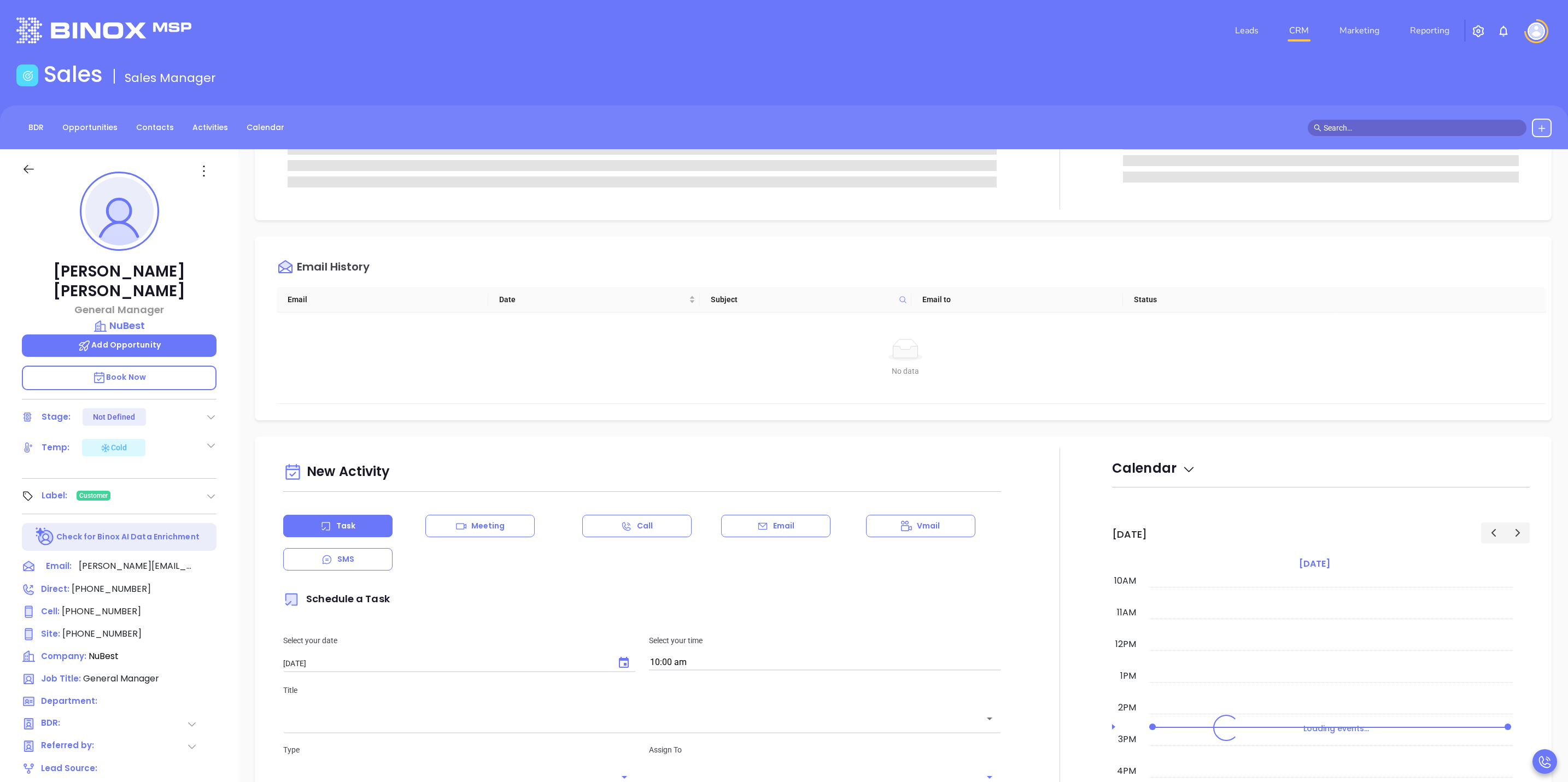
scroll to position [164, 0]
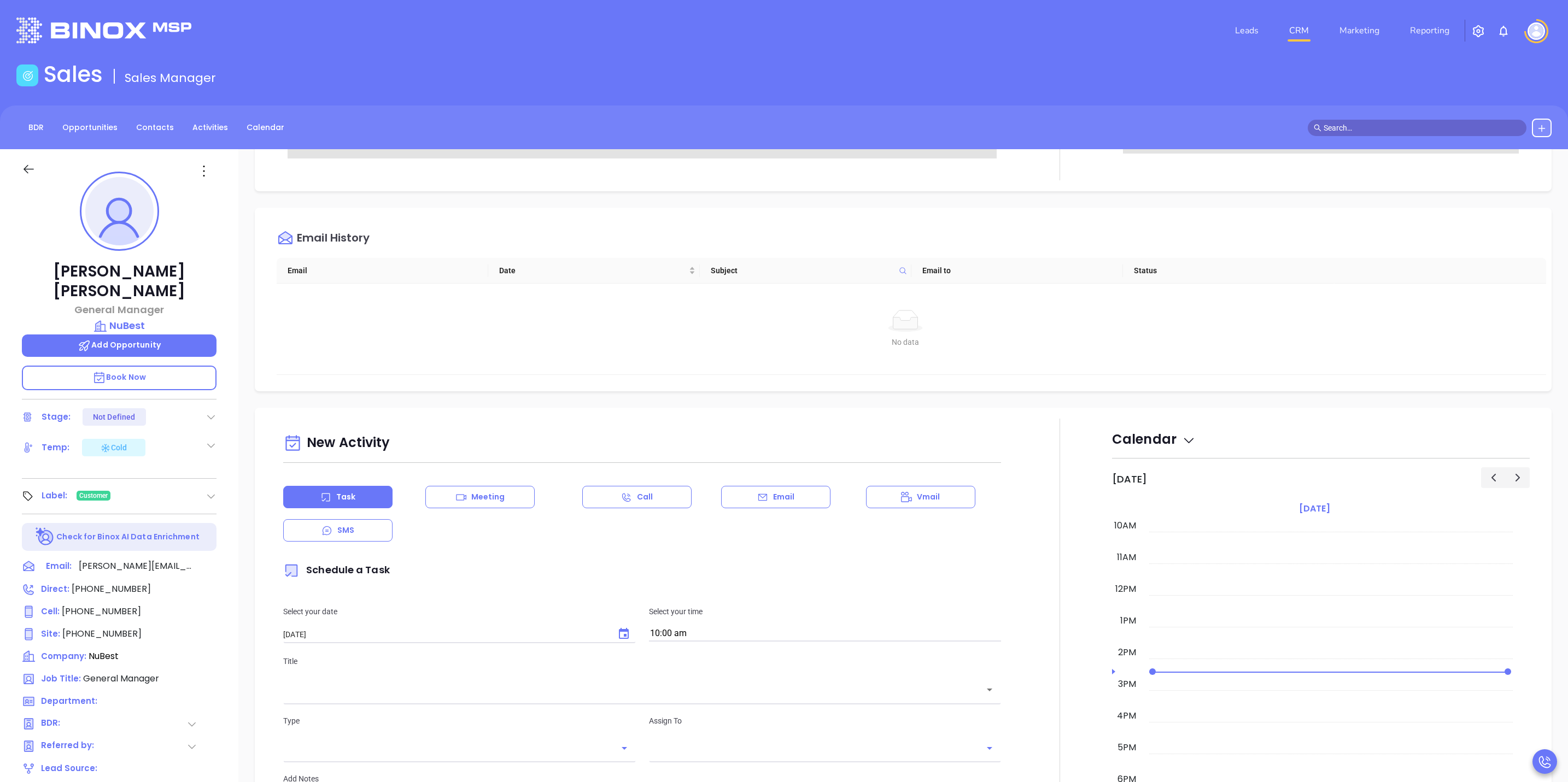
type input "[PERSON_NAME]"
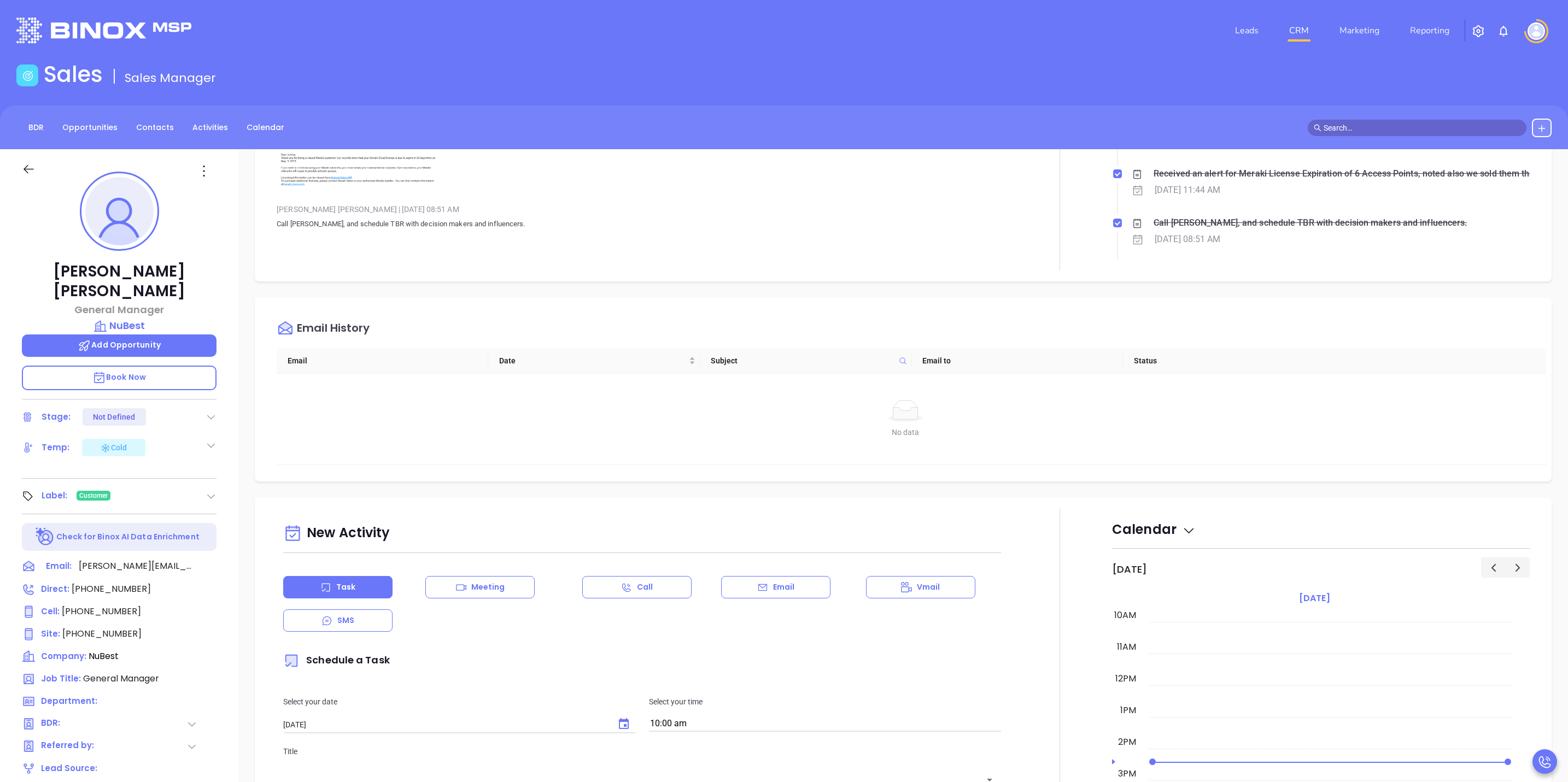
click at [766, 589] on div "Email" at bounding box center [776, 587] width 109 height 22
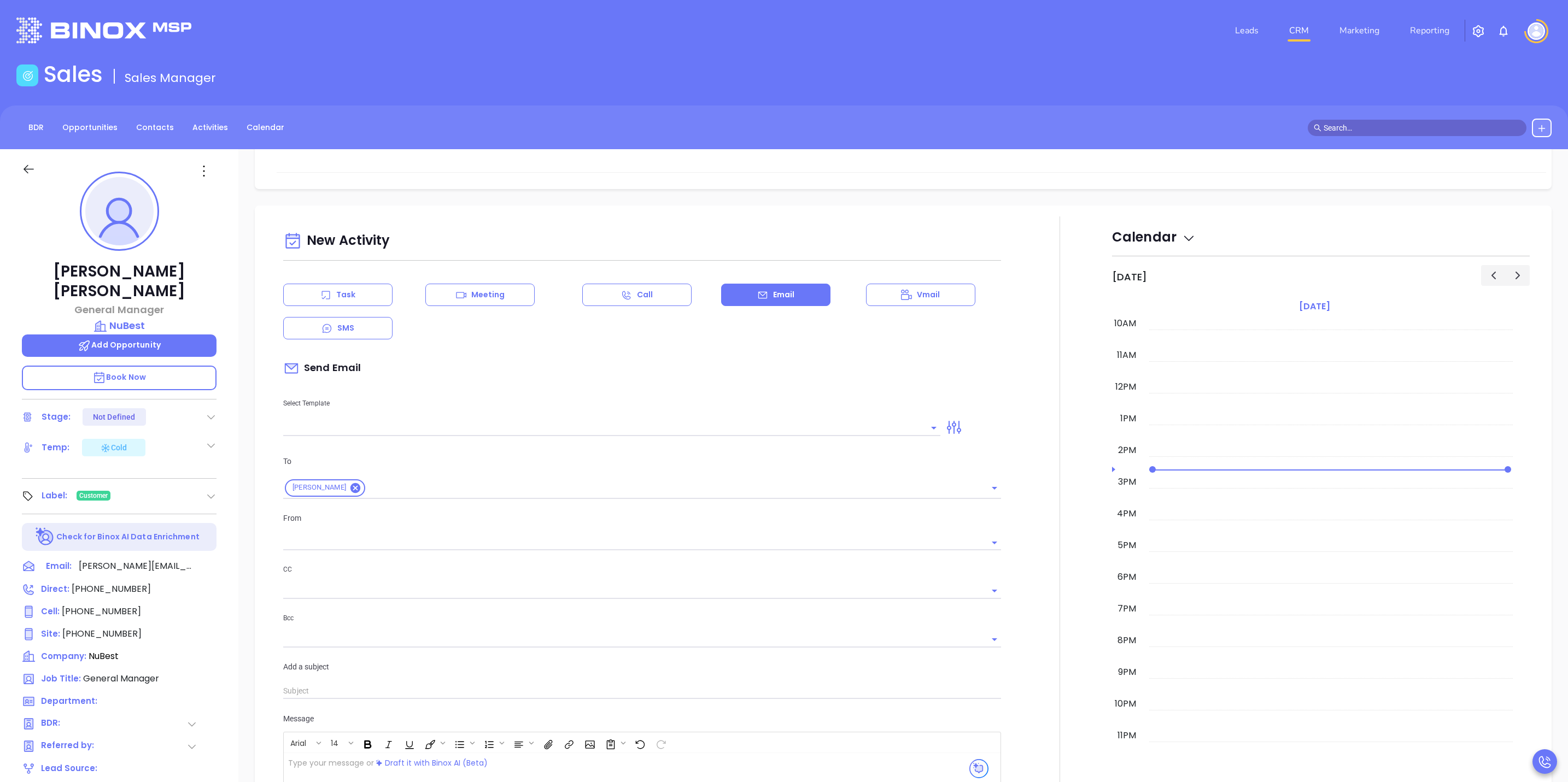
scroll to position [737, 0]
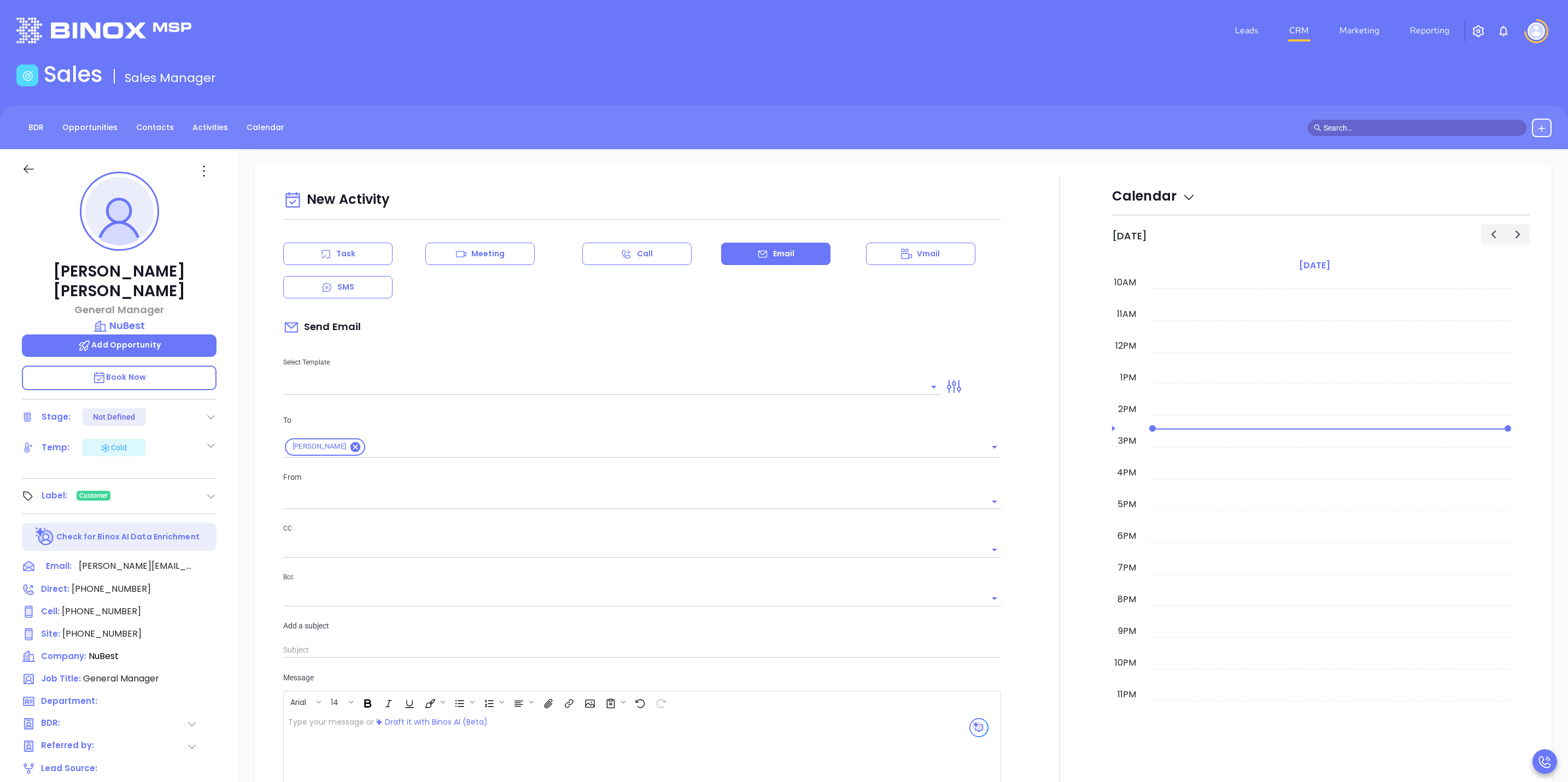
type input "[PERSON_NAME]"
click at [927, 394] on icon "Open" at bounding box center [933, 387] width 13 height 13
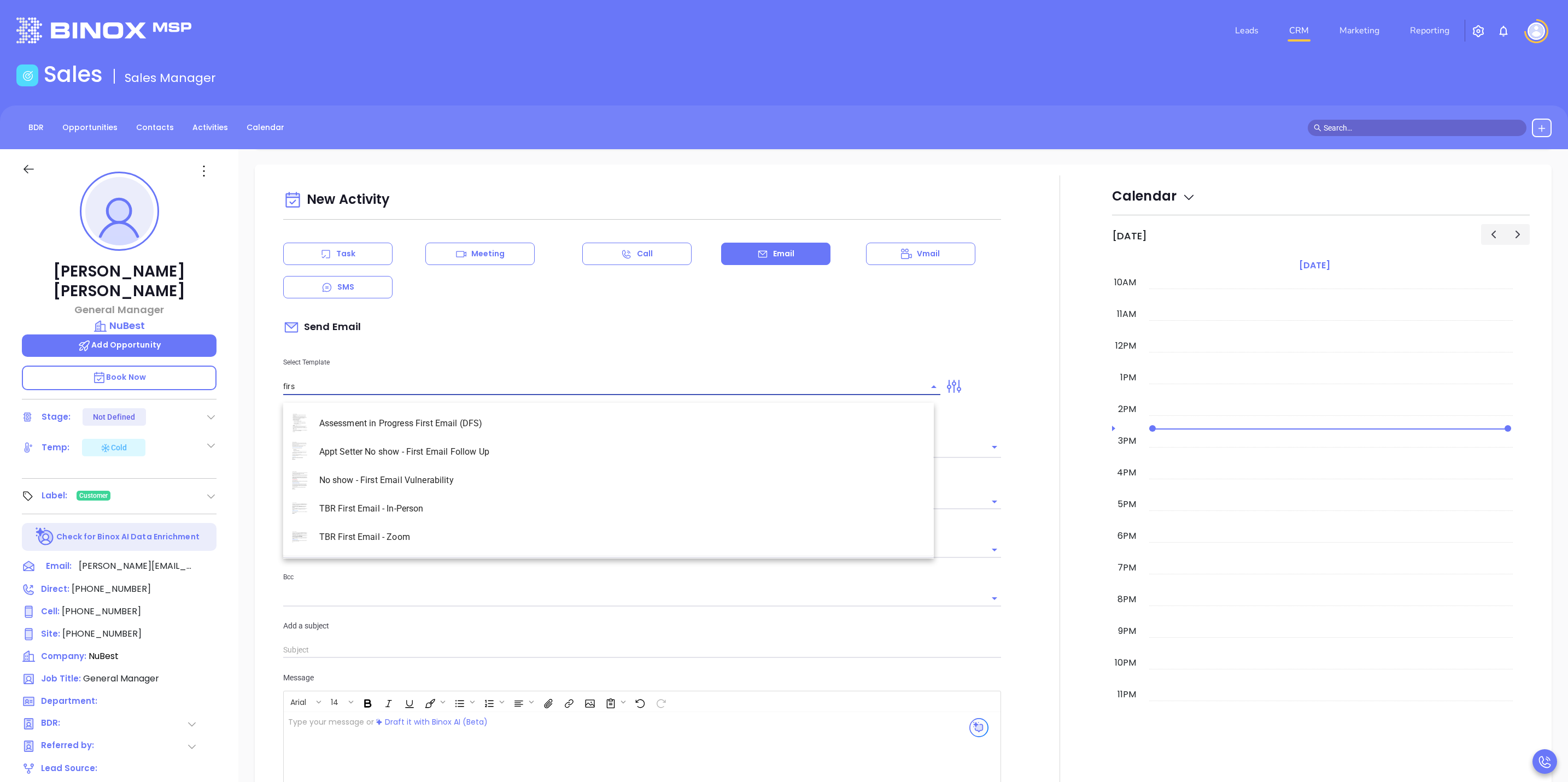
click at [346, 540] on li "TBR First Email - Zoom" at bounding box center [609, 537] width 651 height 28
type input "TBR First Email - Zoom"
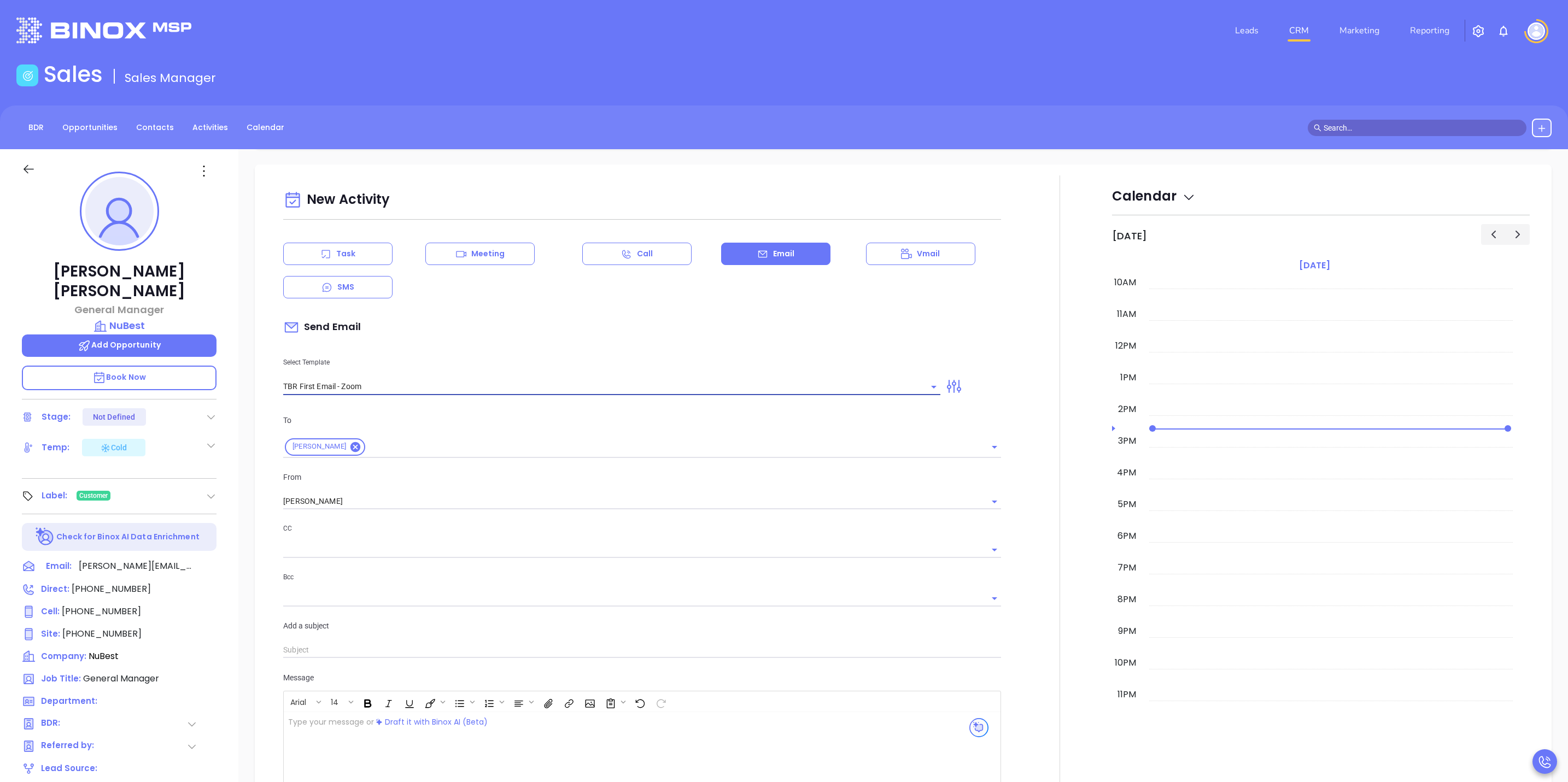
type input "[PERSON_NAME], got 10 mins?"
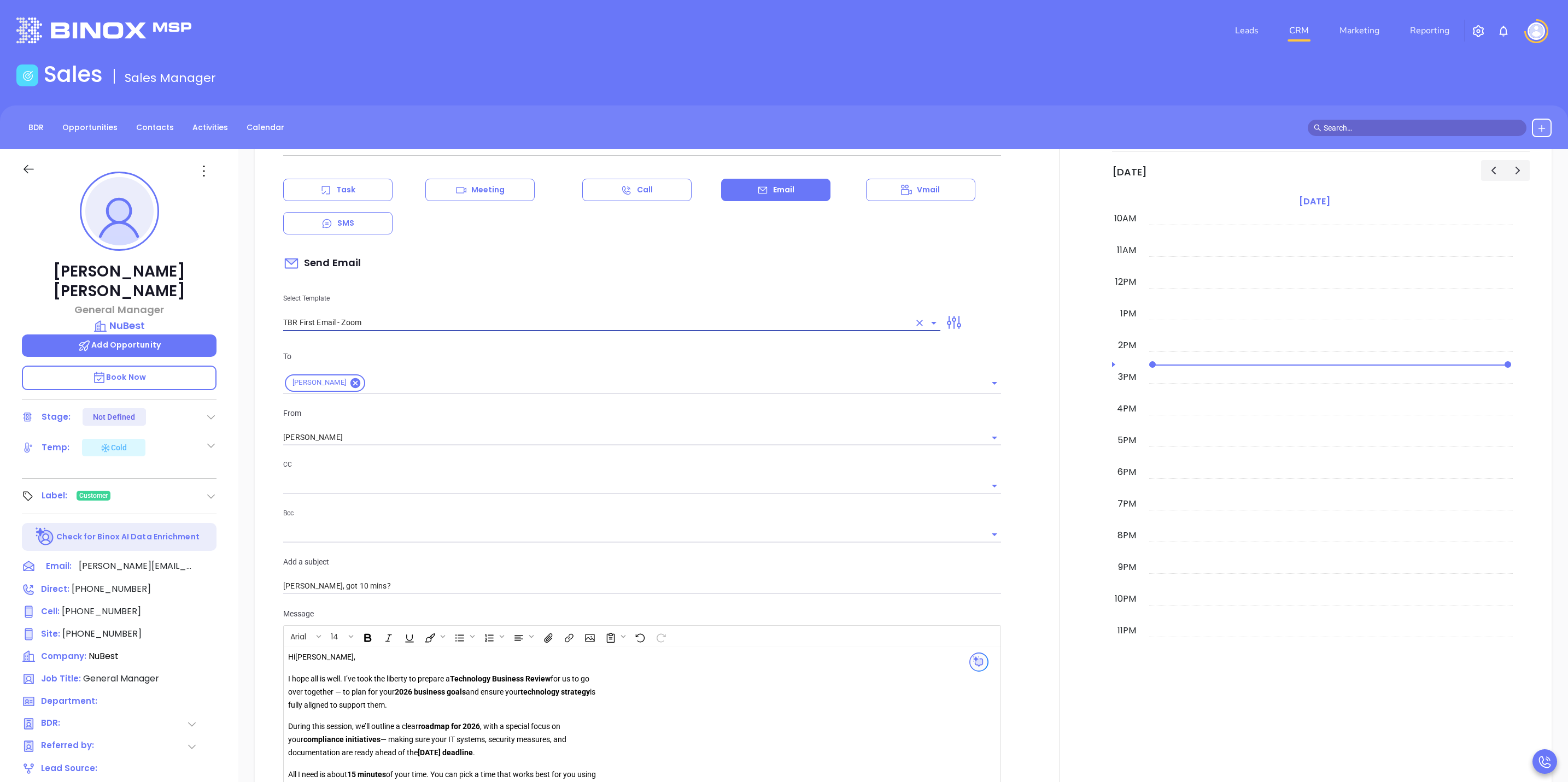
scroll to position [901, 0]
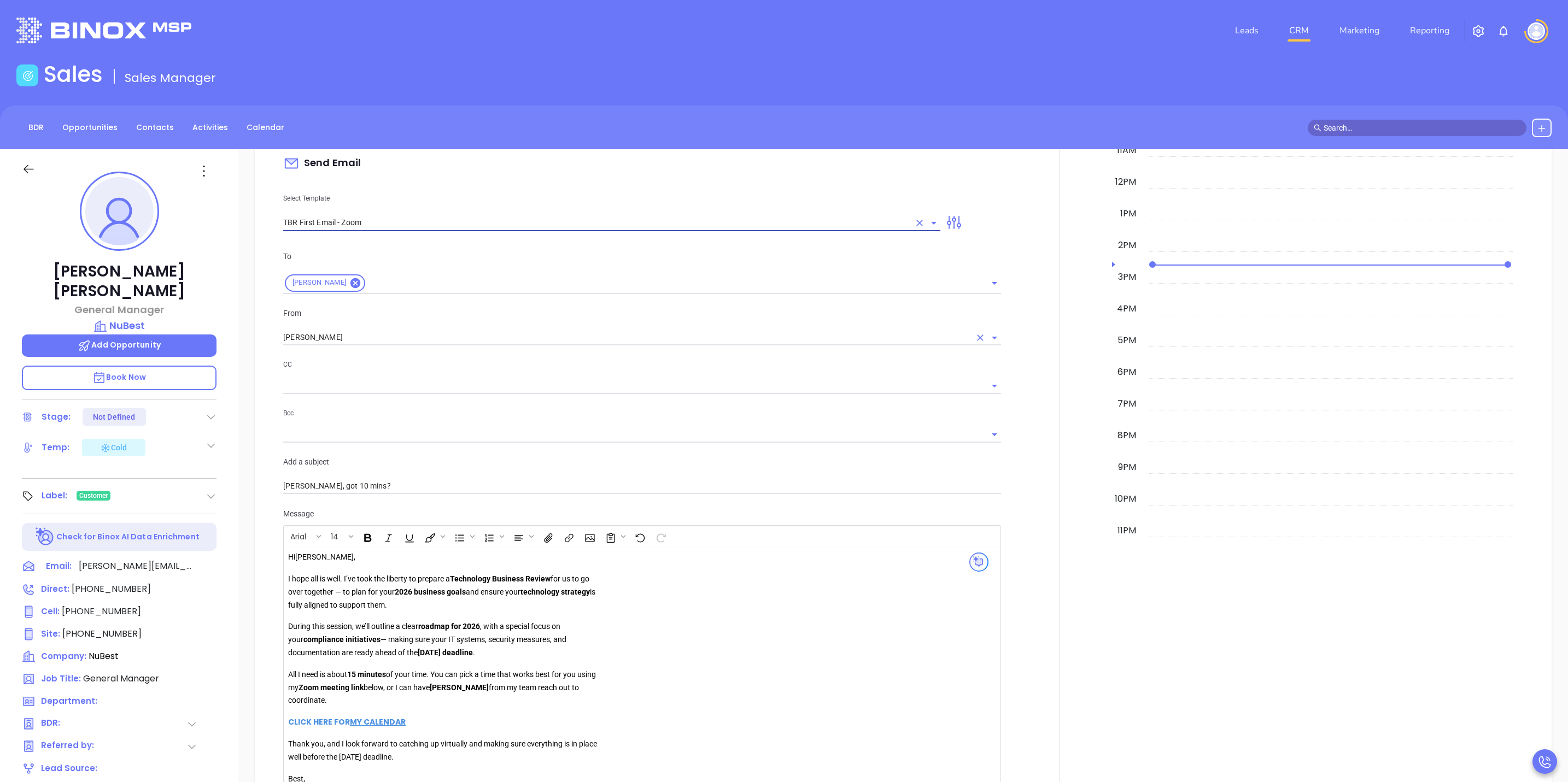
type input "TBR First Email - Zoom"
click at [402, 343] on input "[PERSON_NAME]" at bounding box center [626, 337] width 687 height 16
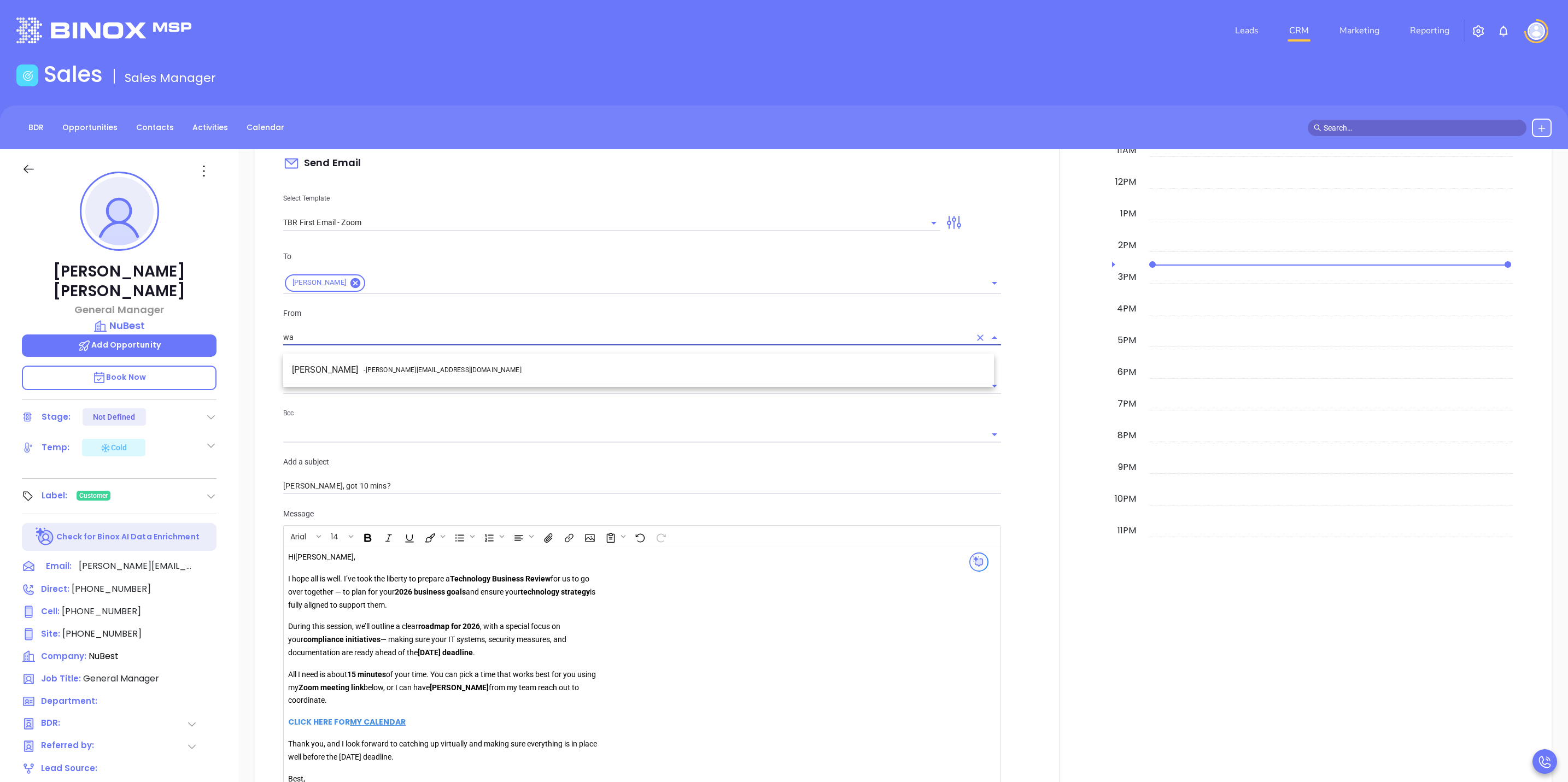
click at [349, 378] on li "Walter Contreras - [EMAIL_ADDRESS][DOMAIN_NAME]" at bounding box center [639, 370] width 711 height 20
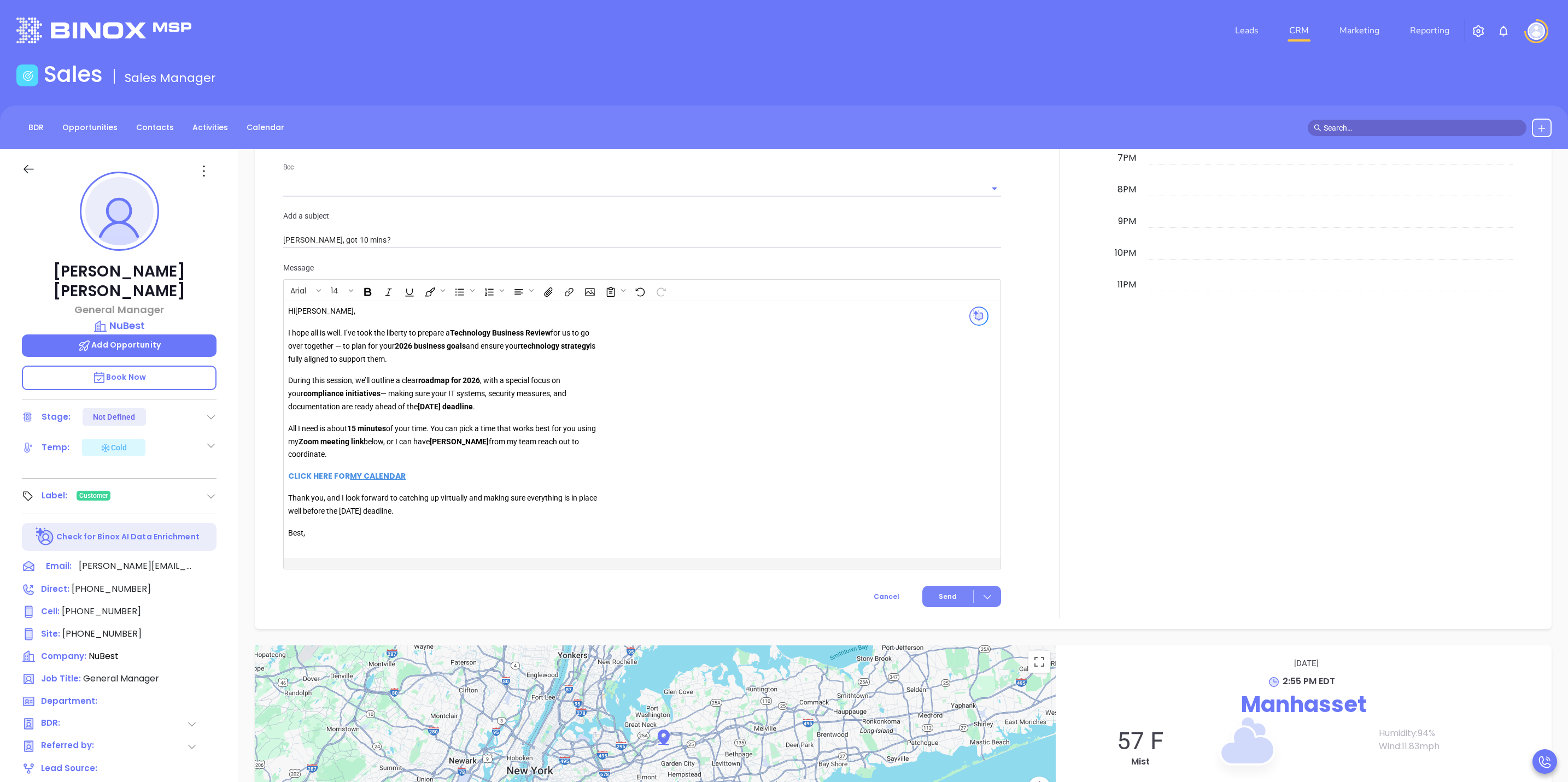
type input "[PERSON_NAME]"
click at [938, 595] on button "Send" at bounding box center [962, 597] width 78 height 22
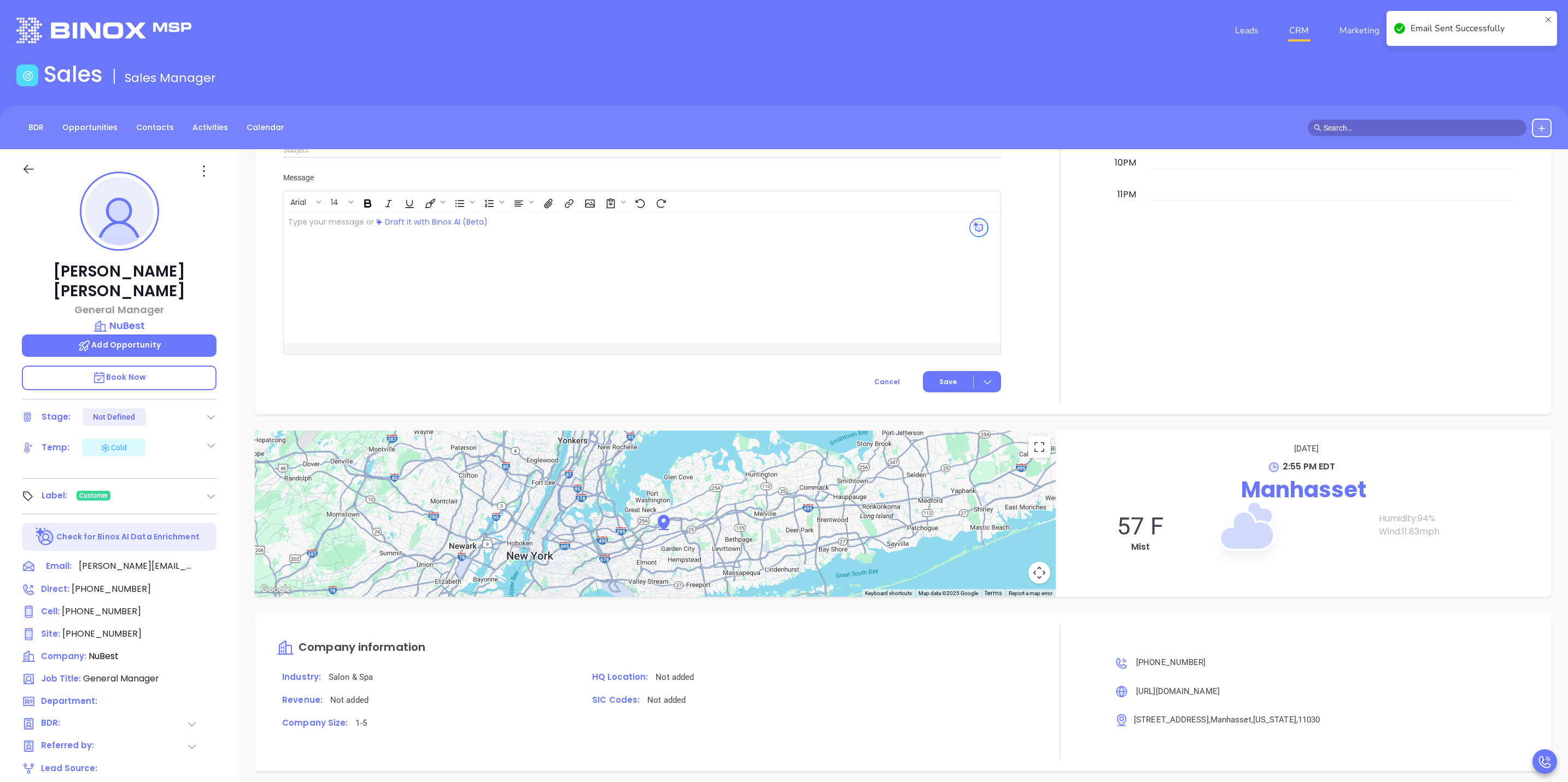
scroll to position [1057, 0]
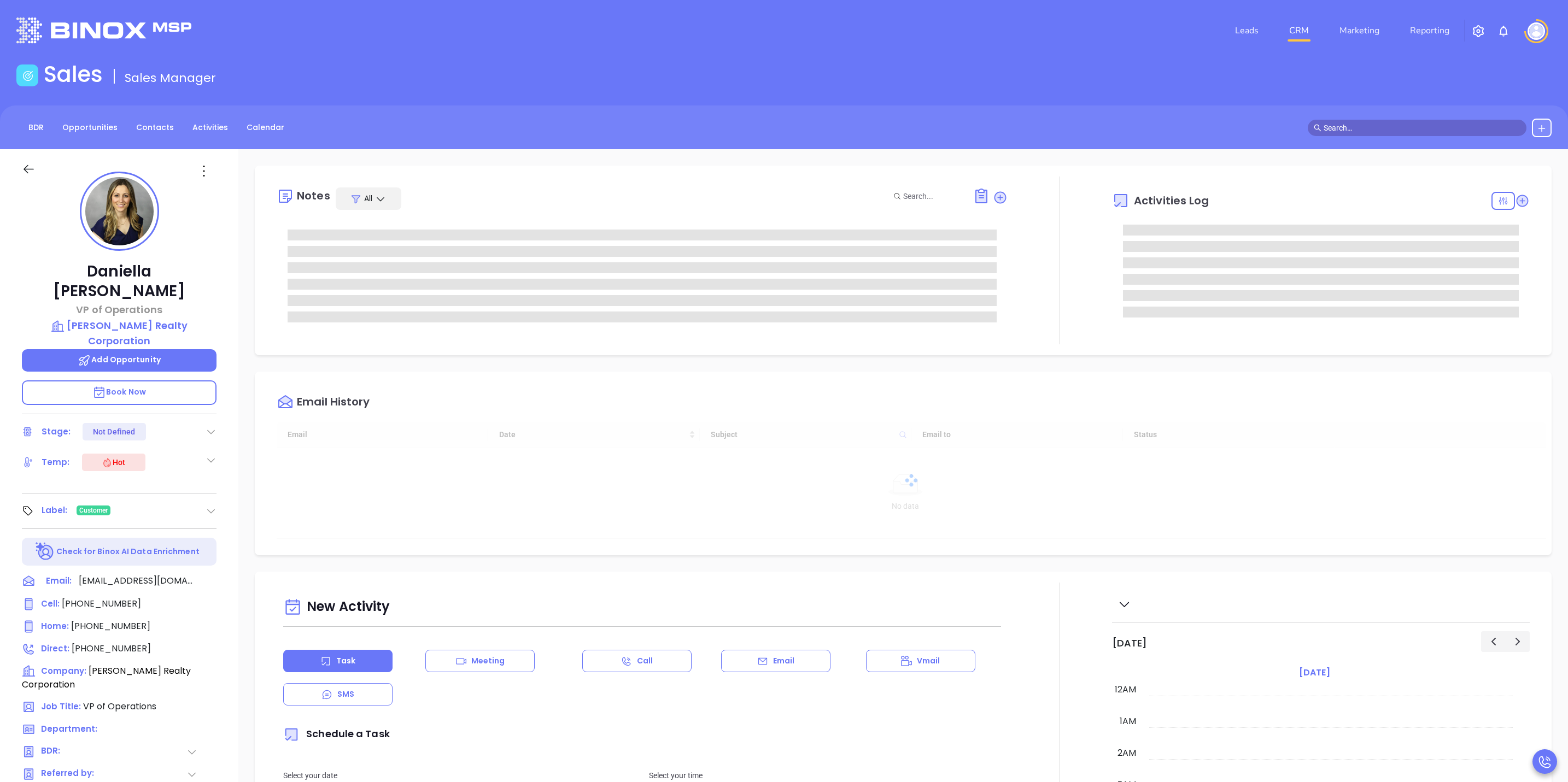
type input "[DATE]"
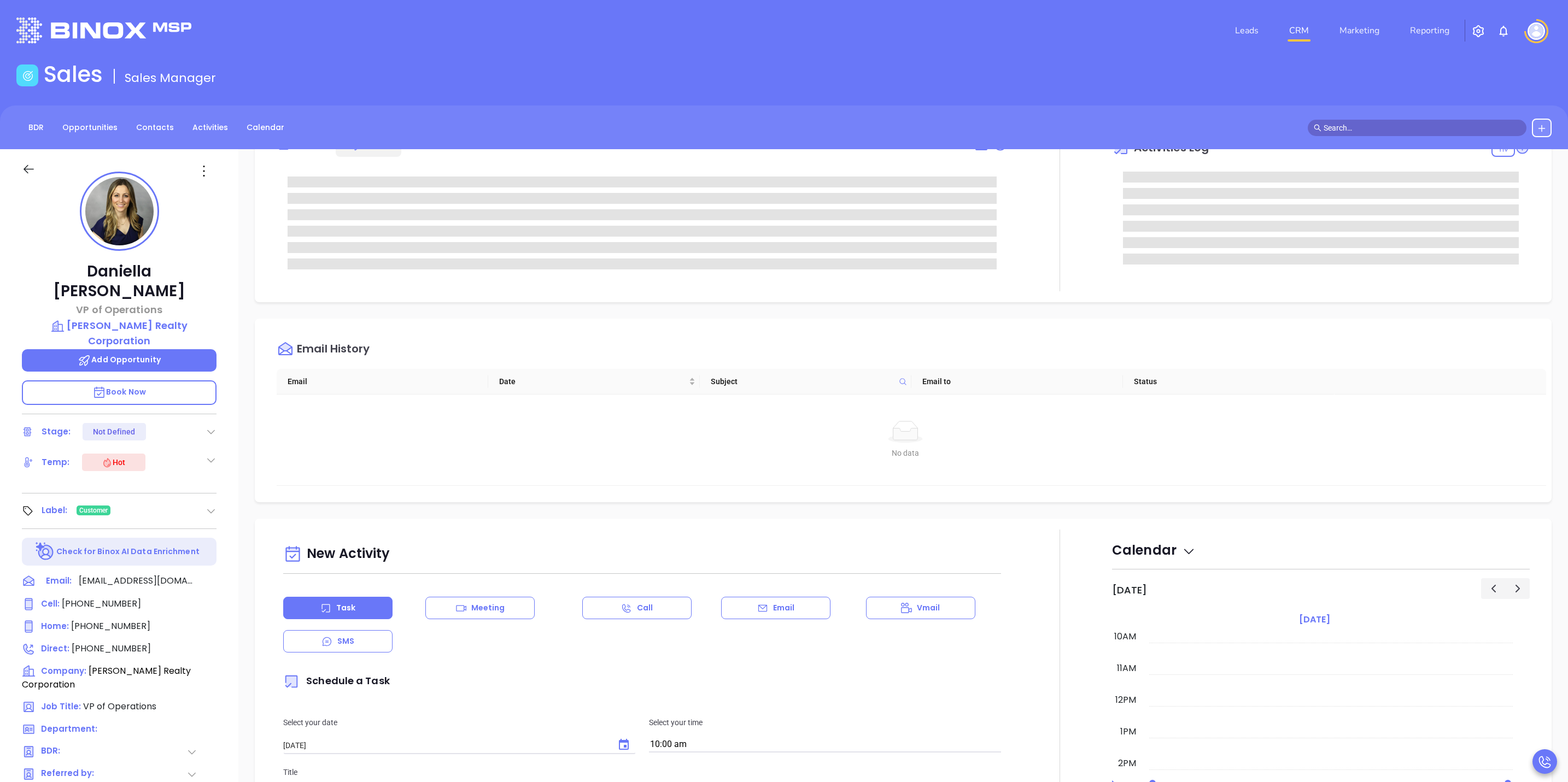
scroll to position [82, 0]
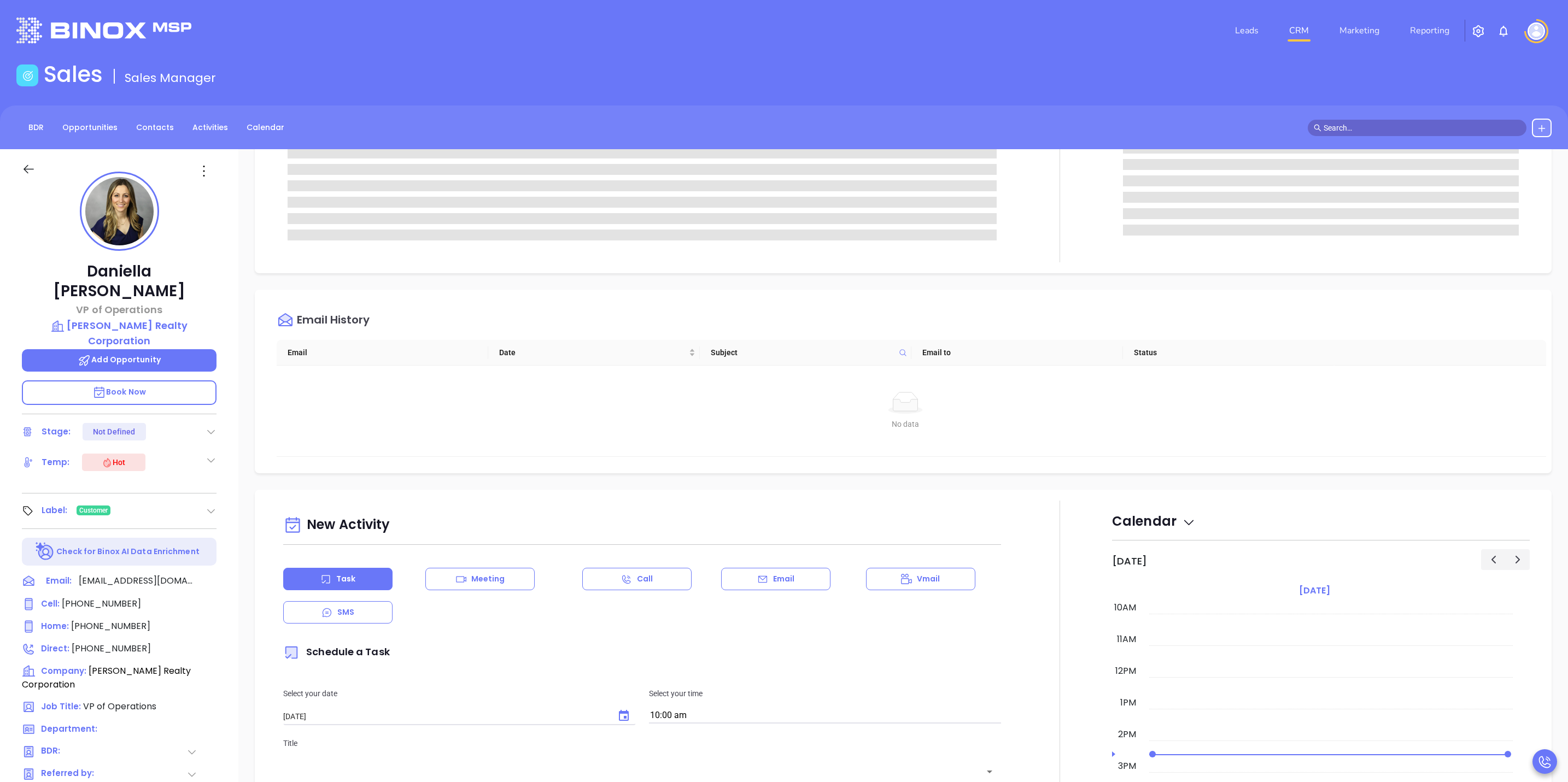
type input "[PERSON_NAME]"
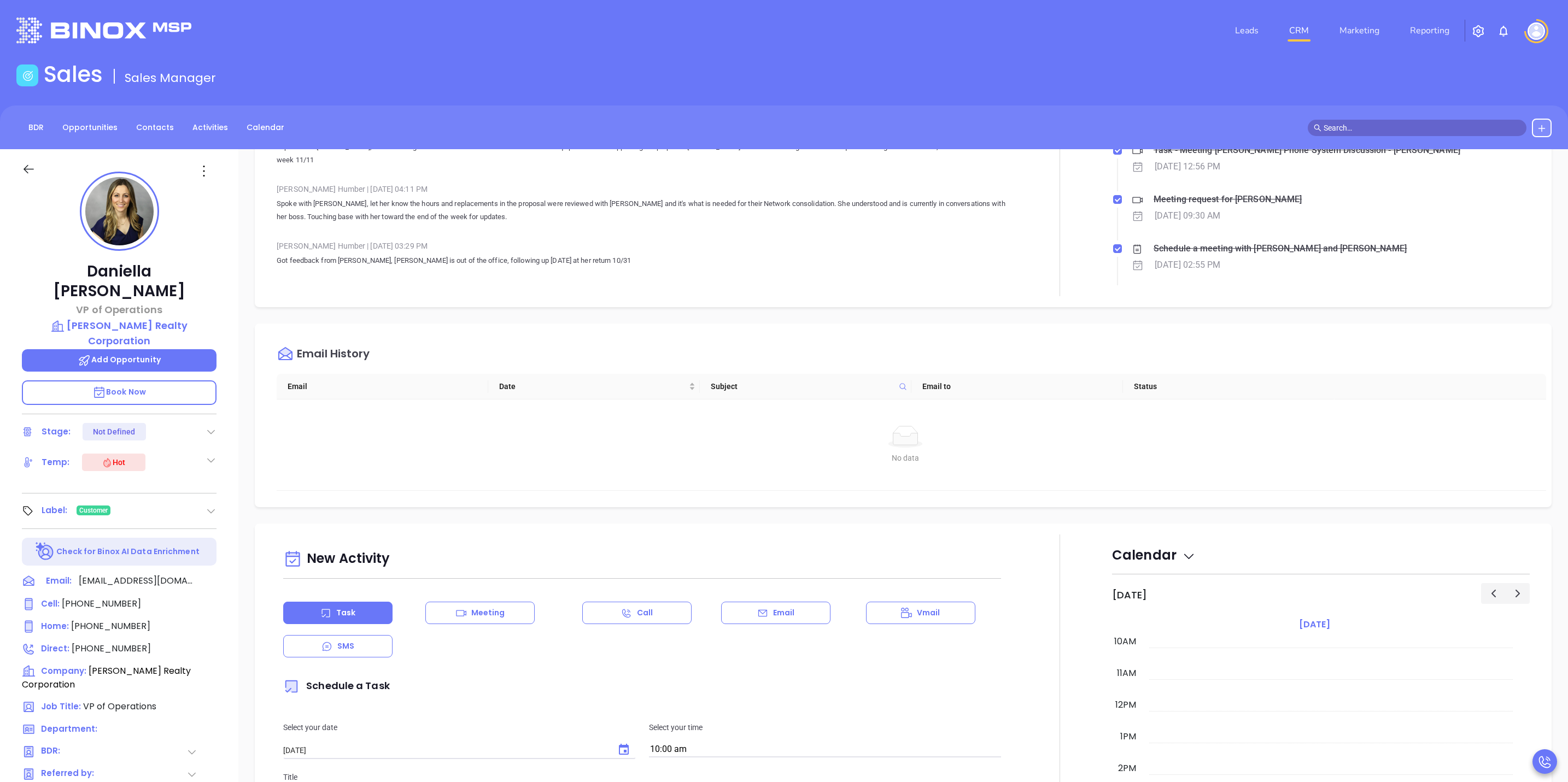
scroll to position [700, 0]
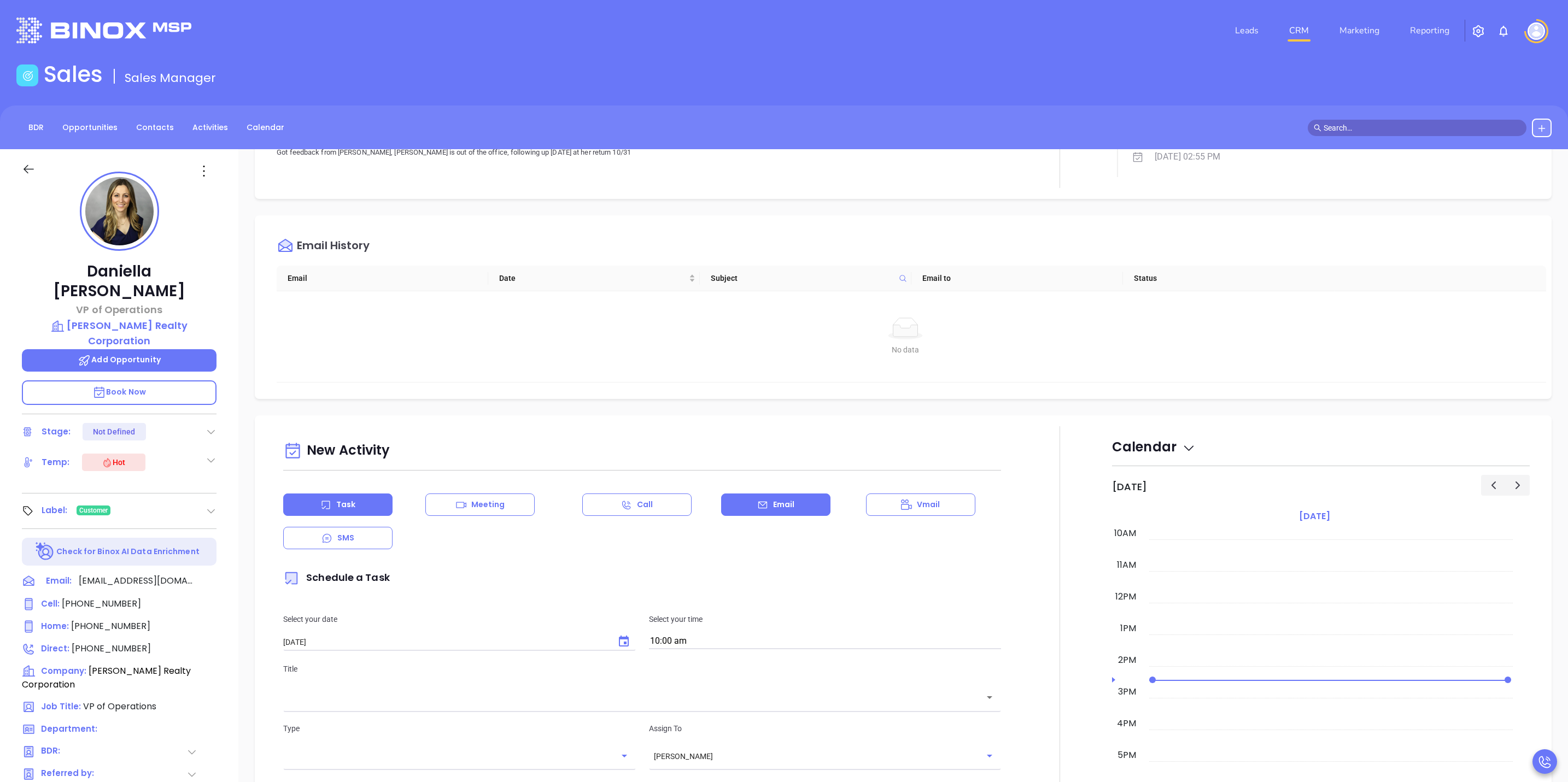
click at [776, 507] on p "Email" at bounding box center [784, 504] width 22 height 12
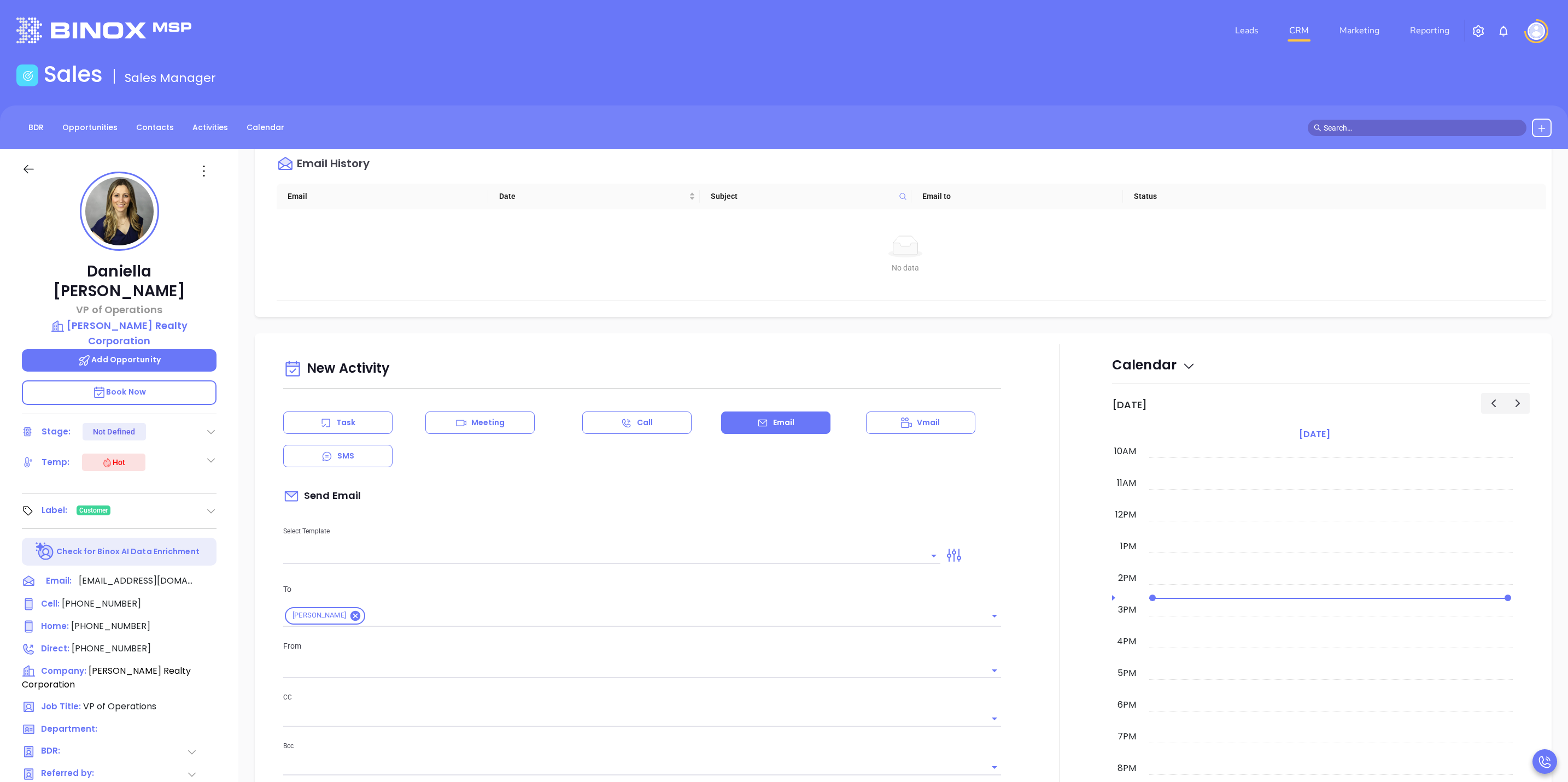
type input "[PERSON_NAME]"
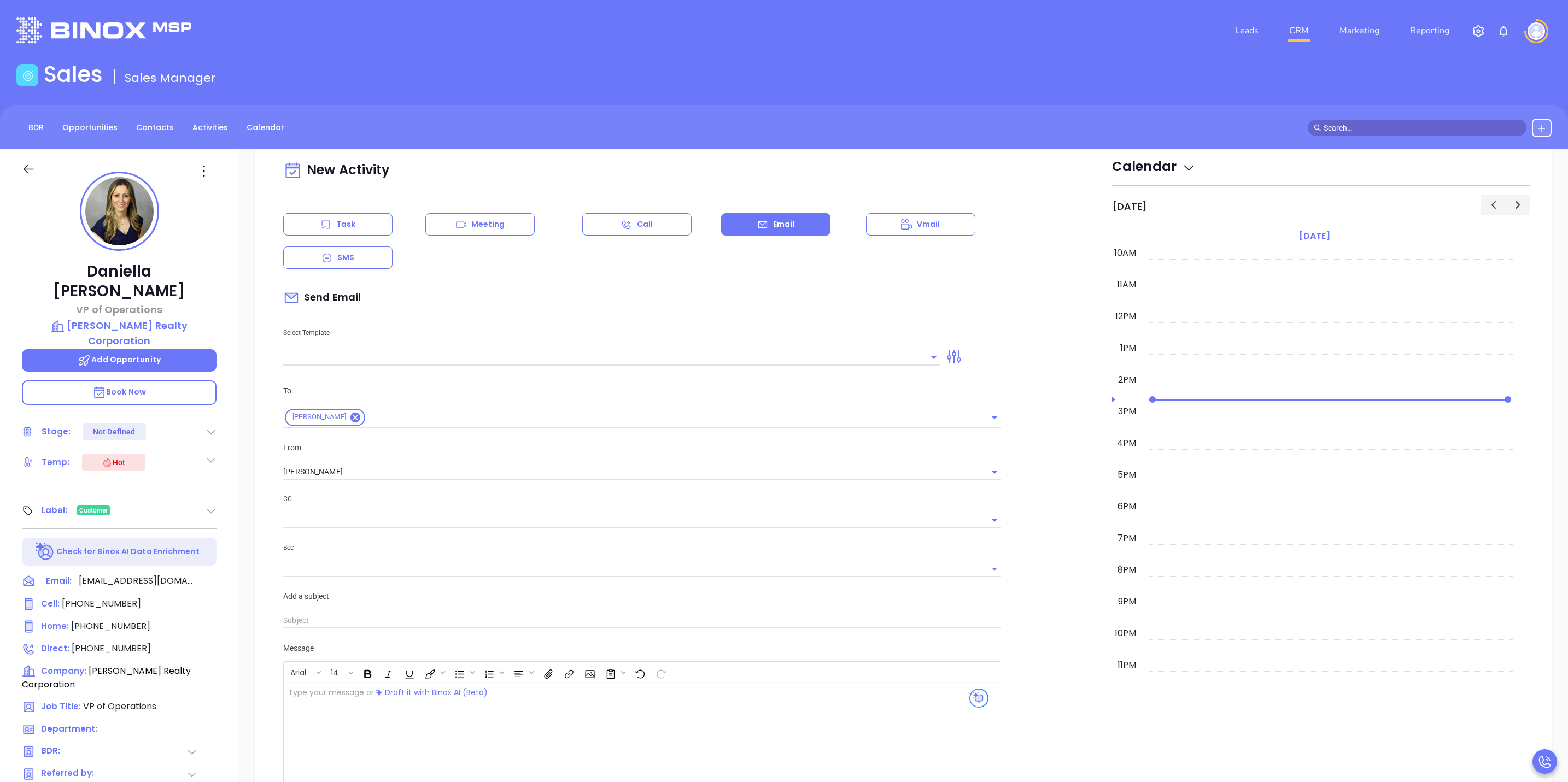
scroll to position [1028, 0]
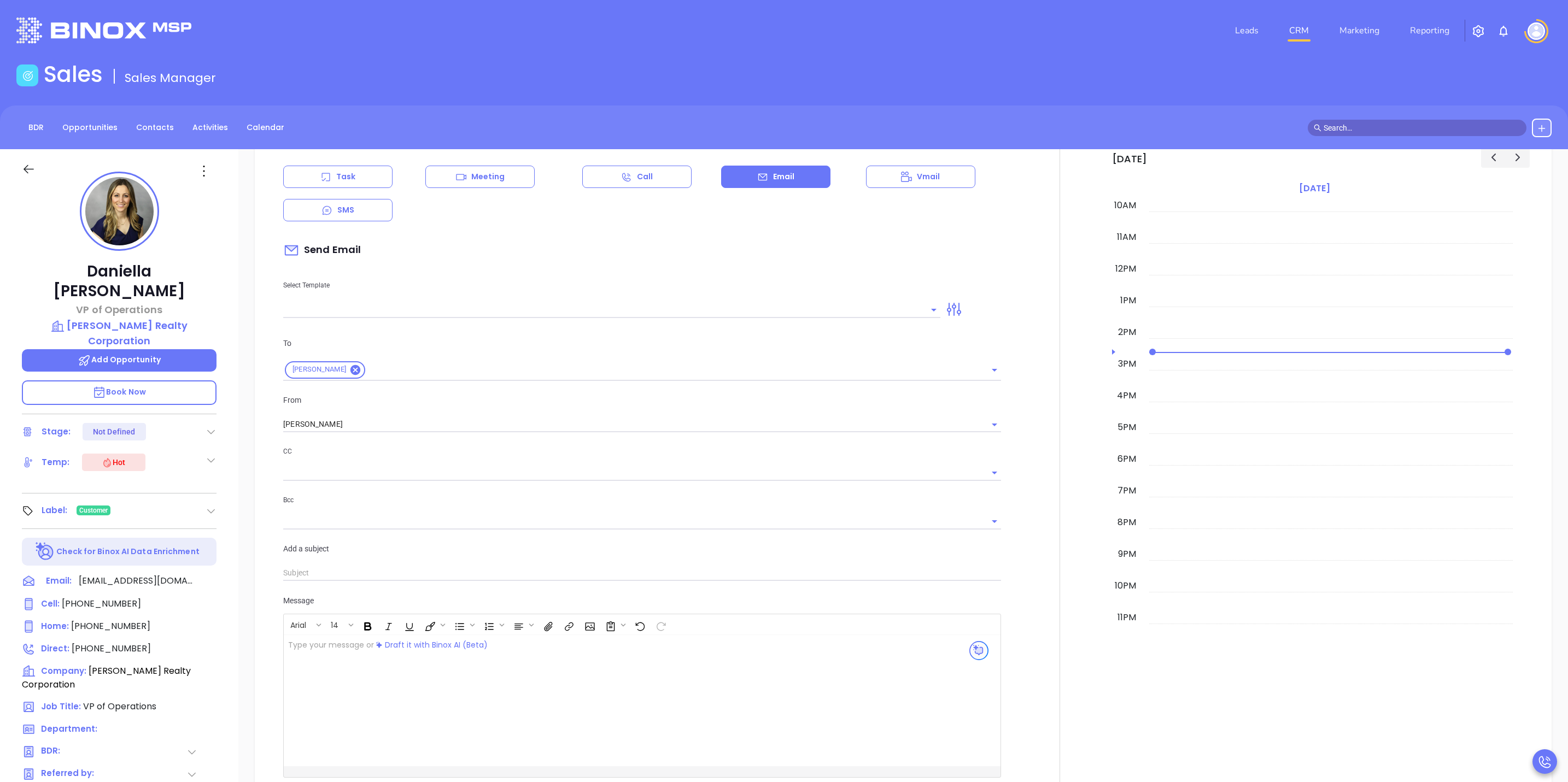
click at [927, 315] on icon "Open" at bounding box center [933, 309] width 13 height 13
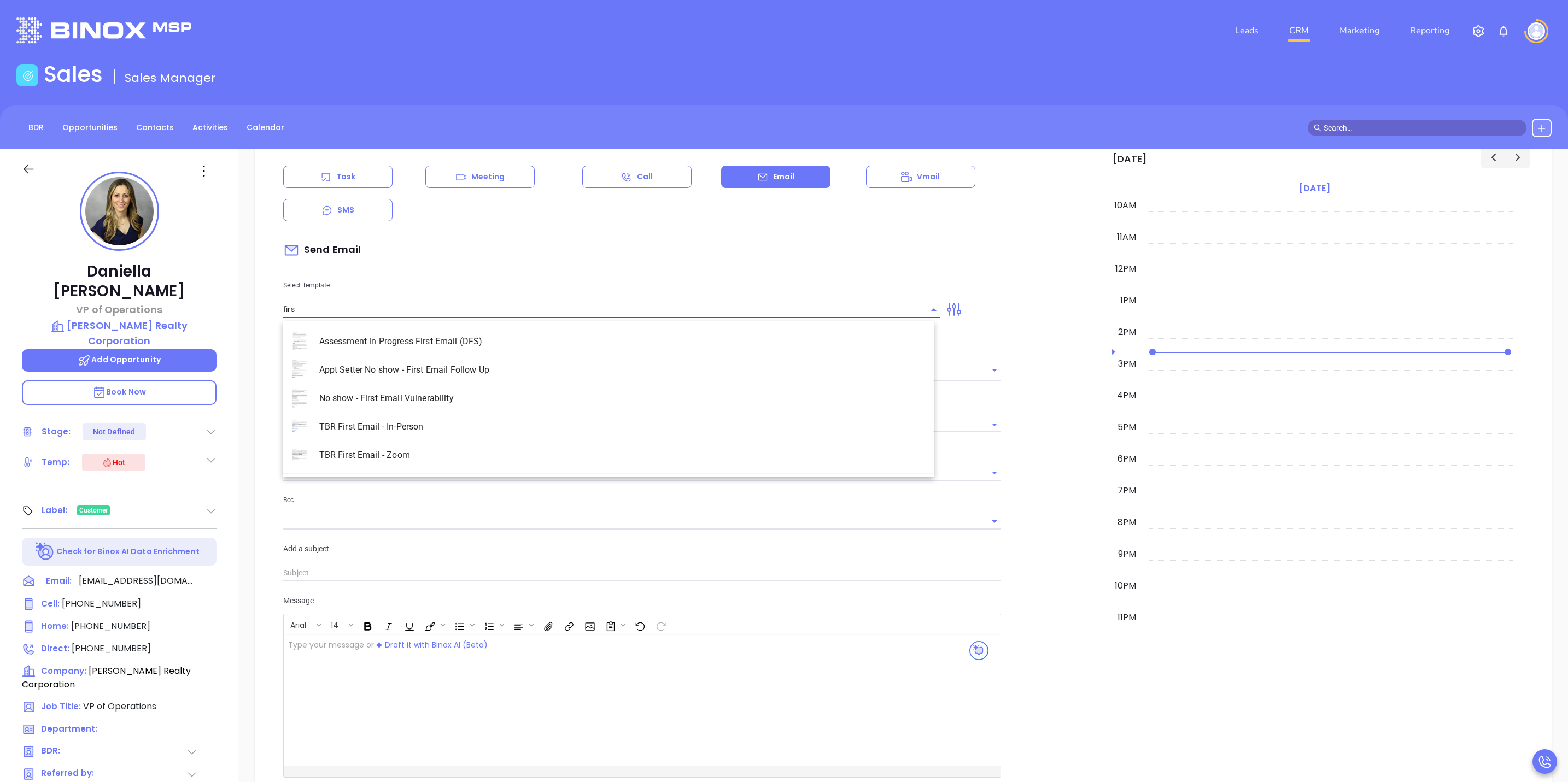
click at [403, 458] on li "TBR First Email - Zoom" at bounding box center [609, 454] width 651 height 28
type input "TBR First Email - Zoom"
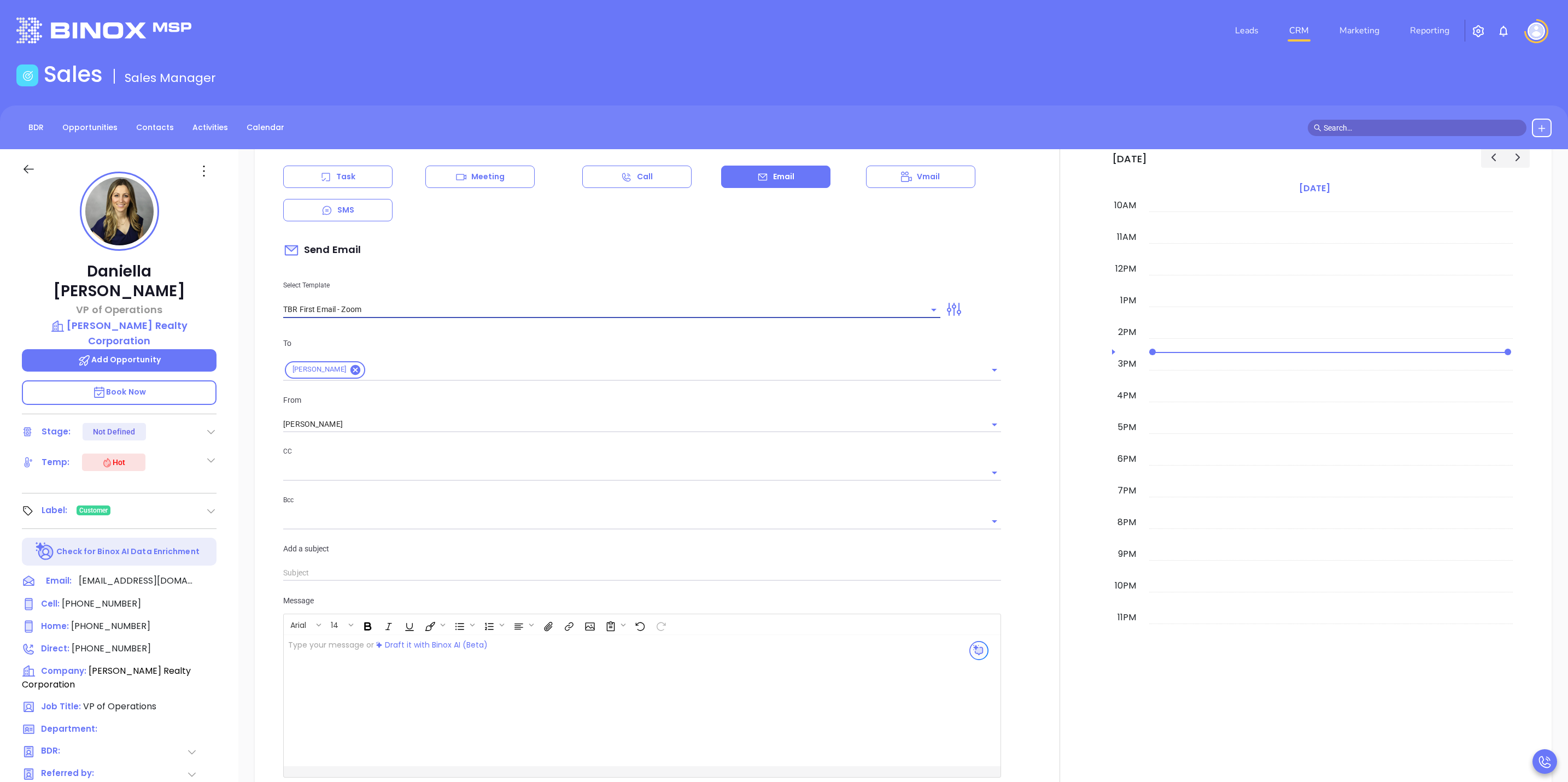
type input "[PERSON_NAME], got 10 mins?"
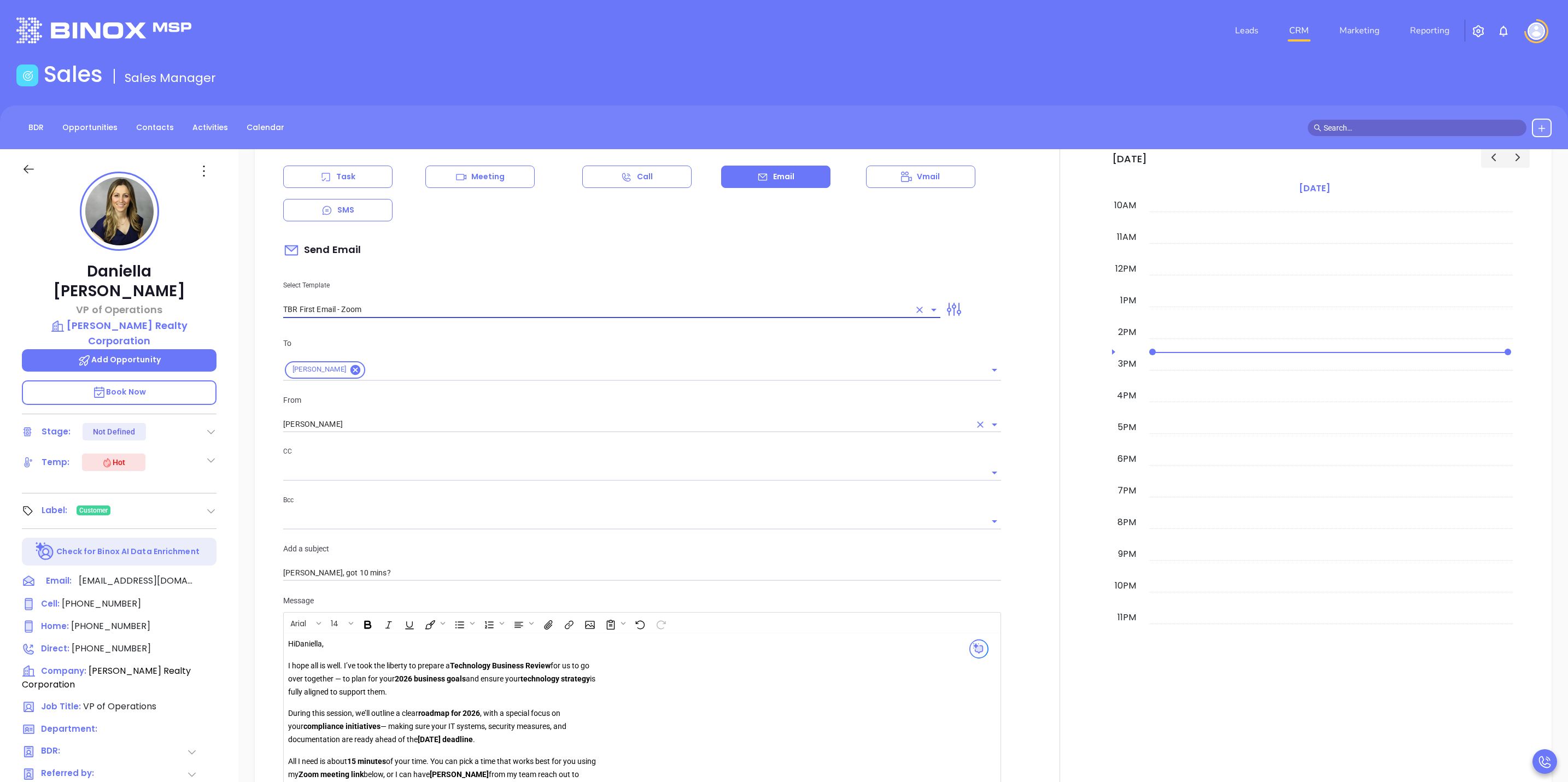
type input "TBR First Email - Zoom"
click at [474, 431] on input "[PERSON_NAME]" at bounding box center [626, 424] width 687 height 16
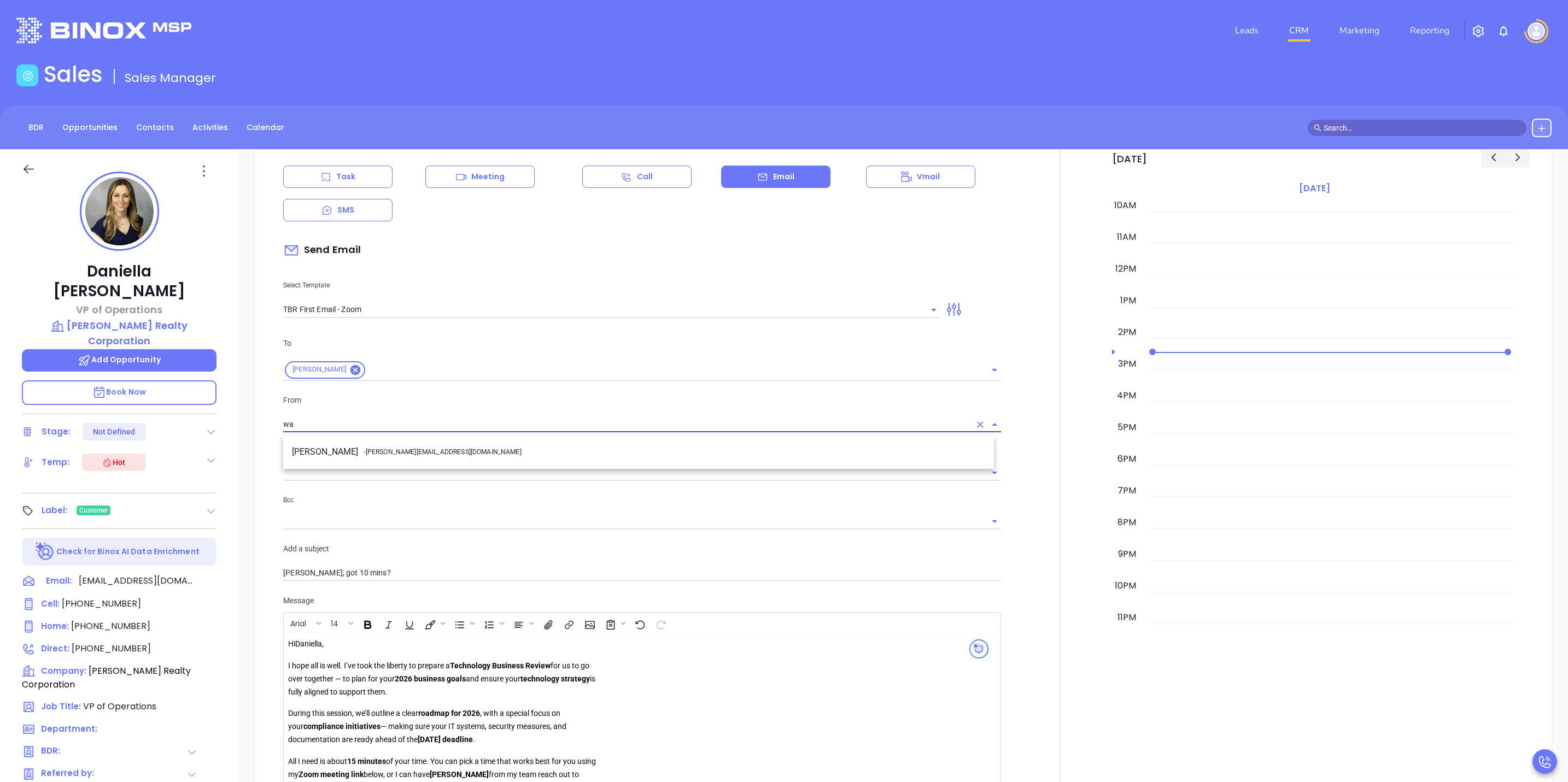
click at [469, 443] on li "Walter Contreras - [EMAIL_ADDRESS][DOMAIN_NAME]" at bounding box center [639, 452] width 711 height 20
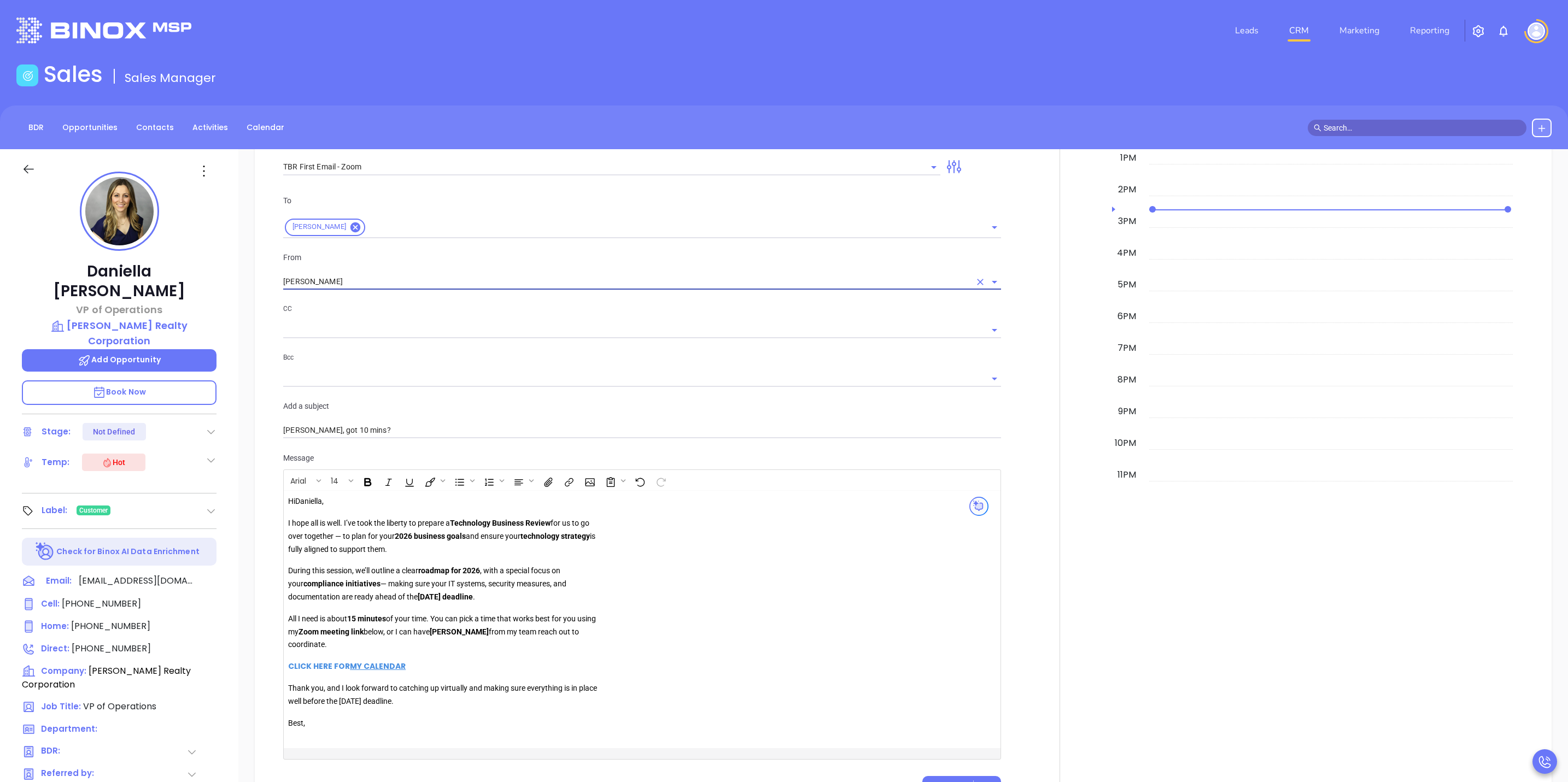
scroll to position [1192, 0]
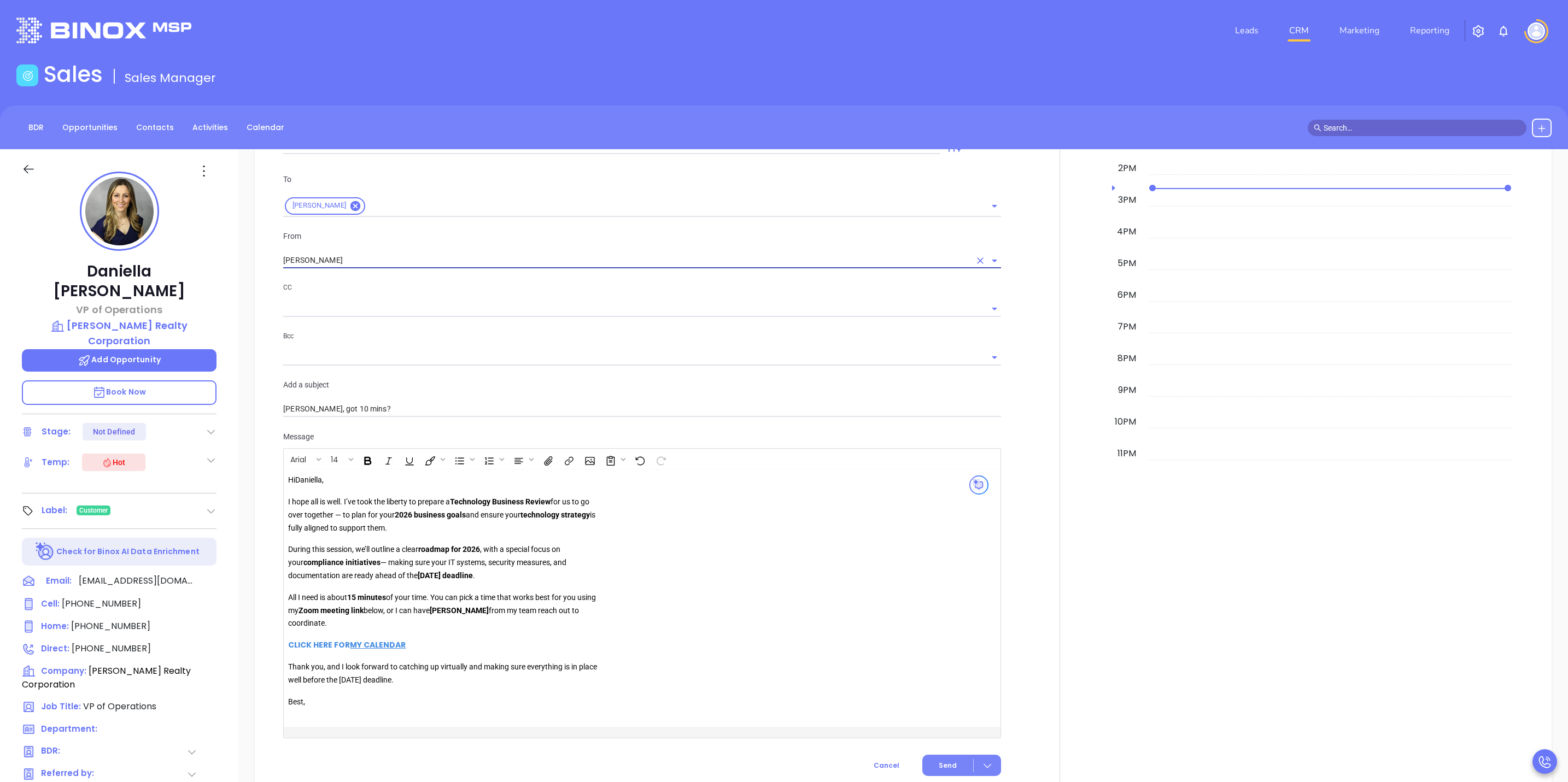
type input "[PERSON_NAME]"
click at [945, 766] on span "Send" at bounding box center [947, 765] width 18 height 10
